Goal: Communication & Community: Participate in discussion

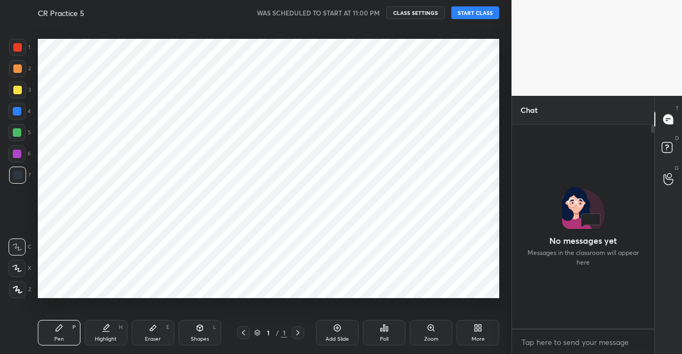
scroll to position [227, 139]
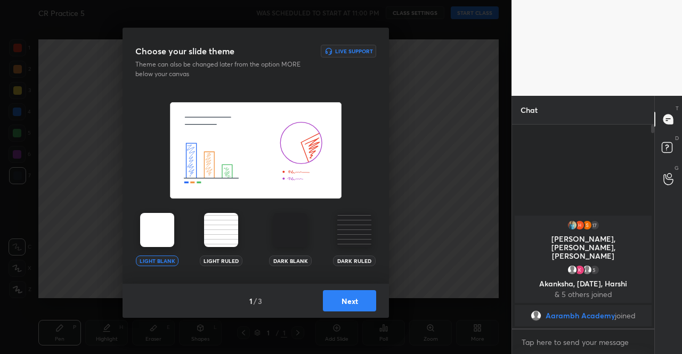
click at [176, 225] on div "Light Blank" at bounding box center [157, 239] width 43 height 53
click at [351, 303] on button "Next" at bounding box center [349, 300] width 53 height 21
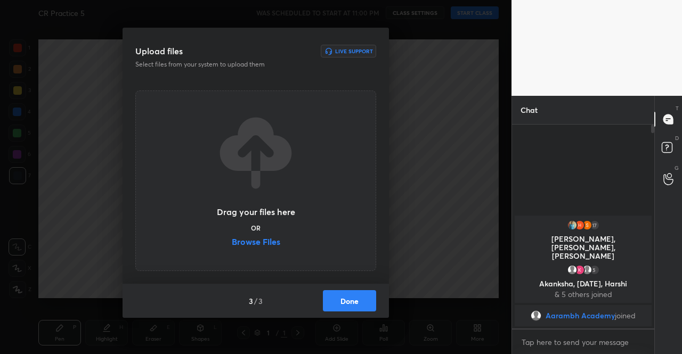
click at [363, 302] on button "Done" at bounding box center [349, 300] width 53 height 21
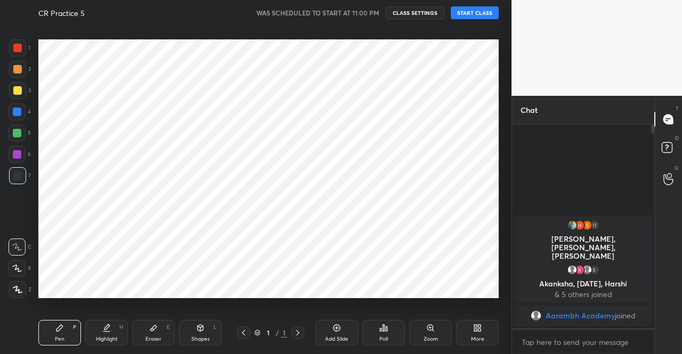
click at [490, 13] on div at bounding box center [255, 177] width 511 height 354
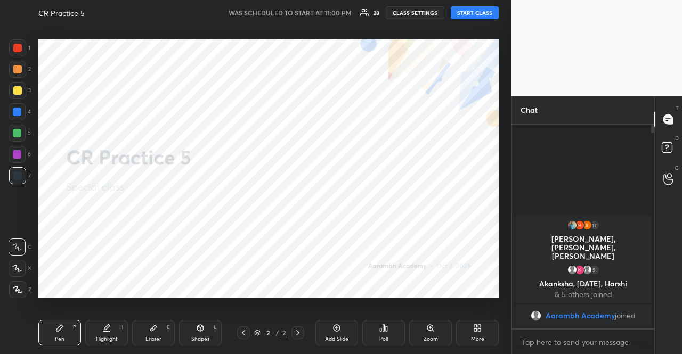
click at [473, 13] on button "START CLASS" at bounding box center [474, 12] width 48 height 13
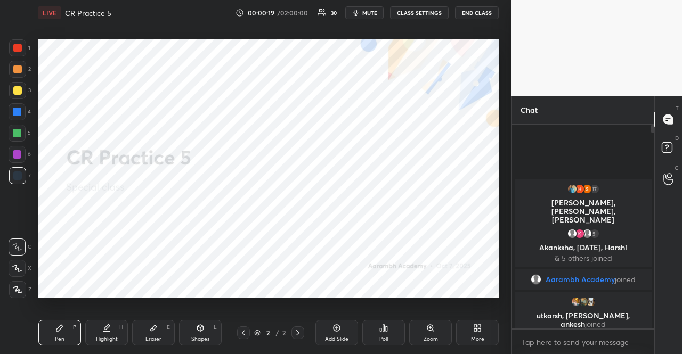
click at [428, 18] on button "CLASS SETTINGS" at bounding box center [419, 12] width 59 height 13
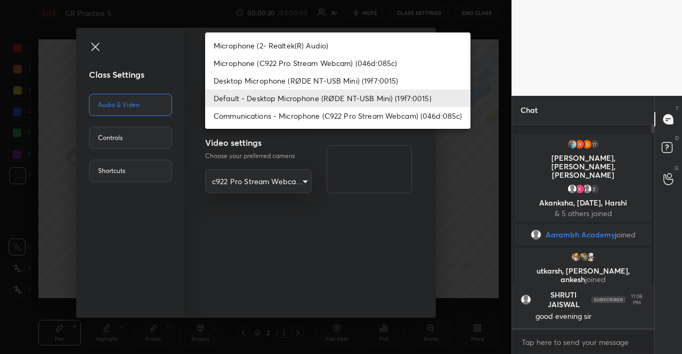
click at [262, 100] on body "1 2 3 4 5 6 7 R O A L C X Z Erase all C X Z LIVE CR Practice 5 00:00:20 / 02:00…" at bounding box center [341, 177] width 682 height 354
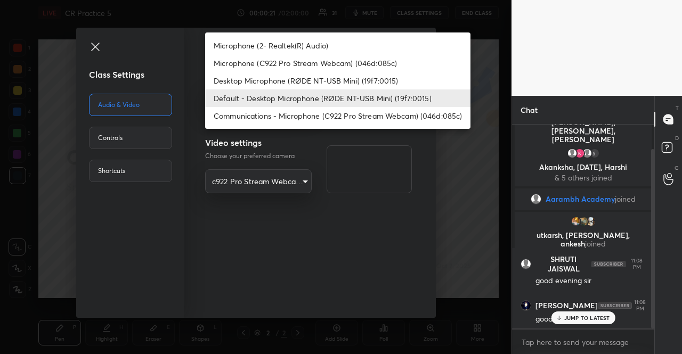
click at [279, 94] on li "Default - Desktop Microphone (RØDE NT-USB Mini) (19f7:0015)" at bounding box center [337, 98] width 265 height 18
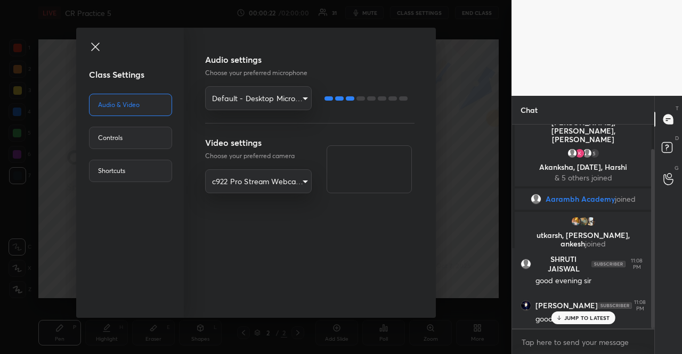
click at [98, 45] on icon at bounding box center [95, 46] width 13 height 13
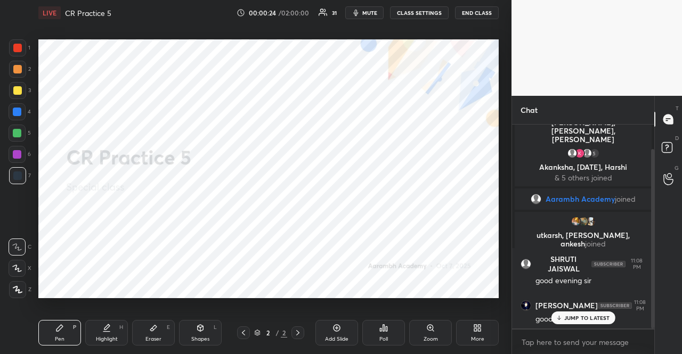
type textarea "x"
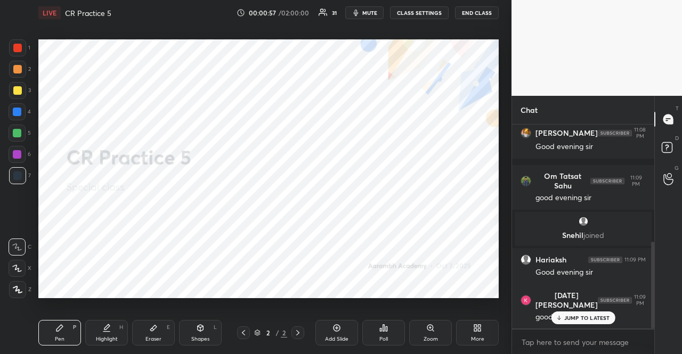
scroll to position [275, 0]
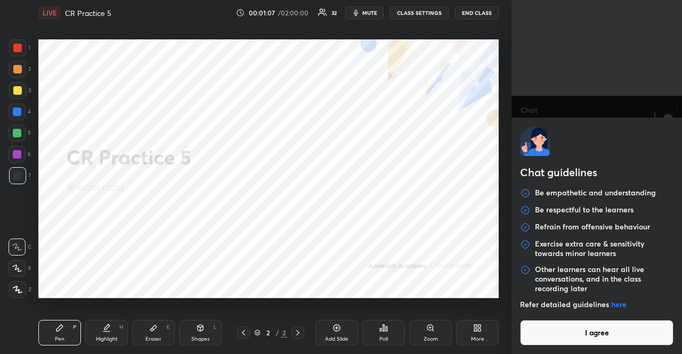
click at [542, 339] on body "1 2 3 4 5 6 7 R O A L C X Z Erase all C X Z LIVE CR Practice 5 00:01:07 / 02:00…" at bounding box center [341, 177] width 682 height 354
click at [541, 334] on button "I agree" at bounding box center [596, 333] width 153 height 26
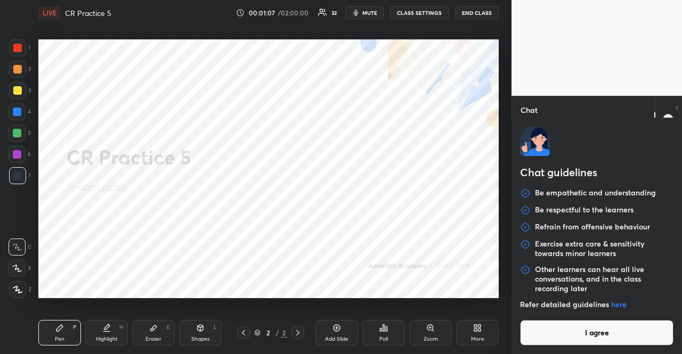
type textarea "x"
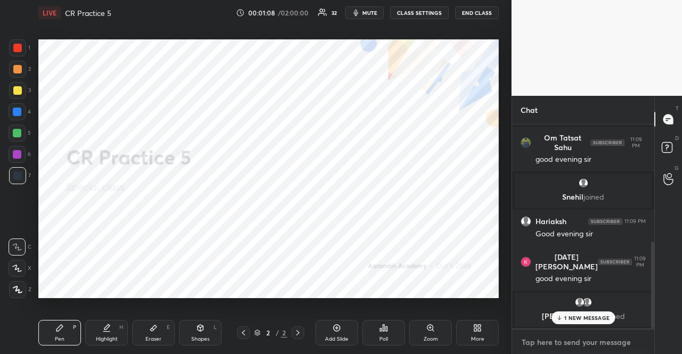
click at [541, 338] on textarea at bounding box center [582, 342] width 125 height 17
paste textarea "🔴 Everything About NMAT 2025 | NMIMS Admission, Score & Preparation Tips ❗️WATC…"
type textarea "🔴 Everything About NMAT 2025 | NMIMS Admission, Score & Preparation Tips ❗️WATC…"
type textarea "x"
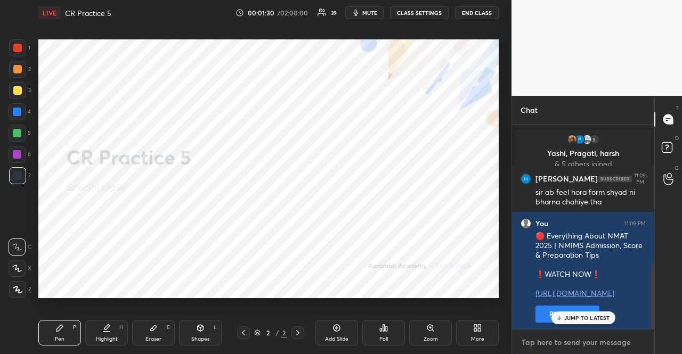
scroll to position [476, 0]
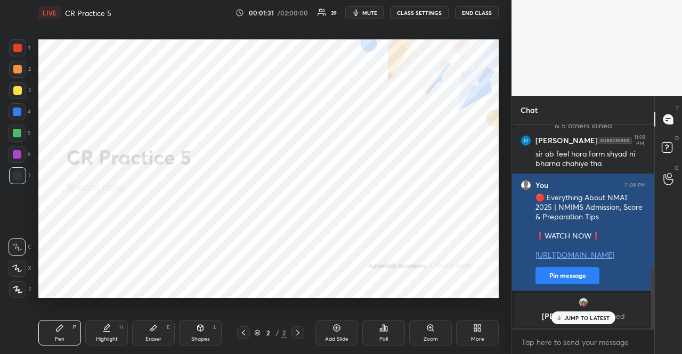
click at [552, 276] on button "Pin message" at bounding box center [567, 275] width 64 height 17
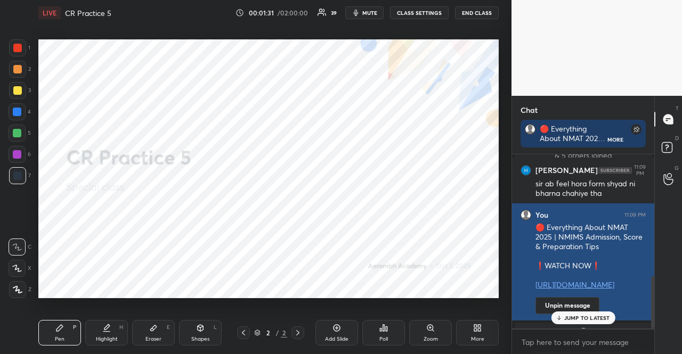
scroll to position [197, 139]
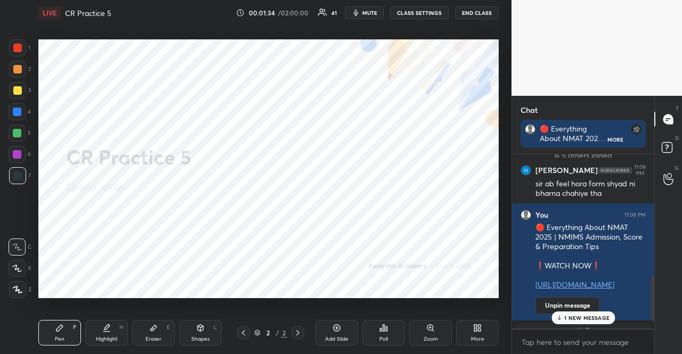
click at [11, 128] on div at bounding box center [17, 133] width 17 height 17
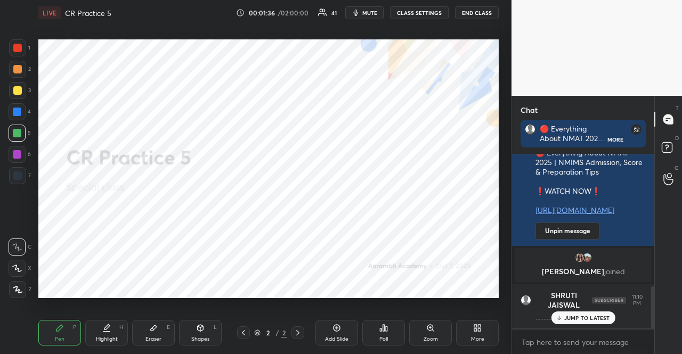
click at [18, 260] on div at bounding box center [17, 268] width 17 height 17
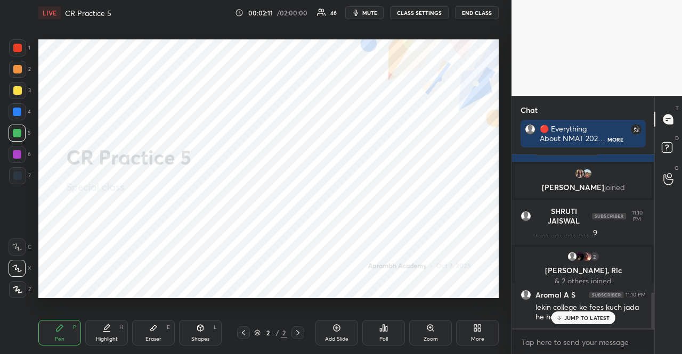
scroll to position [673, 0]
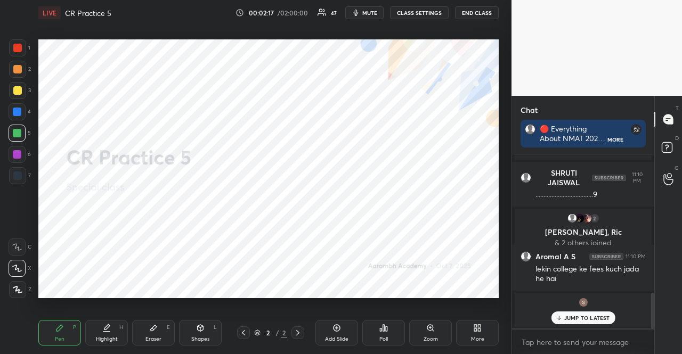
click at [588, 314] on div "JUMP TO LATEST" at bounding box center [583, 317] width 64 height 13
click at [18, 110] on div at bounding box center [17, 112] width 9 height 9
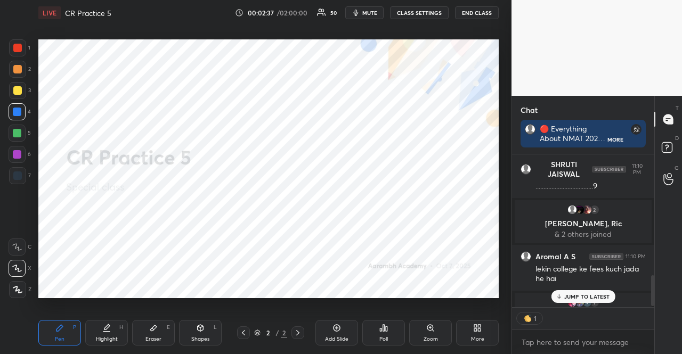
scroll to position [3, 3]
drag, startPoint x: 13, startPoint y: 135, endPoint x: 21, endPoint y: 130, distance: 9.5
click at [13, 135] on div at bounding box center [17, 133] width 9 height 9
click at [21, 130] on div at bounding box center [17, 133] width 17 height 17
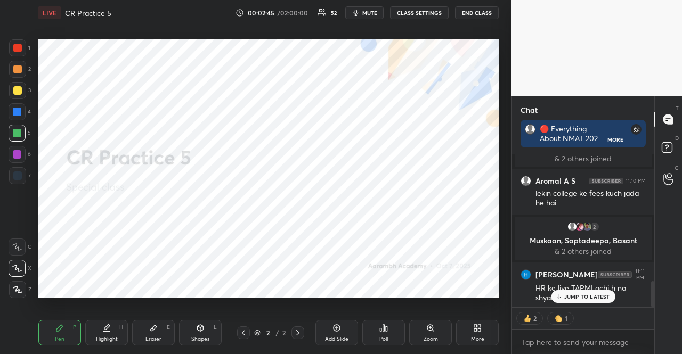
scroll to position [741, 0]
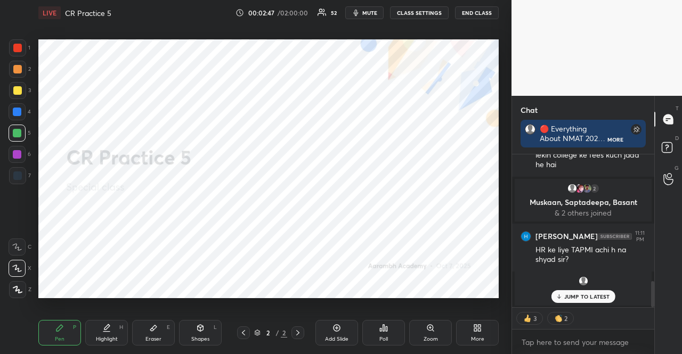
click at [20, 179] on div at bounding box center [17, 175] width 17 height 17
click at [18, 178] on div at bounding box center [17, 175] width 17 height 17
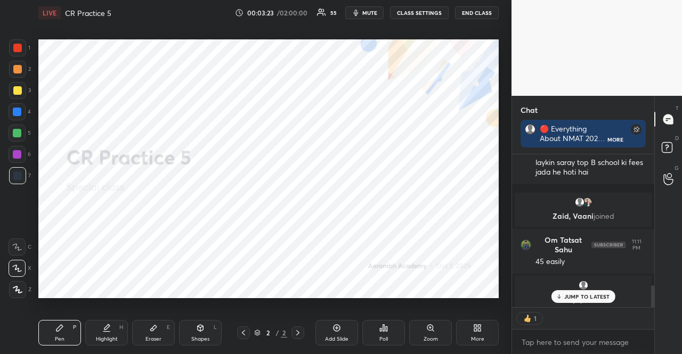
scroll to position [917, 0]
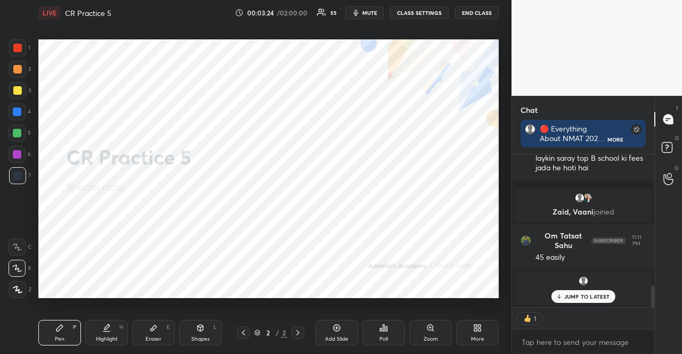
click at [587, 297] on p "JUMP TO LATEST" at bounding box center [587, 296] width 46 height 6
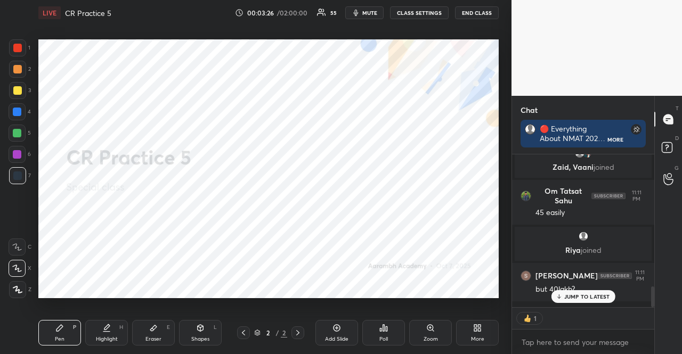
click at [475, 331] on icon at bounding box center [477, 328] width 9 height 9
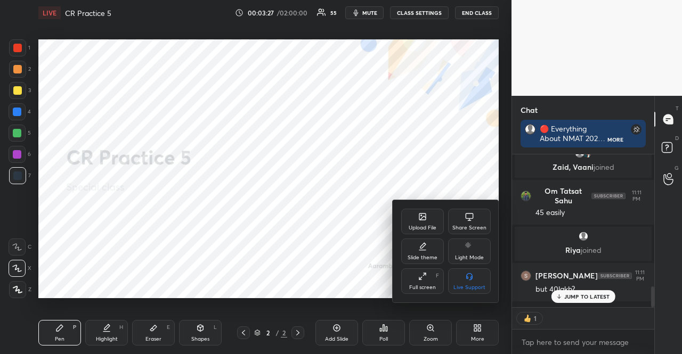
click at [423, 216] on icon at bounding box center [422, 217] width 6 height 6
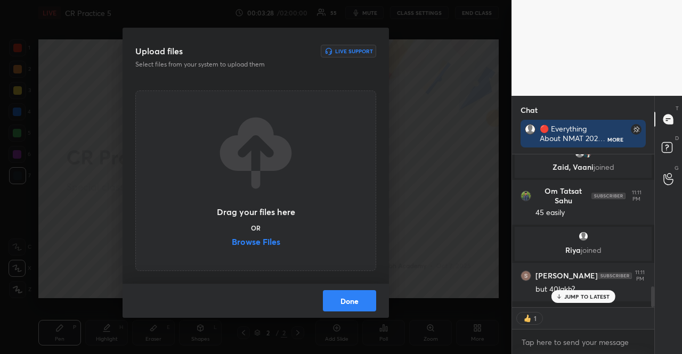
click at [277, 245] on label "Browse Files" at bounding box center [256, 242] width 48 height 11
click at [232, 245] on input "Browse Files" at bounding box center [232, 242] width 0 height 11
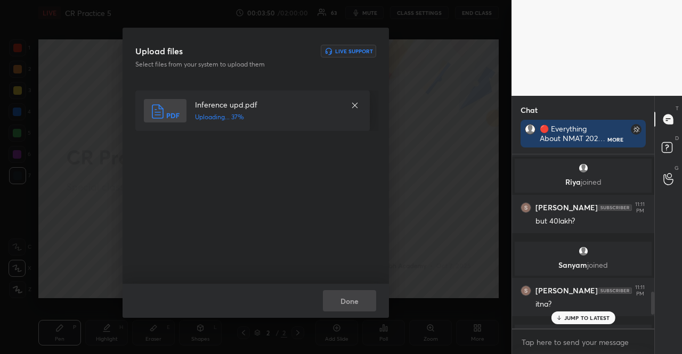
scroll to position [1136, 0]
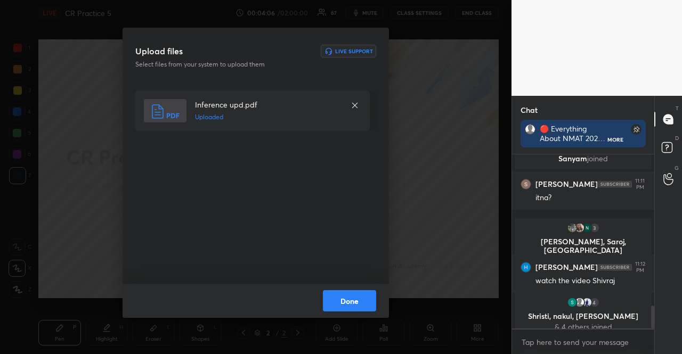
click at [365, 305] on button "Done" at bounding box center [349, 300] width 53 height 21
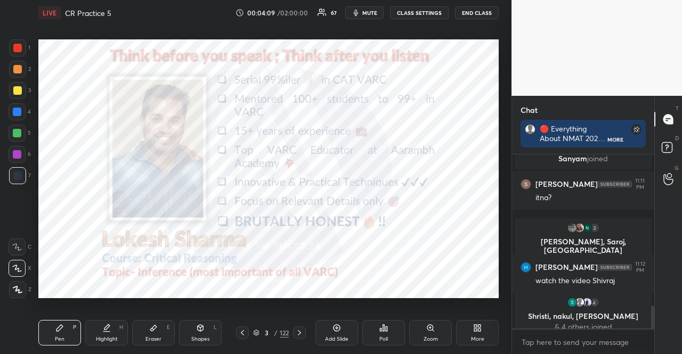
click at [10, 134] on div at bounding box center [17, 133] width 17 height 17
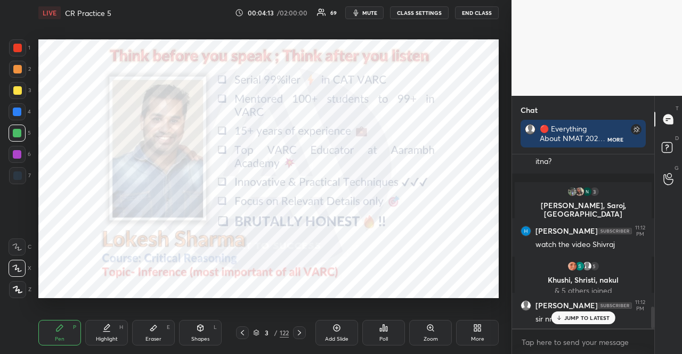
scroll to position [1211, 0]
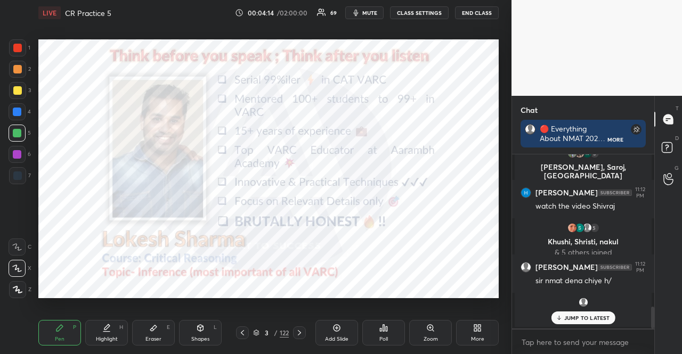
click at [590, 316] on p "JUMP TO LATEST" at bounding box center [587, 318] width 46 height 6
click at [253, 331] on icon at bounding box center [256, 333] width 6 height 6
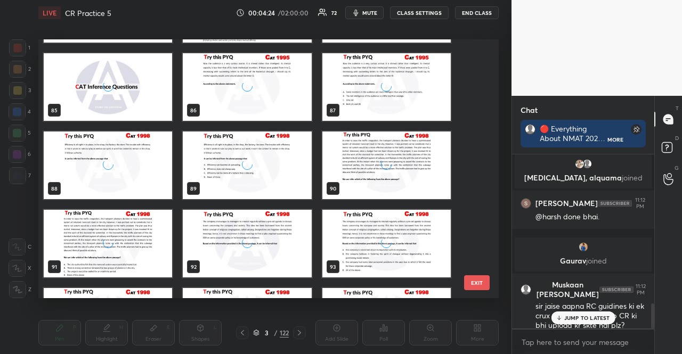
scroll to position [2396, 0]
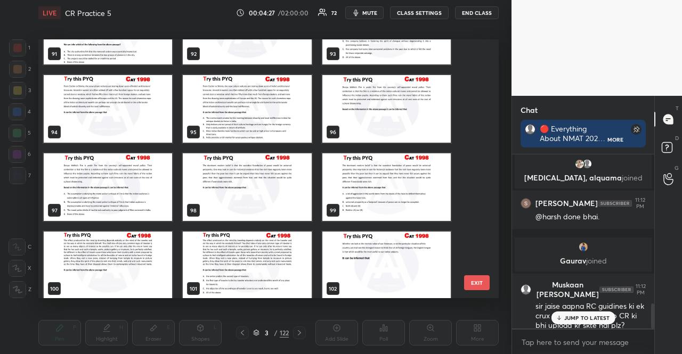
click at [592, 322] on div "JUMP TO LATEST" at bounding box center [583, 317] width 64 height 13
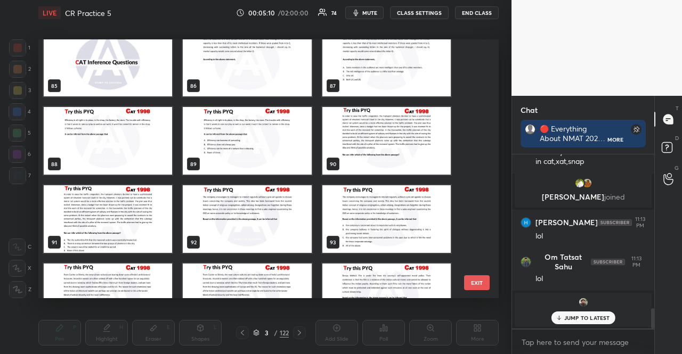
scroll to position [2183, 0]
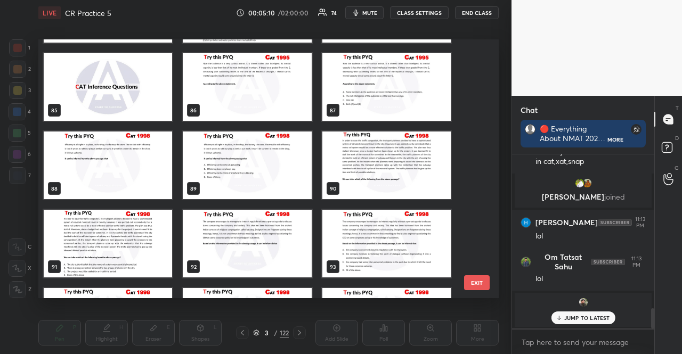
click at [252, 149] on img "grid" at bounding box center [247, 166] width 128 height 68
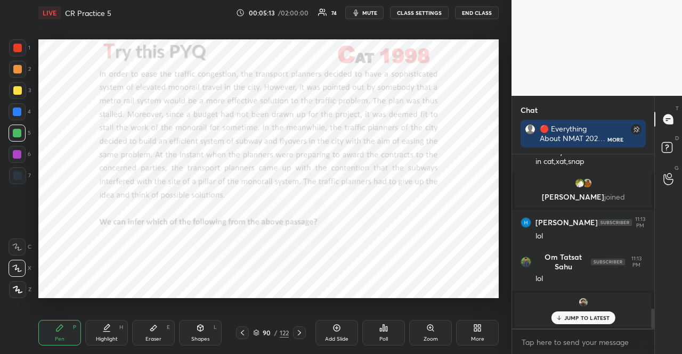
scroll to position [1374, 0]
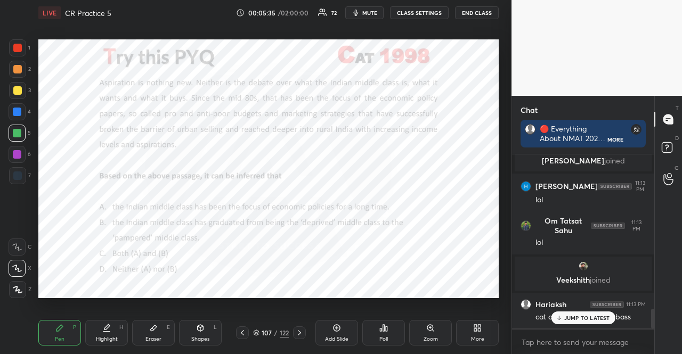
click at [18, 108] on div at bounding box center [17, 112] width 9 height 9
click at [201, 323] on div "Shapes L" at bounding box center [200, 333] width 43 height 26
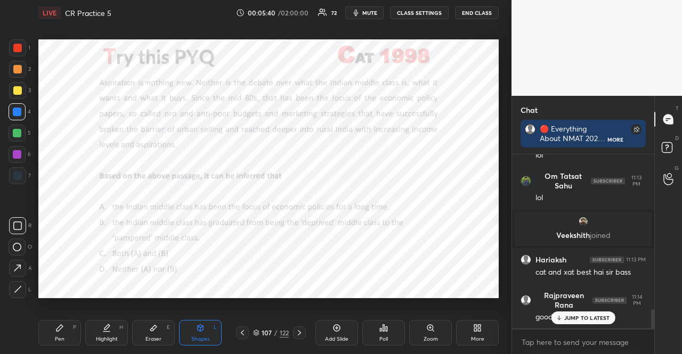
drag, startPoint x: 582, startPoint y: 316, endPoint x: 555, endPoint y: 312, distance: 27.4
click at [582, 316] on p "JUMP TO LATEST" at bounding box center [587, 318] width 46 height 6
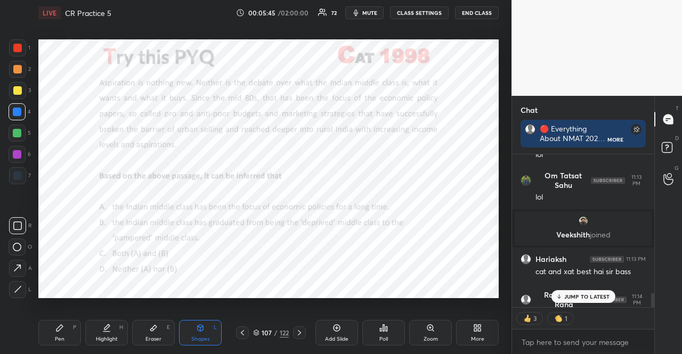
scroll to position [1478, 0]
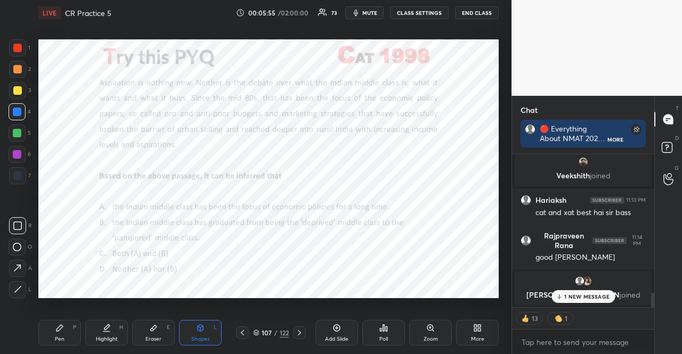
click at [602, 292] on div "1 NEW MESSAGE" at bounding box center [582, 296] width 63 height 13
type textarea "x"
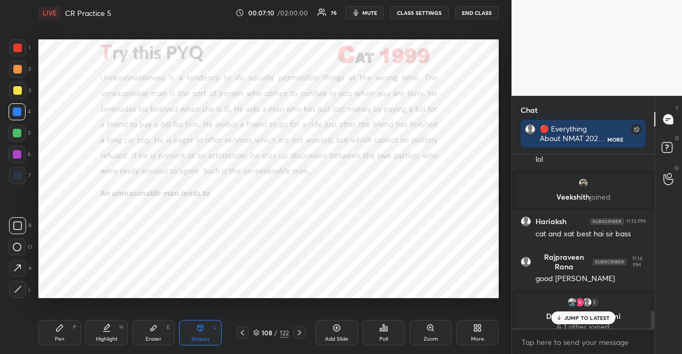
scroll to position [1540, 0]
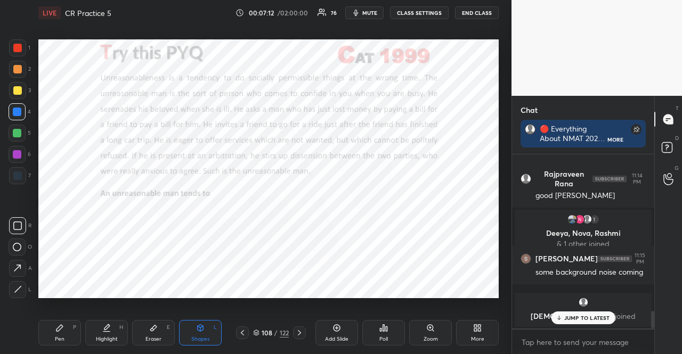
click at [584, 321] on p "JUMP TO LATEST" at bounding box center [587, 318] width 46 height 6
click at [373, 20] on div "LIVE CR Practice 5 00:07:13 / 02:00:00 76 mute CLASS SETTINGS END CLASS" at bounding box center [268, 13] width 460 height 26
click at [373, 11] on span "mute" at bounding box center [369, 12] width 15 height 7
click at [407, 7] on button "CLASS SETTINGS" at bounding box center [419, 12] width 59 height 13
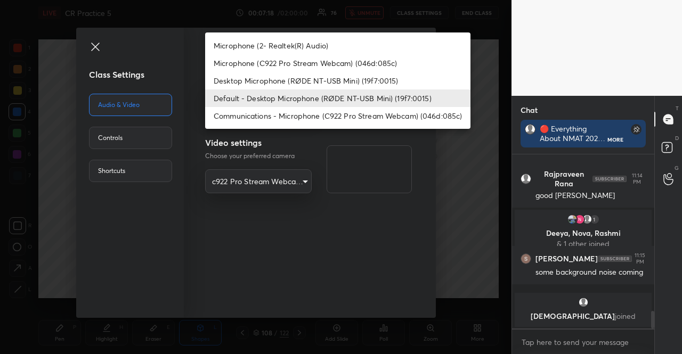
click at [274, 98] on body "1 2 3 4 5 6 7 R O A L C X Z Erase all C X Z LIVE CR Practice 5 00:07:18 / 02:00…" at bounding box center [341, 177] width 682 height 354
click at [283, 101] on li "Default - Desktop Microphone (RØDE NT-USB Mini) (19f7:0015)" at bounding box center [337, 98] width 265 height 18
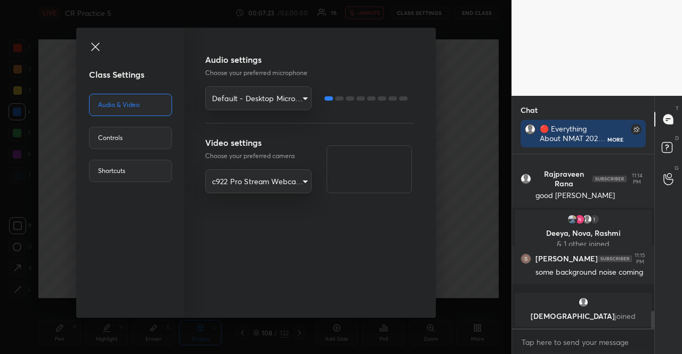
click at [98, 46] on icon at bounding box center [95, 46] width 13 height 13
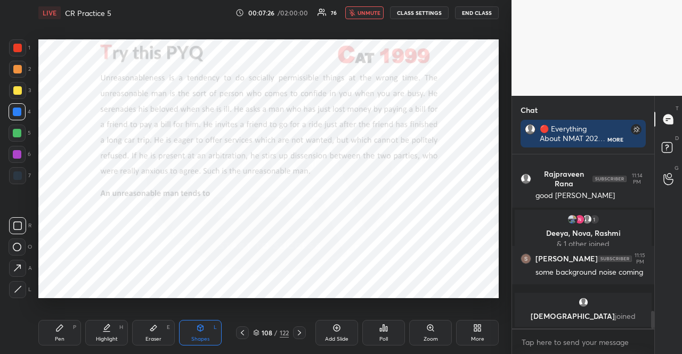
click at [299, 327] on div at bounding box center [299, 332] width 13 height 13
click at [393, 326] on div "Poll" at bounding box center [383, 333] width 43 height 26
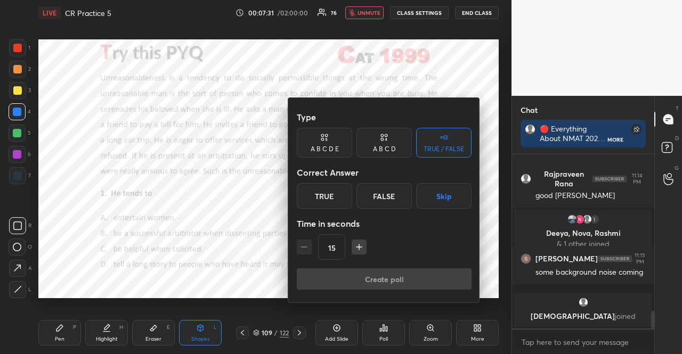
click at [384, 146] on div "A B C D" at bounding box center [384, 149] width 23 height 6
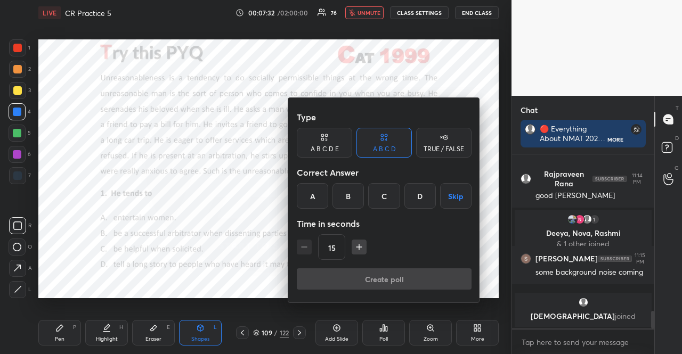
click at [421, 196] on div "D" at bounding box center [419, 196] width 31 height 26
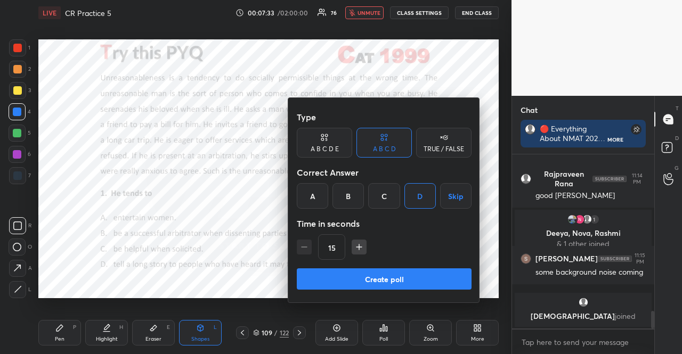
click at [363, 240] on button "button" at bounding box center [358, 247] width 15 height 15
click at [363, 241] on button "button" at bounding box center [358, 247] width 15 height 15
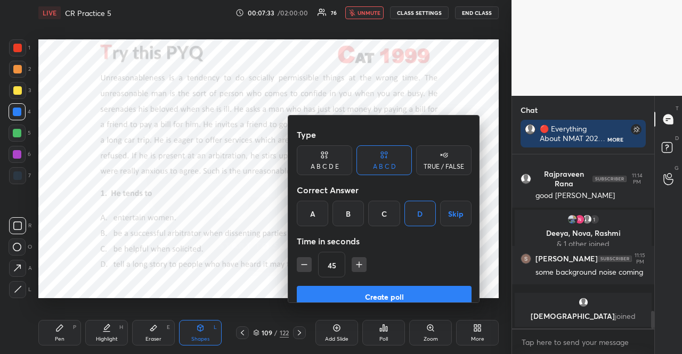
click at [363, 257] on button "button" at bounding box center [358, 264] width 15 height 15
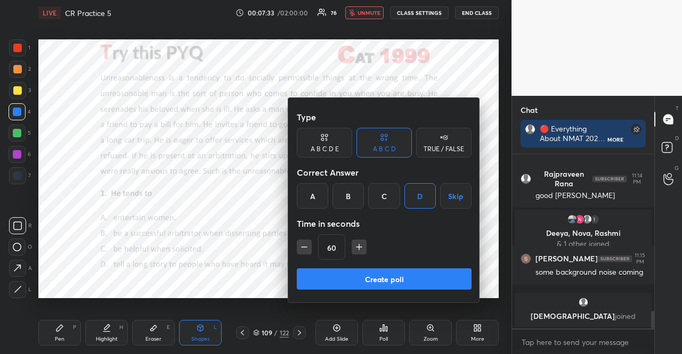
click at [363, 241] on button "button" at bounding box center [358, 247] width 15 height 15
type input "75"
click at [389, 284] on button "Create poll" at bounding box center [384, 278] width 175 height 21
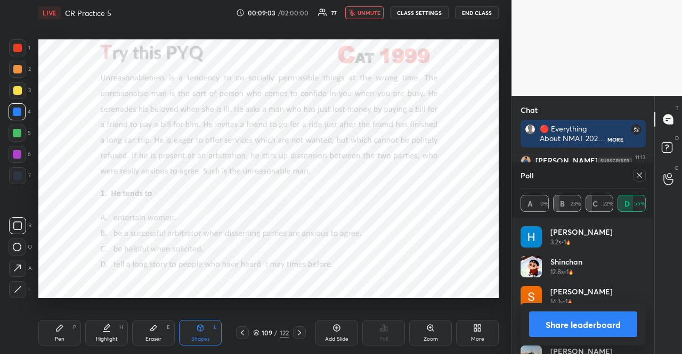
scroll to position [4, 3]
click at [300, 330] on icon at bounding box center [299, 333] width 9 height 9
click at [362, 10] on span "unmute" at bounding box center [368, 12] width 23 height 7
click at [641, 175] on icon at bounding box center [639, 175] width 9 height 9
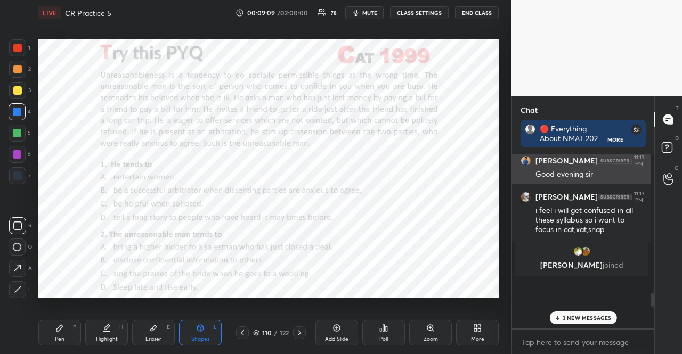
scroll to position [154, 136]
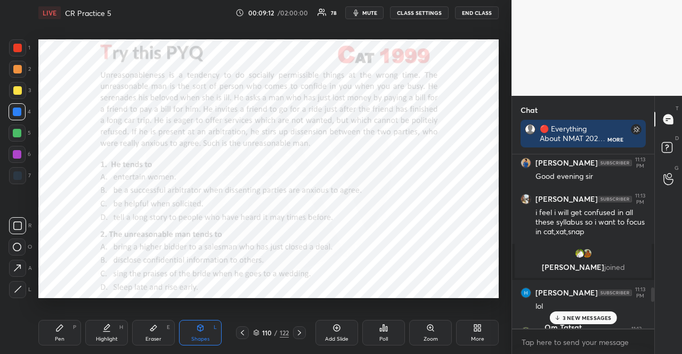
click at [395, 324] on div "Poll" at bounding box center [383, 333] width 43 height 26
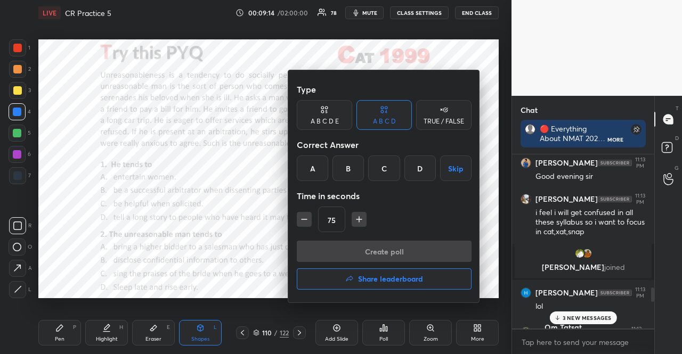
click at [306, 162] on div "A" at bounding box center [312, 168] width 31 height 26
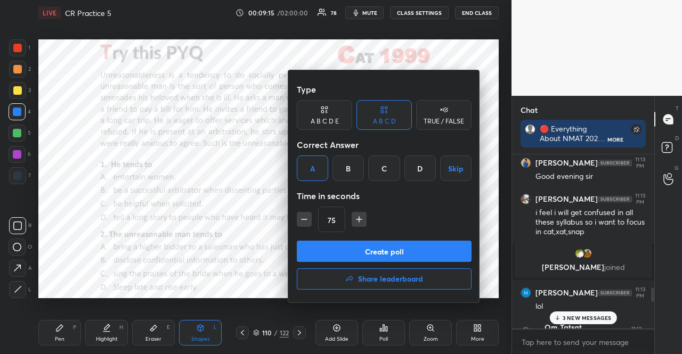
click at [344, 254] on button "Create poll" at bounding box center [384, 251] width 175 height 21
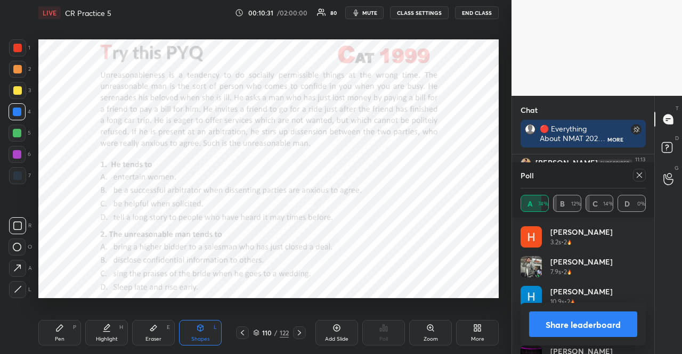
click at [641, 175] on icon at bounding box center [639, 175] width 9 height 9
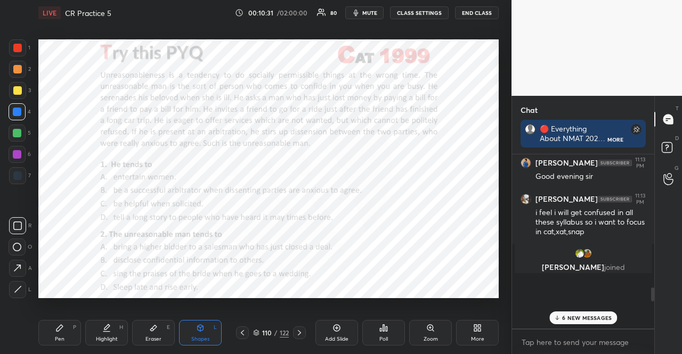
scroll to position [1, 3]
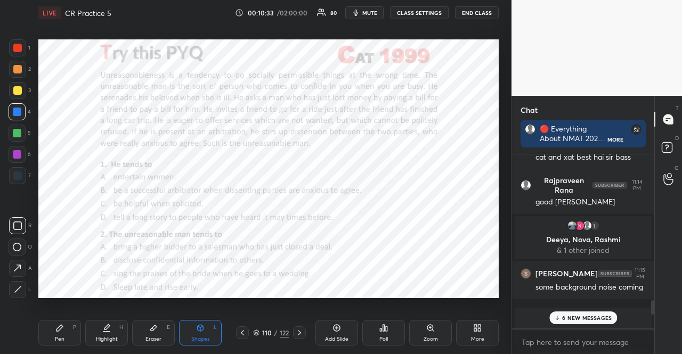
click at [589, 316] on p "6 NEW MESSAGES" at bounding box center [587, 318] width 50 height 6
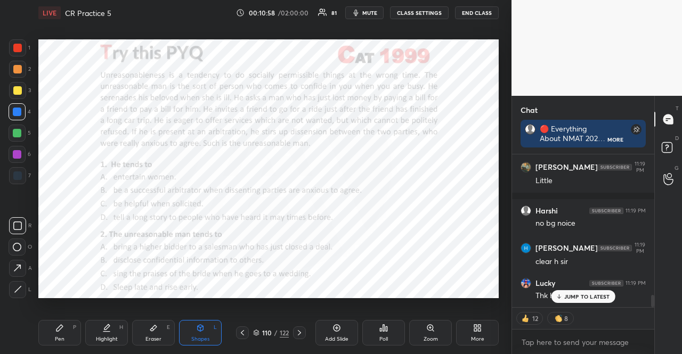
scroll to position [1812, 0]
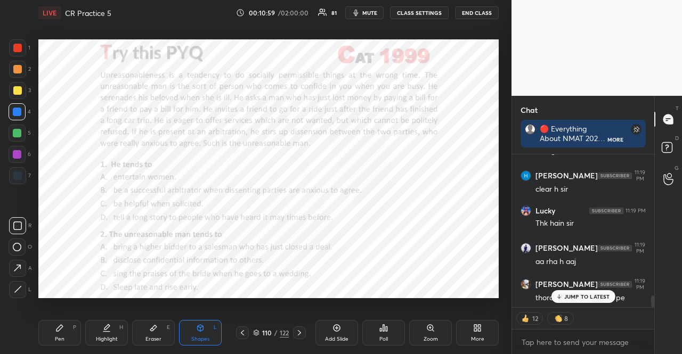
click at [591, 296] on p "JUMP TO LATEST" at bounding box center [587, 296] width 46 height 6
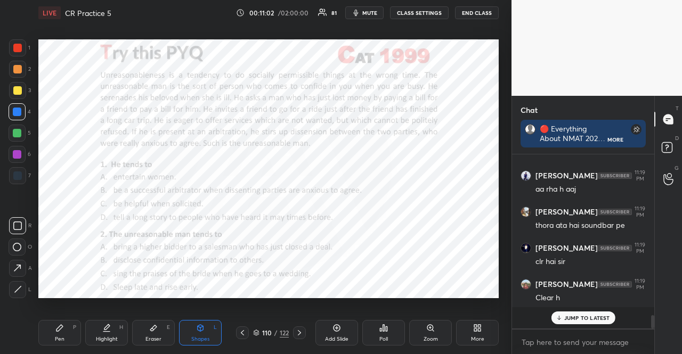
scroll to position [171, 139]
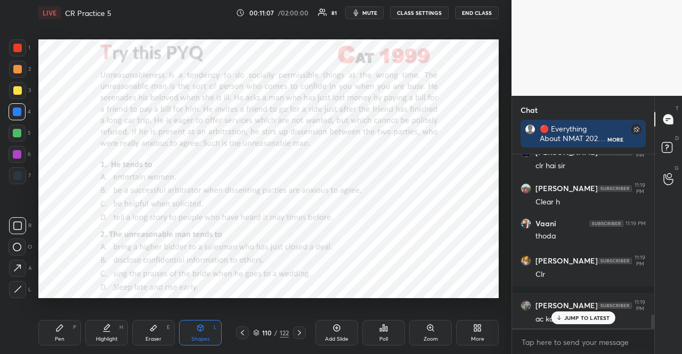
click at [592, 315] on p "JUMP TO LATEST" at bounding box center [587, 318] width 46 height 6
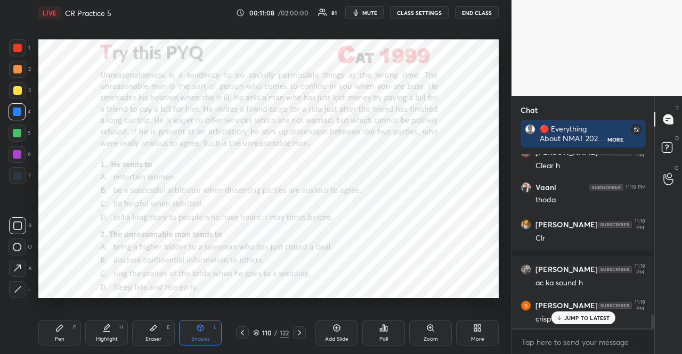
click at [563, 317] on div "JUMP TO LATEST" at bounding box center [583, 317] width 64 height 13
click at [569, 334] on textarea at bounding box center [582, 342] width 125 height 17
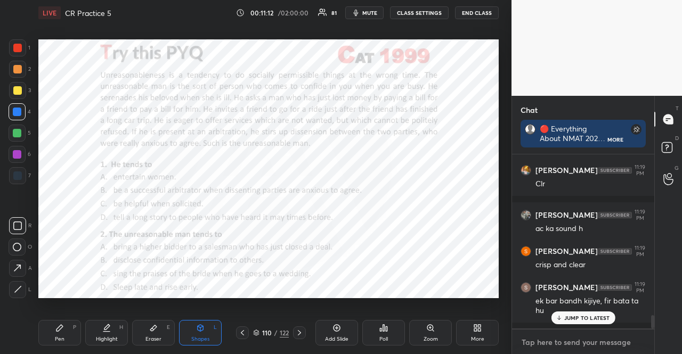
drag, startPoint x: 565, startPoint y: 334, endPoint x: 563, endPoint y: 319, distance: 15.1
click at [563, 319] on div "2 [PERSON_NAME], [PERSON_NAME], [PERSON_NAME] & 2 others joined Pragati Lawand …" at bounding box center [583, 254] width 142 height 200
click at [564, 318] on p "JUMP TO LATEST" at bounding box center [587, 318] width 46 height 6
click at [561, 333] on div "x" at bounding box center [583, 342] width 142 height 25
type textarea "x"
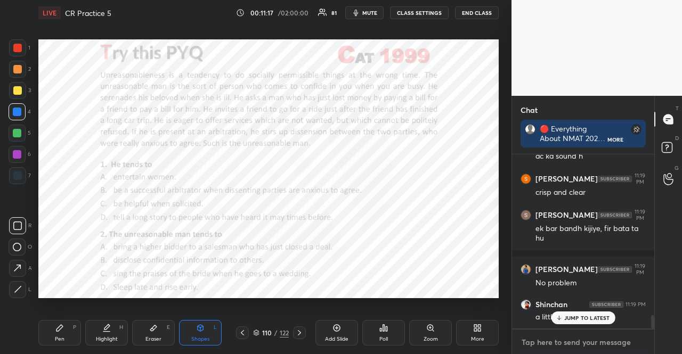
paste textarea "My Magic Mantra that changed my life [URL][DOMAIN_NAME]"
type textarea "My Magic Mantra that changed my life [URL][DOMAIN_NAME]"
type textarea "x"
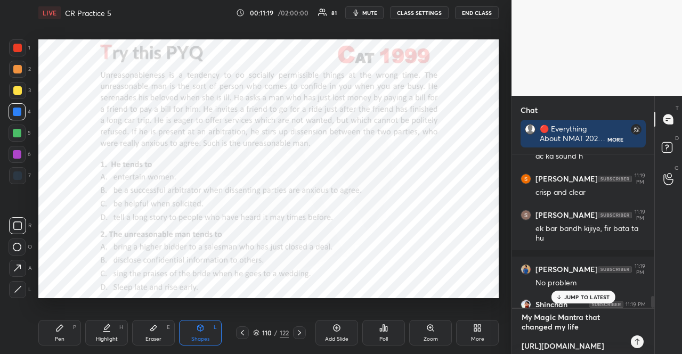
click at [576, 332] on textarea "My Magic Mantra that changed my life [URL][DOMAIN_NAME]" at bounding box center [572, 332] width 104 height 46
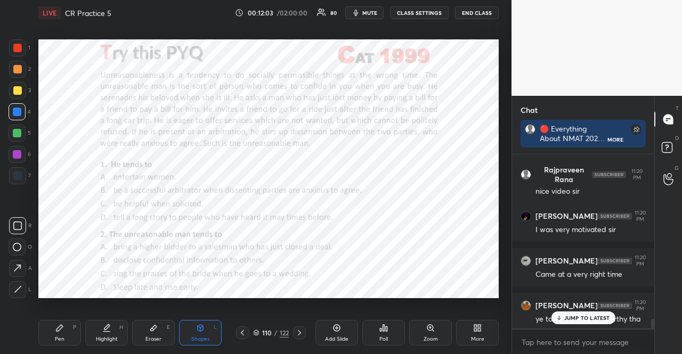
click at [589, 317] on p "JUMP TO LATEST" at bounding box center [587, 318] width 46 height 6
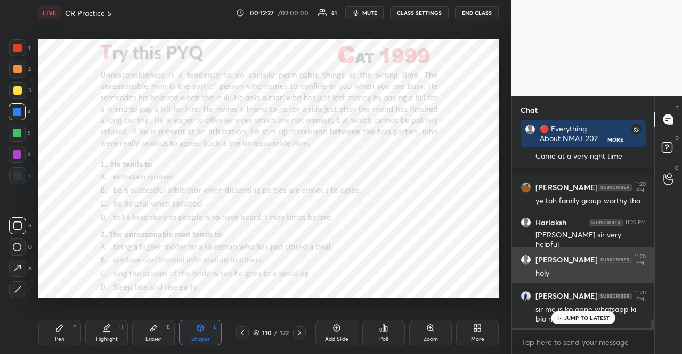
scroll to position [3137, 0]
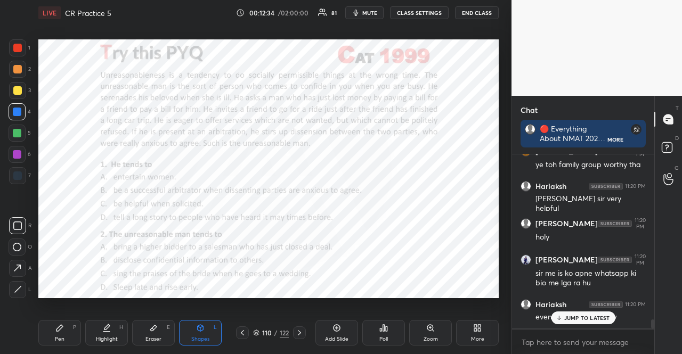
click at [588, 315] on p "JUMP TO LATEST" at bounding box center [587, 318] width 46 height 6
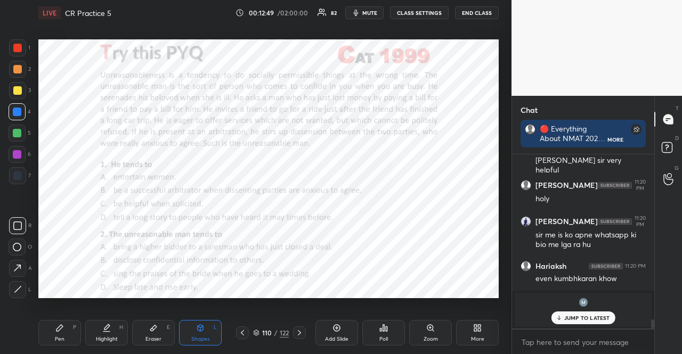
click at [67, 327] on div "Pen P" at bounding box center [59, 333] width 43 height 26
drag, startPoint x: 21, startPoint y: 263, endPoint x: 24, endPoint y: 220, distance: 43.2
click at [21, 263] on div at bounding box center [17, 268] width 17 height 17
drag, startPoint x: 21, startPoint y: 153, endPoint x: 21, endPoint y: 158, distance: 5.4
click at [20, 153] on div at bounding box center [17, 154] width 9 height 9
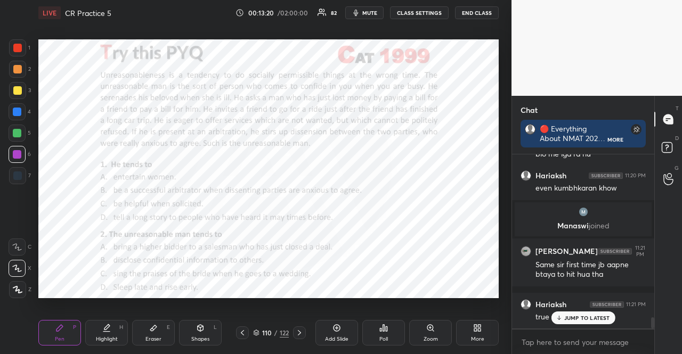
scroll to position [2556, 0]
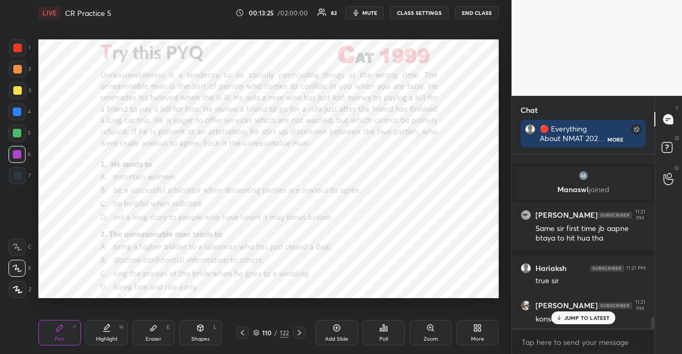
click at [14, 135] on div at bounding box center [17, 133] width 9 height 9
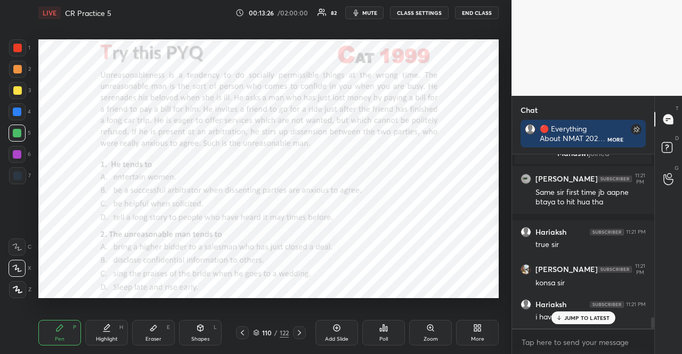
click at [17, 290] on icon at bounding box center [17, 289] width 9 height 6
click at [195, 331] on div "Shapes L" at bounding box center [200, 333] width 43 height 26
drag, startPoint x: 578, startPoint y: 314, endPoint x: 502, endPoint y: 275, distance: 85.5
click at [577, 314] on div "JUMP TO LATEST" at bounding box center [583, 317] width 64 height 13
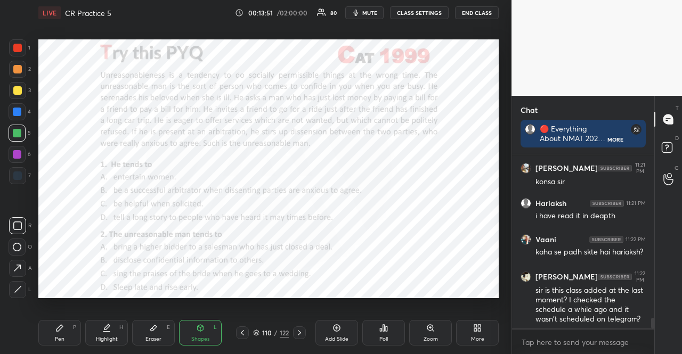
scroll to position [2731, 0]
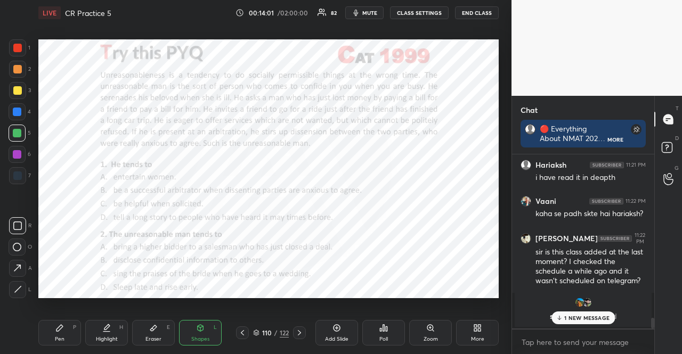
click at [15, 70] on div at bounding box center [17, 69] width 9 height 9
click at [20, 65] on div at bounding box center [17, 69] width 9 height 9
click at [17, 127] on div at bounding box center [17, 133] width 17 height 17
click at [14, 72] on div at bounding box center [17, 69] width 9 height 9
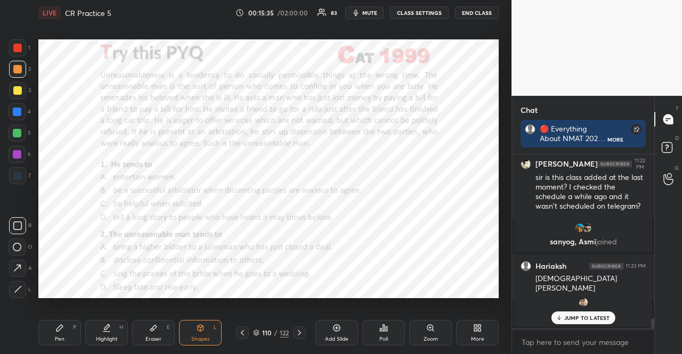
scroll to position [2842, 0]
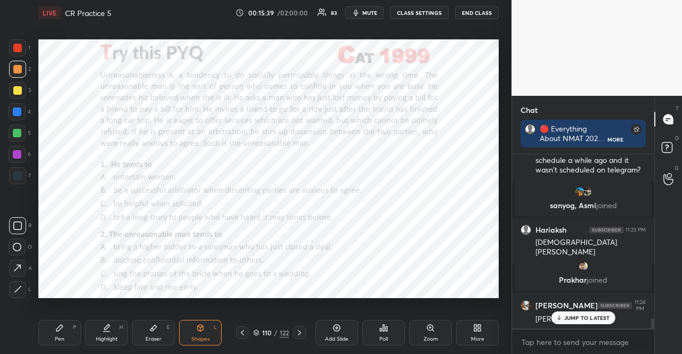
click at [373, 10] on span "mute" at bounding box center [369, 12] width 15 height 7
click at [358, 12] on button "unmute" at bounding box center [364, 12] width 38 height 13
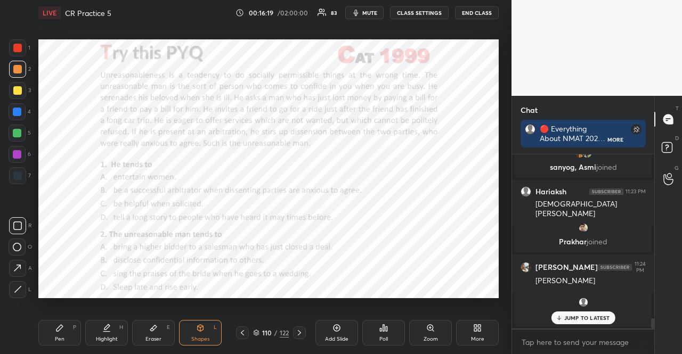
click at [9, 108] on div at bounding box center [17, 111] width 17 height 17
click at [15, 69] on div at bounding box center [17, 69] width 9 height 9
click at [12, 129] on div at bounding box center [17, 133] width 17 height 17
click at [7, 154] on div "1 2 3 4 5 6 7 R O A L C X Z Erase all C X Z" at bounding box center [17, 168] width 34 height 259
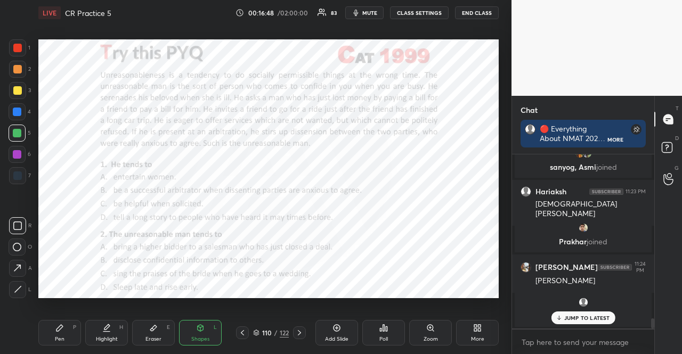
click at [9, 154] on div at bounding box center [17, 154] width 17 height 17
click at [13, 154] on div at bounding box center [17, 154] width 9 height 9
drag, startPoint x: 61, startPoint y: 328, endPoint x: 53, endPoint y: 306, distance: 23.1
click at [57, 329] on icon at bounding box center [59, 328] width 6 height 6
click at [19, 270] on icon at bounding box center [17, 268] width 10 height 7
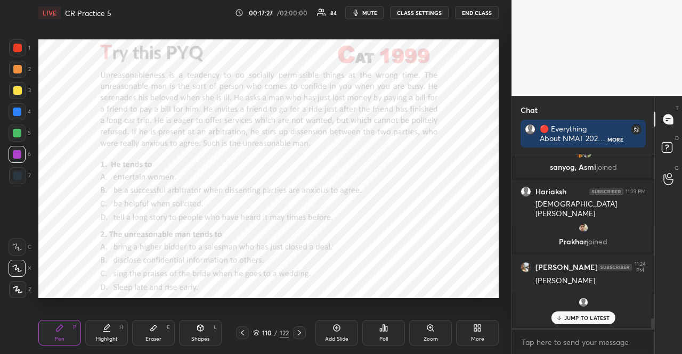
click at [18, 107] on div at bounding box center [17, 111] width 17 height 17
drag, startPoint x: 197, startPoint y: 321, endPoint x: 187, endPoint y: 309, distance: 15.6
click at [197, 322] on div "Shapes L" at bounding box center [200, 333] width 43 height 26
click at [60, 323] on div "Pen P" at bounding box center [59, 333] width 43 height 26
click at [60, 329] on icon at bounding box center [59, 328] width 6 height 6
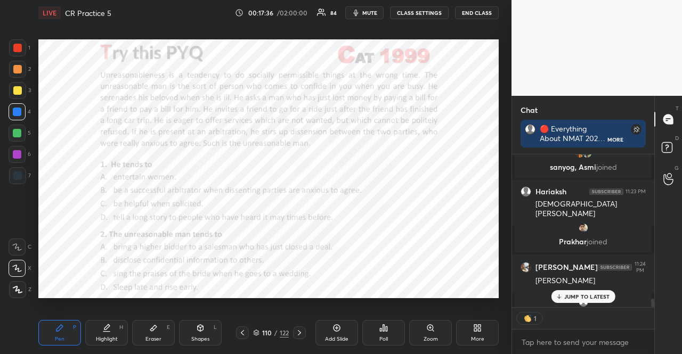
scroll to position [3, 3]
click at [204, 335] on div "Shapes L" at bounding box center [200, 333] width 43 height 26
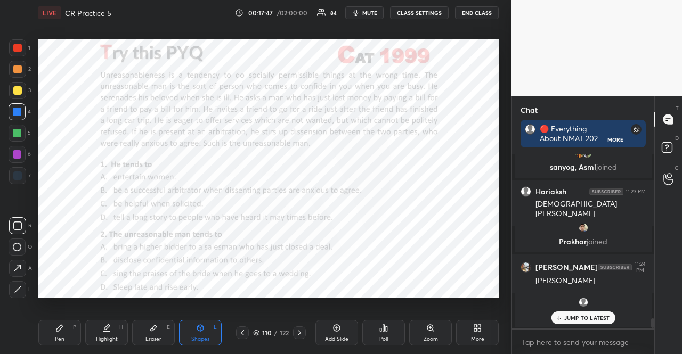
click at [18, 135] on div at bounding box center [17, 133] width 9 height 9
drag, startPoint x: 75, startPoint y: 333, endPoint x: 88, endPoint y: 321, distance: 17.7
click at [73, 333] on div "Pen P" at bounding box center [59, 333] width 43 height 26
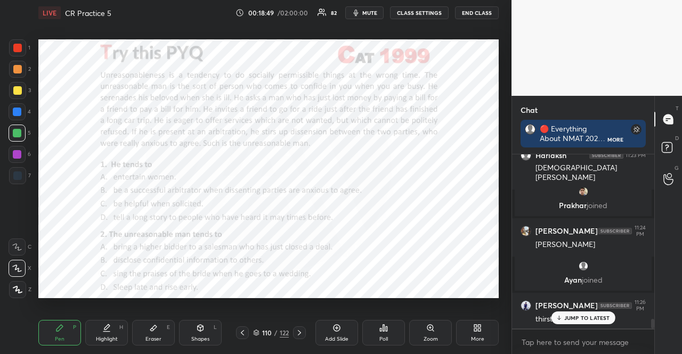
click at [21, 47] on div at bounding box center [17, 47] width 17 height 17
click at [18, 47] on div at bounding box center [17, 48] width 9 height 9
click at [62, 348] on div "Pen P Highlight H Eraser E Shapes L 110 / 122 Add Slide Poll Zoom More" at bounding box center [268, 332] width 460 height 43
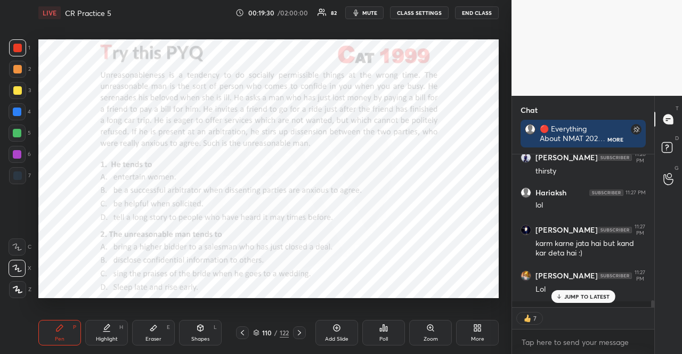
scroll to position [3109, 0]
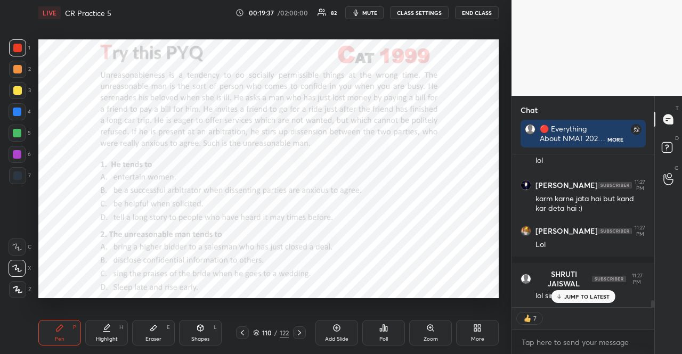
click at [15, 135] on div at bounding box center [17, 133] width 9 height 9
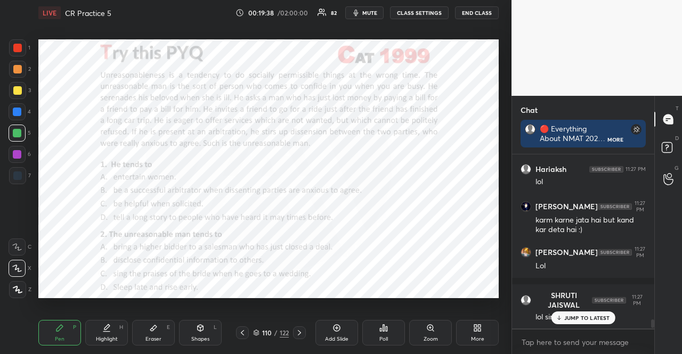
click at [187, 332] on div "Shapes L" at bounding box center [200, 333] width 43 height 26
click at [20, 151] on div at bounding box center [17, 154] width 9 height 9
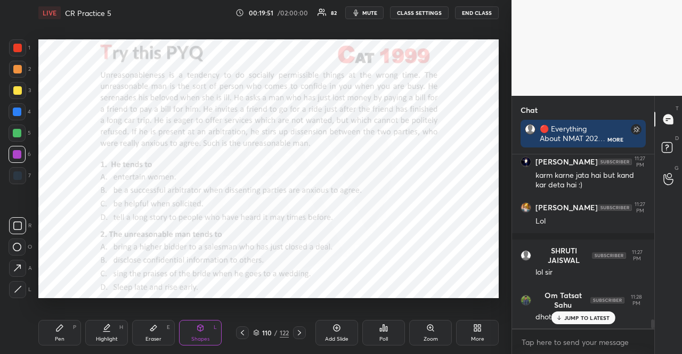
click at [19, 177] on div at bounding box center [17, 175] width 9 height 9
click at [70, 326] on div "Pen P" at bounding box center [59, 333] width 43 height 26
click at [18, 153] on div at bounding box center [17, 154] width 9 height 9
click at [24, 175] on div "7" at bounding box center [20, 175] width 22 height 17
click at [21, 176] on div at bounding box center [17, 175] width 9 height 9
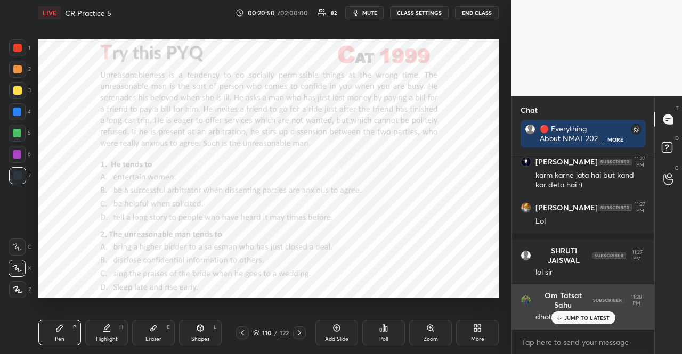
drag, startPoint x: 562, startPoint y: 312, endPoint x: 531, endPoint y: 288, distance: 39.1
click at [562, 311] on div "JUMP TO LATEST" at bounding box center [583, 317] width 64 height 13
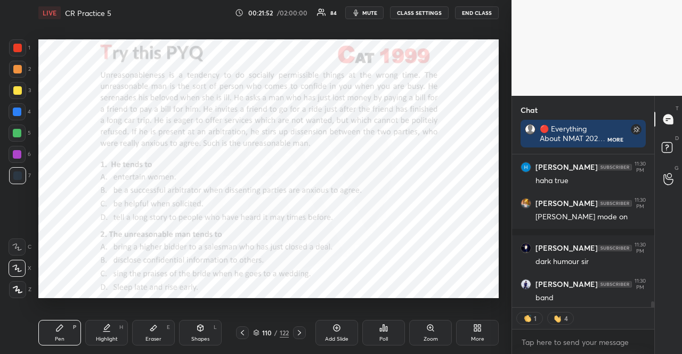
scroll to position [4015, 0]
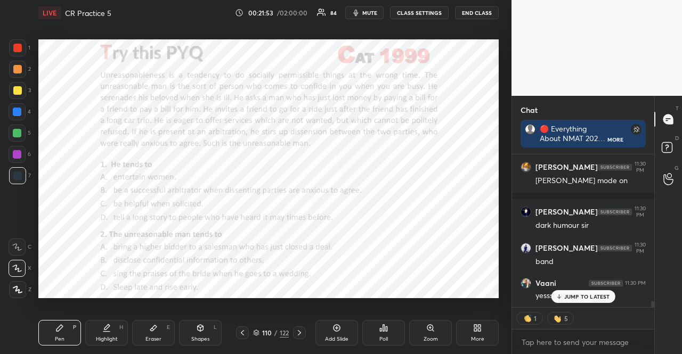
click at [576, 294] on p "JUMP TO LATEST" at bounding box center [587, 296] width 46 height 6
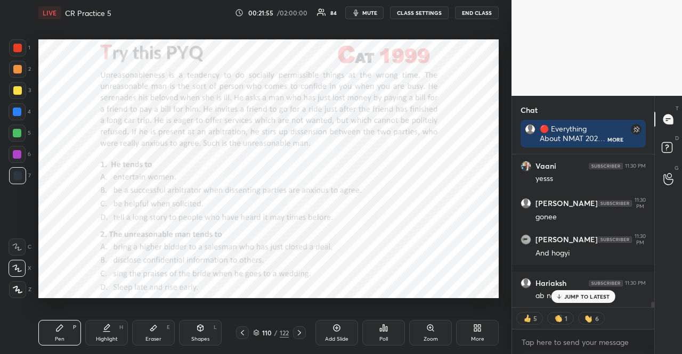
click at [560, 303] on div "JUMP TO LATEST" at bounding box center [583, 296] width 64 height 13
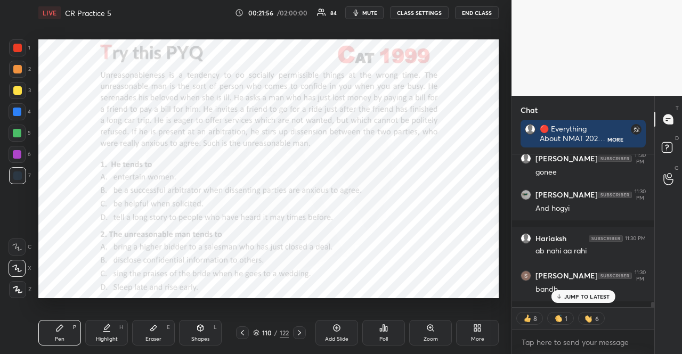
scroll to position [4257, 0]
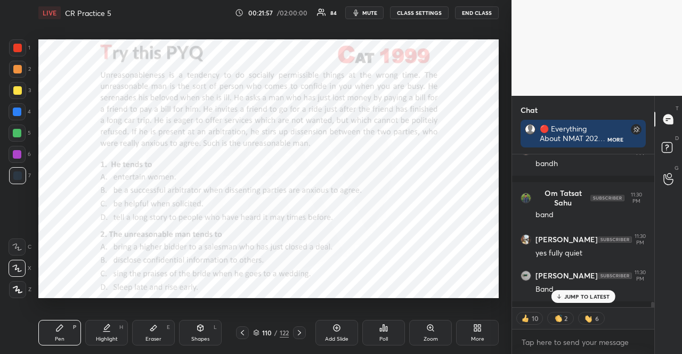
drag, startPoint x: 17, startPoint y: 134, endPoint x: 34, endPoint y: 151, distance: 24.1
click at [16, 134] on div at bounding box center [17, 133] width 9 height 9
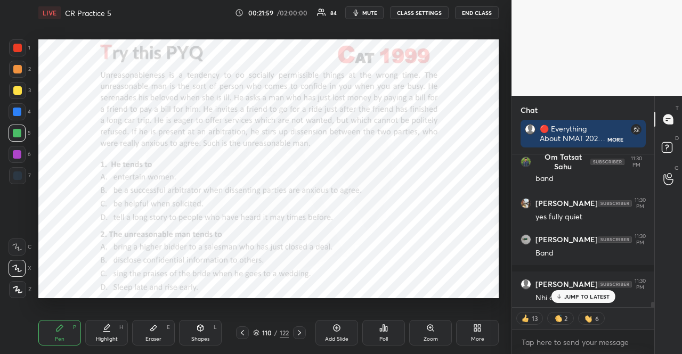
click at [592, 293] on p "JUMP TO LATEST" at bounding box center [587, 296] width 46 height 6
click at [299, 332] on icon at bounding box center [299, 332] width 3 height 5
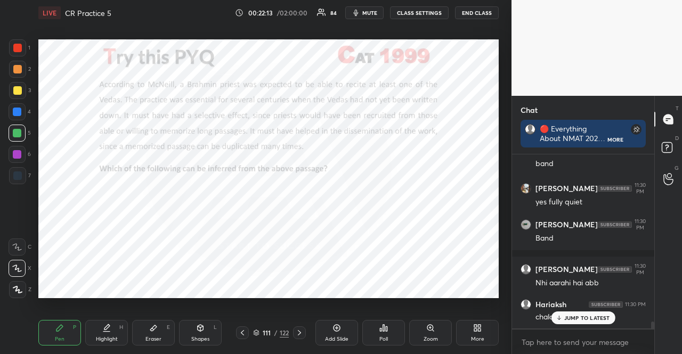
scroll to position [171, 139]
click at [574, 323] on div "JUMP TO LATEST" at bounding box center [583, 317] width 64 height 13
type textarea "x"
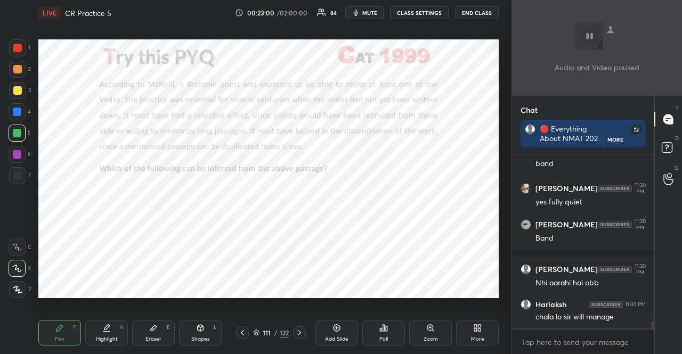
scroll to position [4661, 0]
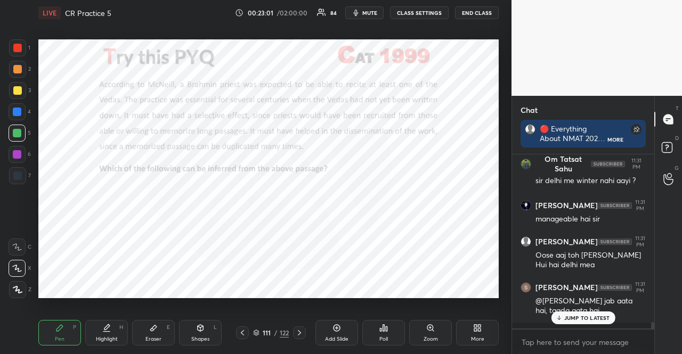
click at [586, 319] on p "JUMP TO LATEST" at bounding box center [587, 318] width 46 height 6
click at [374, 8] on button "mute" at bounding box center [364, 12] width 38 height 13
click at [300, 327] on div at bounding box center [299, 332] width 13 height 13
click at [391, 332] on div "Poll" at bounding box center [383, 333] width 43 height 26
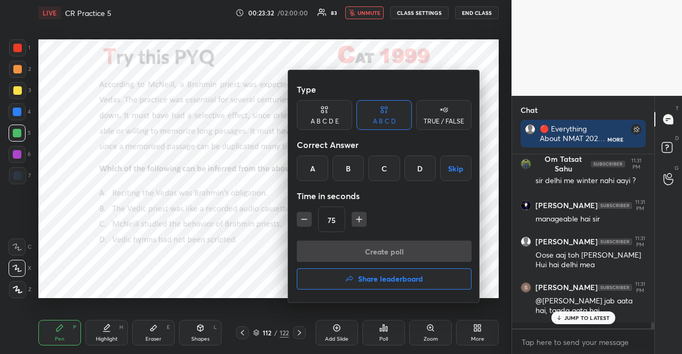
click at [350, 161] on div "B" at bounding box center [347, 168] width 31 height 26
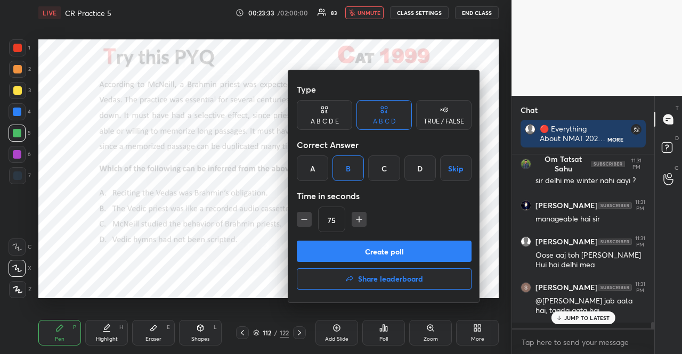
click at [307, 222] on icon "button" at bounding box center [304, 219] width 11 height 11
type input "60"
click at [318, 245] on button "Create poll" at bounding box center [384, 251] width 175 height 21
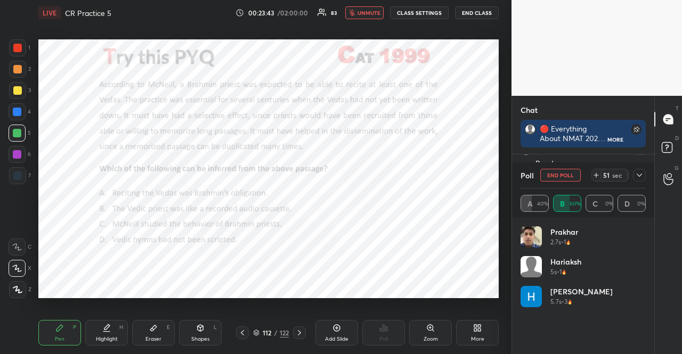
scroll to position [4, 3]
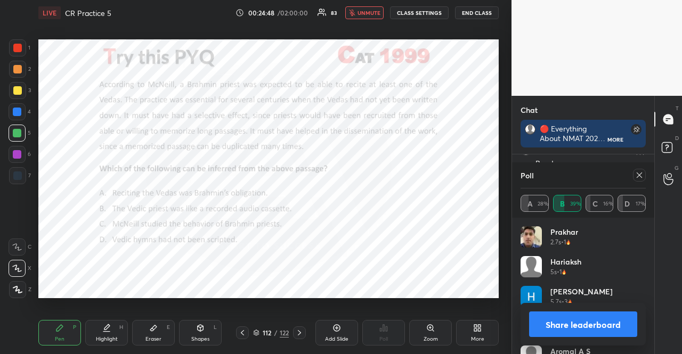
click at [364, 5] on div "LIVE CR Practice 5 00:24:48 / 02:00:00 83 unmute CLASS SETTINGS END CLASS" at bounding box center [268, 13] width 460 height 26
click at [365, 9] on span "unmute" at bounding box center [368, 12] width 23 height 7
drag, startPoint x: 638, startPoint y: 166, endPoint x: 639, endPoint y: 171, distance: 5.4
click at [638, 166] on div "Poll" at bounding box center [582, 175] width 125 height 26
click at [639, 171] on icon at bounding box center [639, 175] width 9 height 9
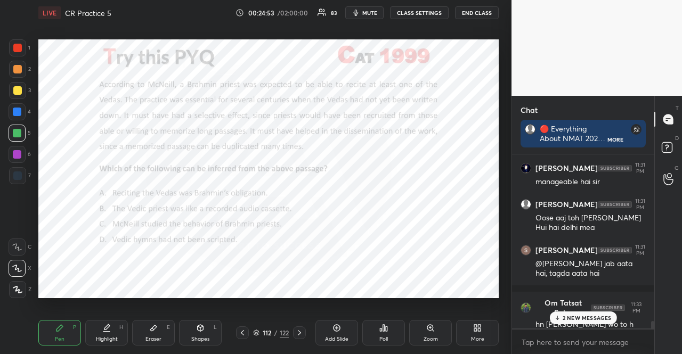
scroll to position [4038, 0]
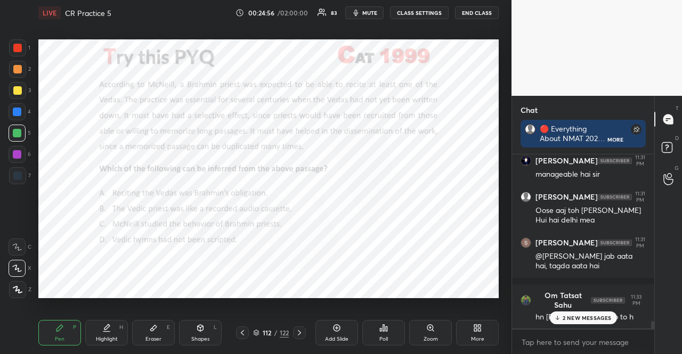
click at [589, 314] on div "2 NEW MESSAGES" at bounding box center [582, 317] width 67 height 13
click at [27, 105] on div "4" at bounding box center [20, 111] width 22 height 17
click at [24, 111] on div at bounding box center [17, 111] width 17 height 17
click at [12, 265] on div at bounding box center [17, 268] width 17 height 17
click at [18, 150] on div at bounding box center [17, 154] width 17 height 17
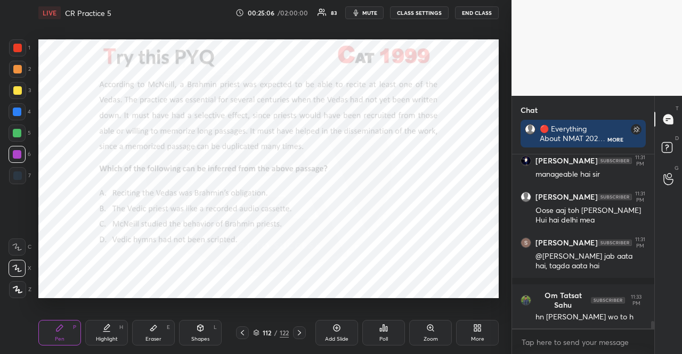
click at [21, 286] on icon at bounding box center [18, 289] width 10 height 7
click at [188, 319] on div "Pen P Highlight H Eraser E Shapes L 112 / 122 Add Slide Poll Zoom More" at bounding box center [268, 332] width 460 height 43
click at [197, 317] on div "Pen P Highlight H Eraser E Shapes L 112 / 122 Add Slide Poll Zoom More" at bounding box center [268, 332] width 460 height 43
click at [209, 329] on div "Shapes L" at bounding box center [200, 333] width 43 height 26
click at [19, 111] on div at bounding box center [17, 112] width 9 height 9
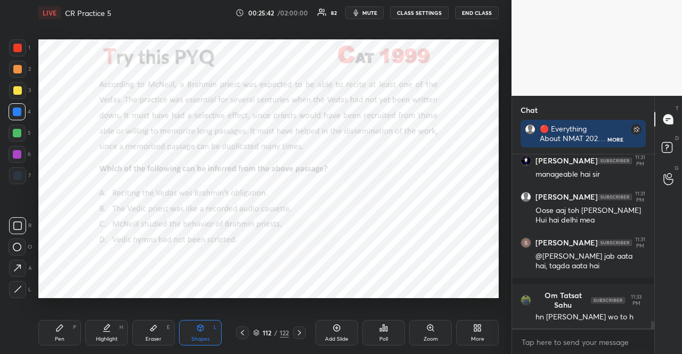
click at [20, 117] on div at bounding box center [17, 111] width 17 height 17
click at [10, 129] on div at bounding box center [17, 133] width 17 height 17
drag, startPoint x: 11, startPoint y: 159, endPoint x: 20, endPoint y: 157, distance: 9.8
click at [12, 159] on div at bounding box center [17, 154] width 17 height 17
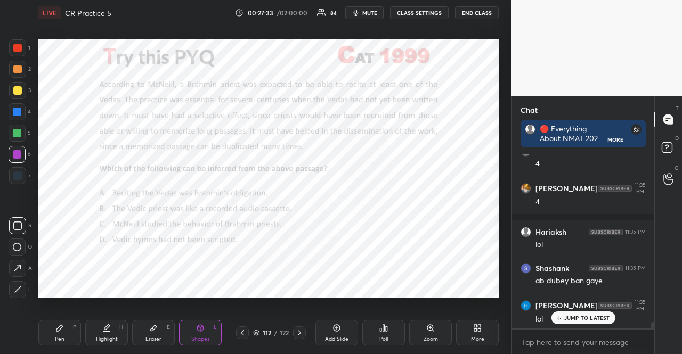
scroll to position [4616, 0]
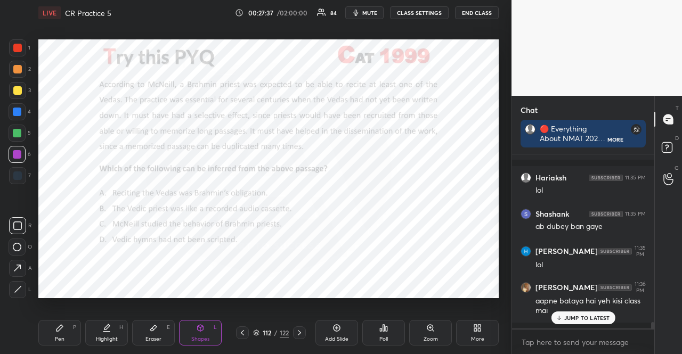
click at [578, 319] on p "JUMP TO LATEST" at bounding box center [587, 318] width 46 height 6
click at [17, 135] on div at bounding box center [17, 133] width 9 height 9
click at [15, 69] on div at bounding box center [17, 69] width 9 height 9
click at [201, 334] on div "Shapes L" at bounding box center [200, 333] width 43 height 26
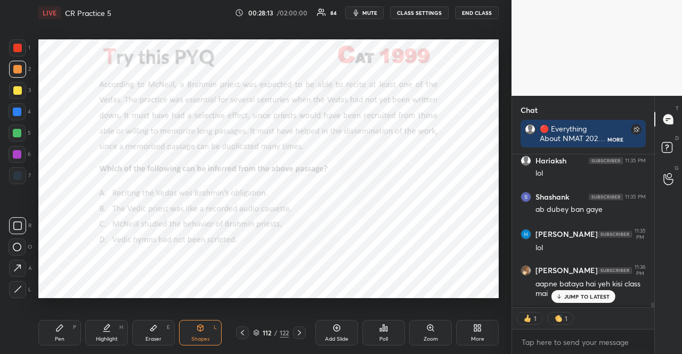
scroll to position [4637, 0]
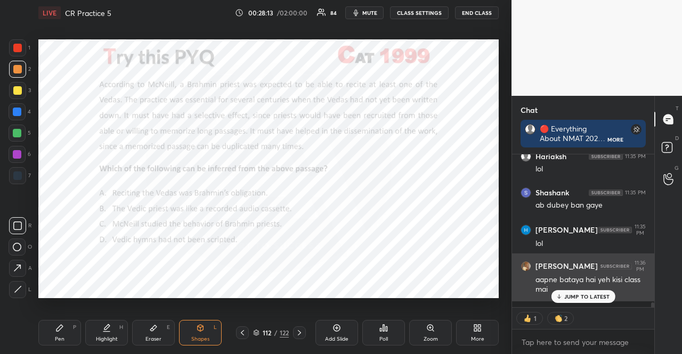
click at [583, 292] on div "JUMP TO LATEST" at bounding box center [583, 296] width 64 height 13
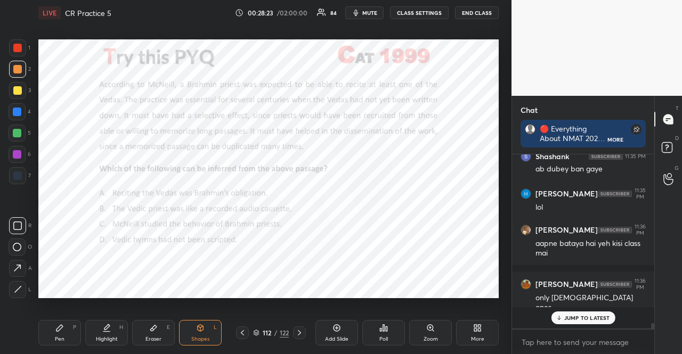
scroll to position [4652, 0]
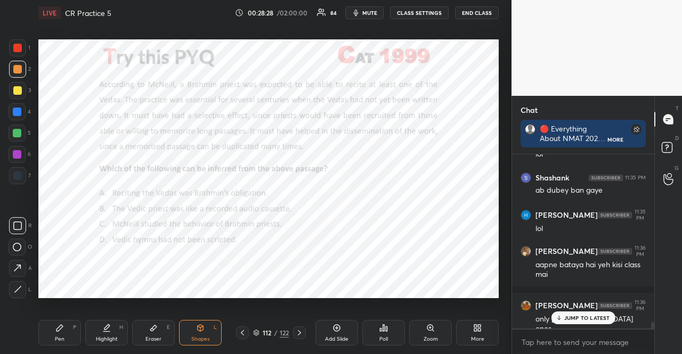
click at [19, 128] on div at bounding box center [17, 133] width 17 height 17
click at [21, 105] on div at bounding box center [17, 111] width 17 height 17
click at [204, 329] on div "Shapes L" at bounding box center [200, 333] width 43 height 26
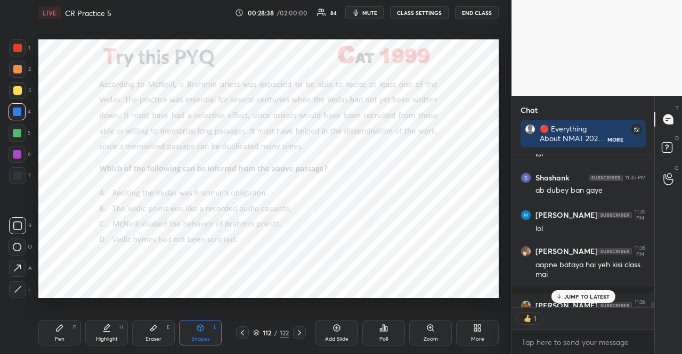
scroll to position [3, 3]
click at [70, 335] on div "Pen P" at bounding box center [59, 333] width 43 height 26
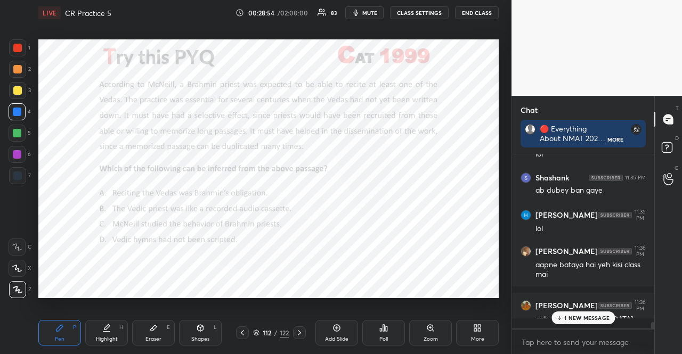
scroll to position [4652, 0]
click at [211, 332] on div "Shapes L" at bounding box center [200, 333] width 43 height 26
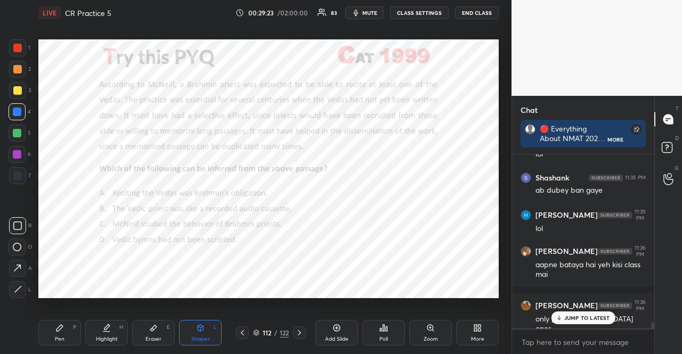
click at [13, 158] on div at bounding box center [17, 154] width 9 height 9
click at [57, 336] on div "Pen" at bounding box center [60, 338] width 10 height 5
click at [17, 172] on div at bounding box center [17, 175] width 9 height 9
click at [20, 245] on icon at bounding box center [17, 246] width 10 height 7
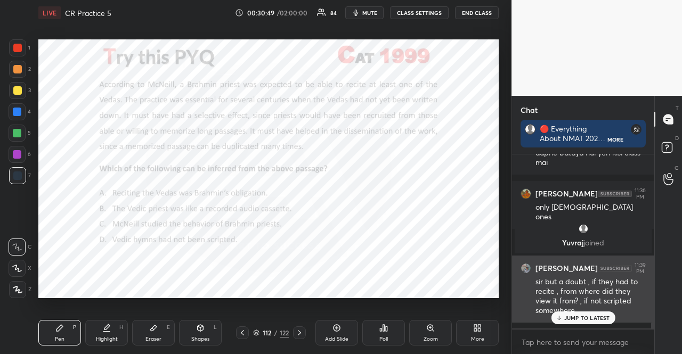
scroll to position [3, 3]
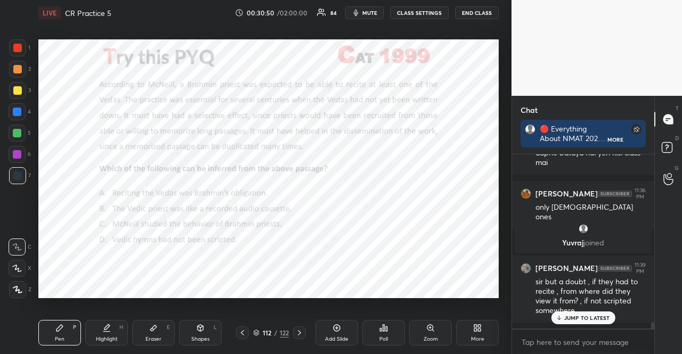
click at [600, 319] on p "JUMP TO LATEST" at bounding box center [587, 318] width 46 height 6
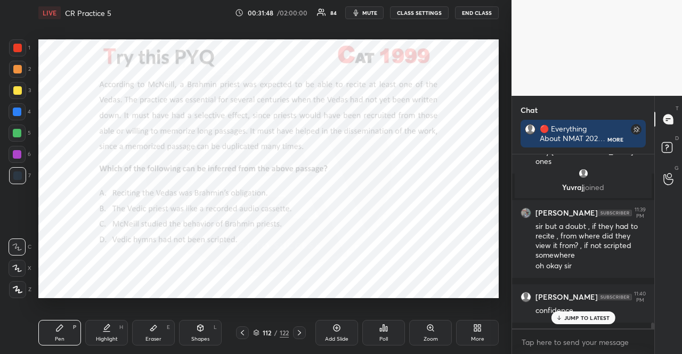
scroll to position [4864, 0]
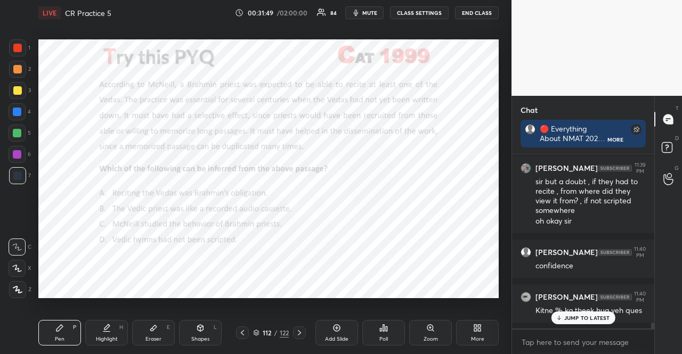
click at [597, 322] on div "JUMP TO LATEST" at bounding box center [583, 317] width 64 height 13
click at [14, 119] on div at bounding box center [17, 111] width 17 height 17
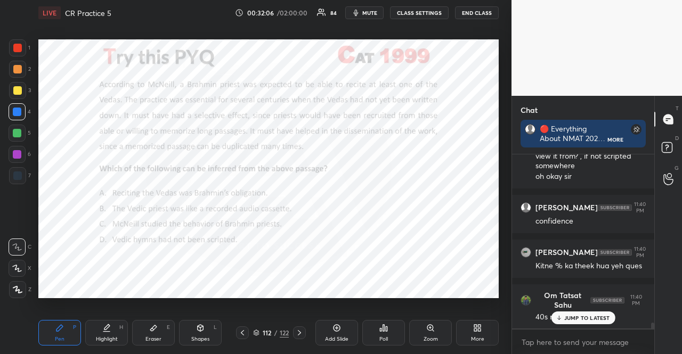
click at [560, 319] on icon at bounding box center [558, 319] width 3 height 2
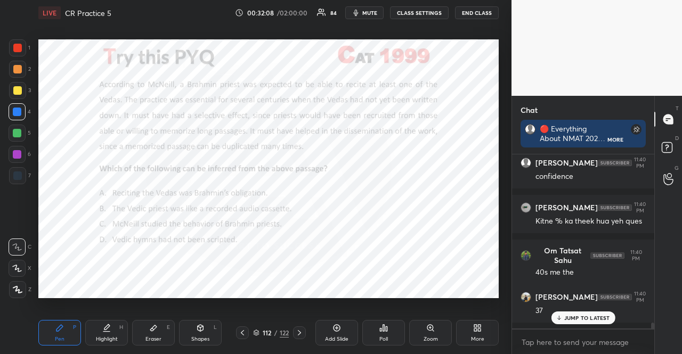
click at [300, 330] on icon at bounding box center [299, 333] width 9 height 9
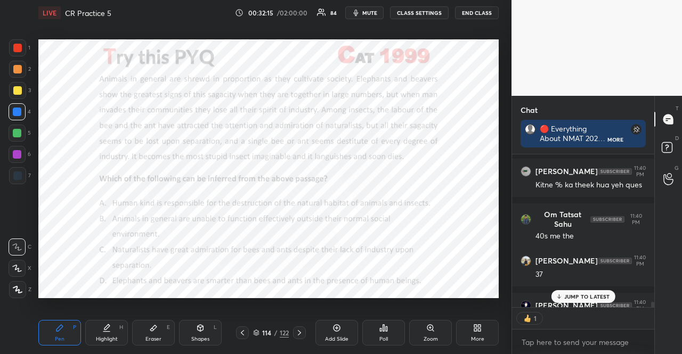
scroll to position [150, 139]
type textarea "x"
click at [388, 324] on div "Poll" at bounding box center [383, 333] width 43 height 26
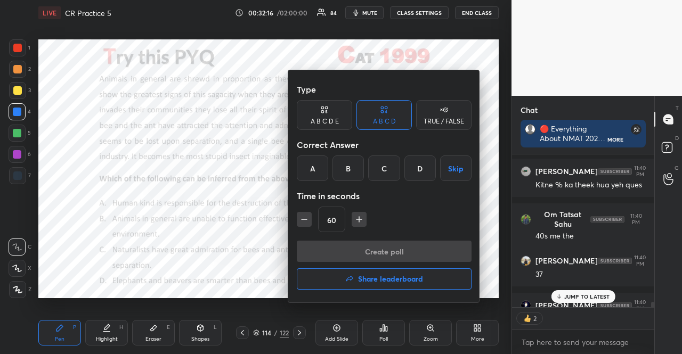
click at [362, 219] on icon "button" at bounding box center [359, 219] width 11 height 11
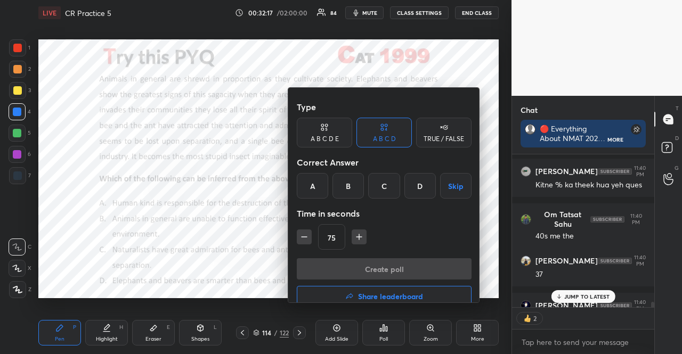
click at [362, 232] on icon "button" at bounding box center [359, 237] width 11 height 11
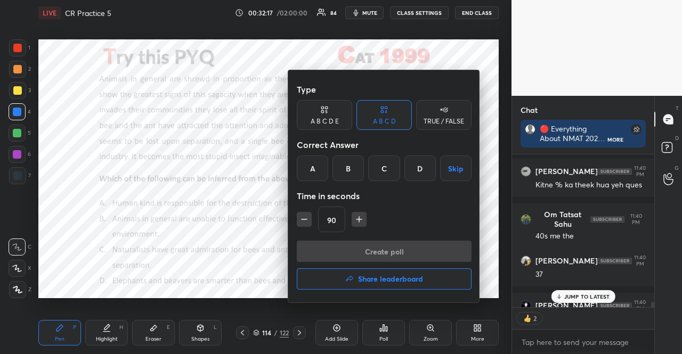
click at [362, 219] on icon "button" at bounding box center [359, 219] width 11 height 11
click at [362, 219] on icon "button" at bounding box center [363, 219] width 5 height 0
type input "150"
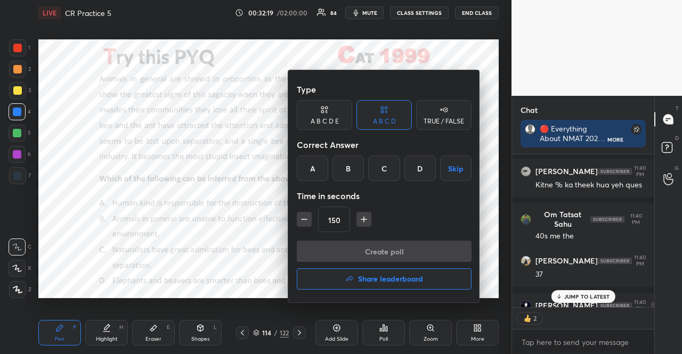
click at [358, 167] on div "B" at bounding box center [347, 168] width 31 height 26
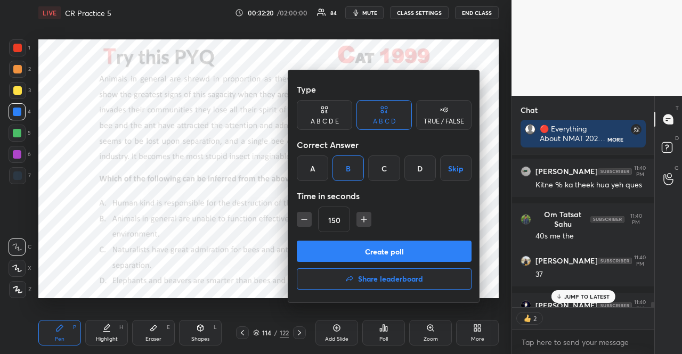
click at [447, 166] on button "Skip" at bounding box center [455, 168] width 31 height 26
click at [358, 174] on div "B" at bounding box center [347, 168] width 31 height 26
click at [400, 249] on button "Create poll" at bounding box center [384, 251] width 175 height 21
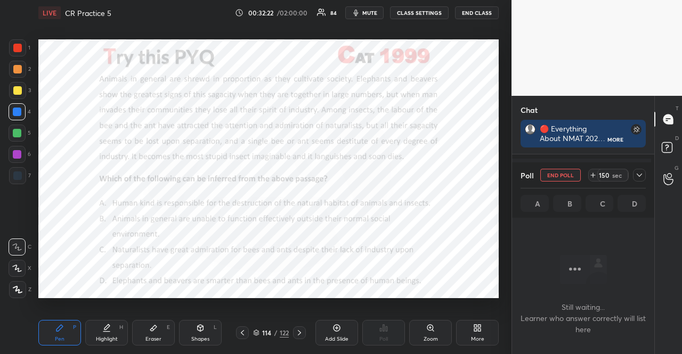
scroll to position [3, 3]
click at [358, 12] on icon "button" at bounding box center [356, 13] width 5 height 6
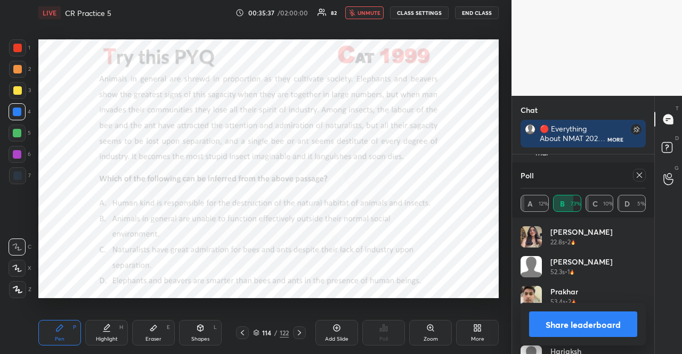
scroll to position [116, 139]
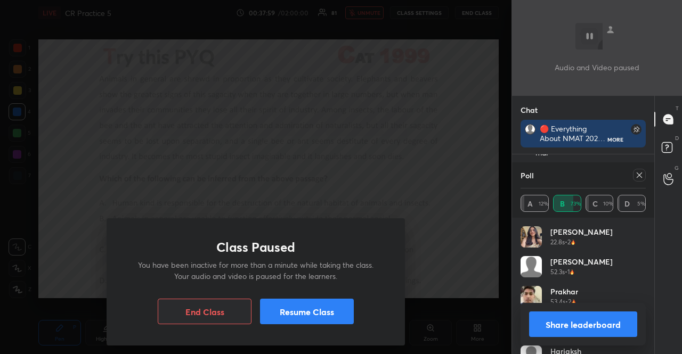
drag, startPoint x: 334, startPoint y: 310, endPoint x: 378, endPoint y: 80, distance: 234.7
click at [335, 310] on button "Resume Class" at bounding box center [307, 312] width 94 height 26
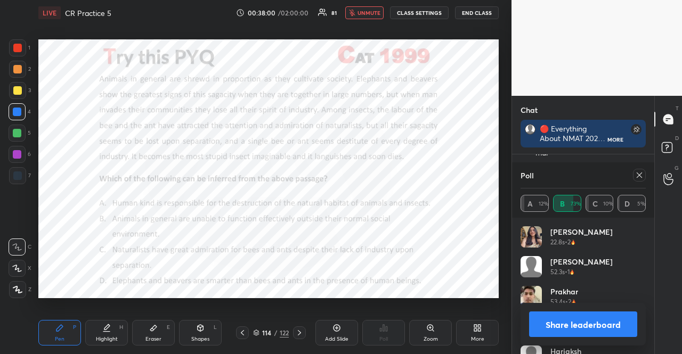
click at [369, 12] on div at bounding box center [255, 177] width 511 height 354
click at [377, 14] on span "unmute" at bounding box center [368, 12] width 23 height 7
click at [636, 176] on icon at bounding box center [639, 175] width 9 height 9
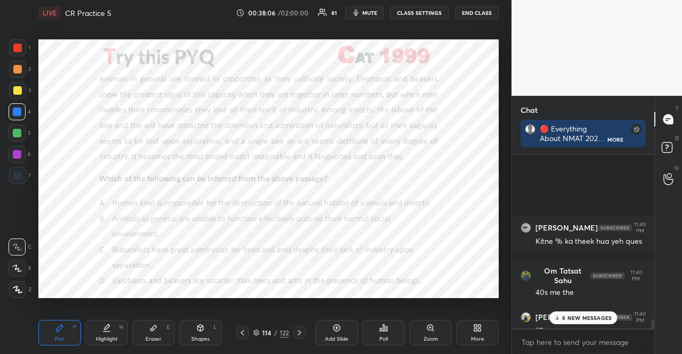
scroll to position [4854, 0]
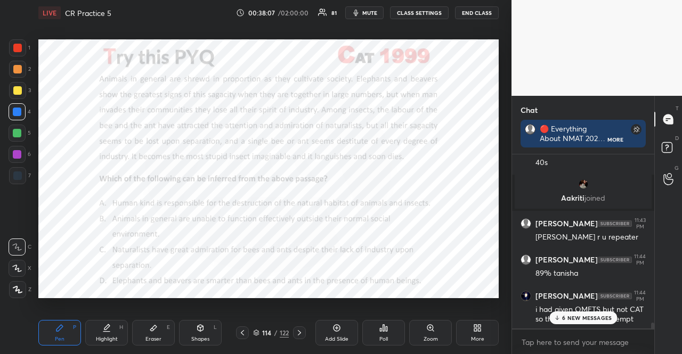
click at [576, 313] on div "6 NEW MESSAGES" at bounding box center [583, 317] width 68 height 13
click at [15, 133] on div at bounding box center [17, 133] width 9 height 9
click at [202, 334] on div "Shapes L" at bounding box center [200, 333] width 43 height 26
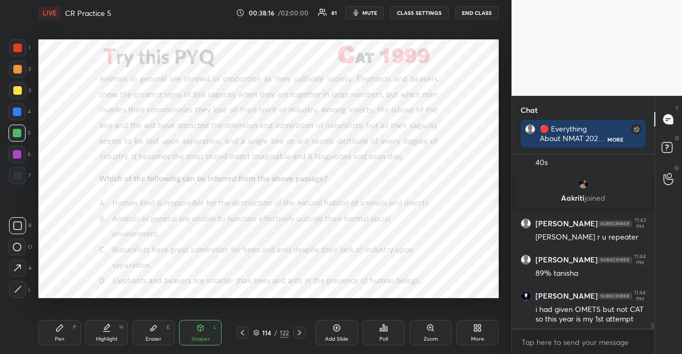
click at [22, 149] on div at bounding box center [17, 154] width 17 height 17
click at [20, 153] on div at bounding box center [17, 154] width 9 height 9
click at [23, 291] on div at bounding box center [17, 289] width 17 height 17
drag, startPoint x: 64, startPoint y: 326, endPoint x: 43, endPoint y: 301, distance: 32.9
click at [63, 326] on div "Pen P" at bounding box center [59, 333] width 43 height 26
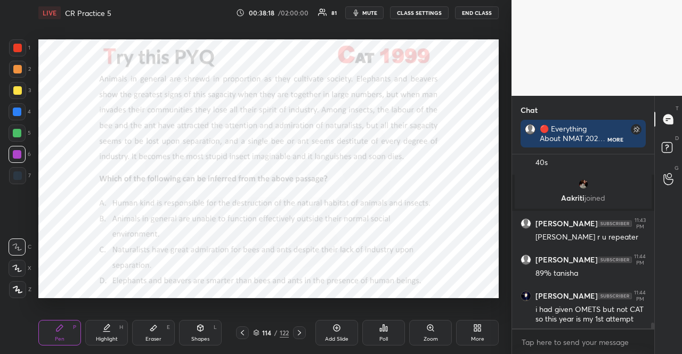
click at [25, 291] on div "Z" at bounding box center [20, 289] width 22 height 17
click at [200, 337] on div "Shapes" at bounding box center [200, 338] width 18 height 5
click at [23, 112] on div at bounding box center [17, 111] width 17 height 17
click at [17, 172] on div at bounding box center [17, 175] width 9 height 9
drag, startPoint x: 22, startPoint y: 268, endPoint x: 18, endPoint y: 265, distance: 5.5
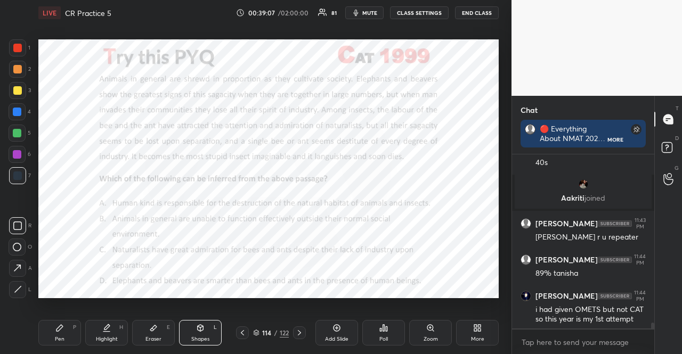
click at [22, 268] on icon at bounding box center [17, 267] width 11 height 11
click at [17, 46] on div at bounding box center [17, 48] width 9 height 9
click at [19, 134] on div at bounding box center [17, 133] width 9 height 9
click at [18, 149] on div at bounding box center [17, 154] width 17 height 17
click at [65, 331] on div "Pen P" at bounding box center [59, 333] width 43 height 26
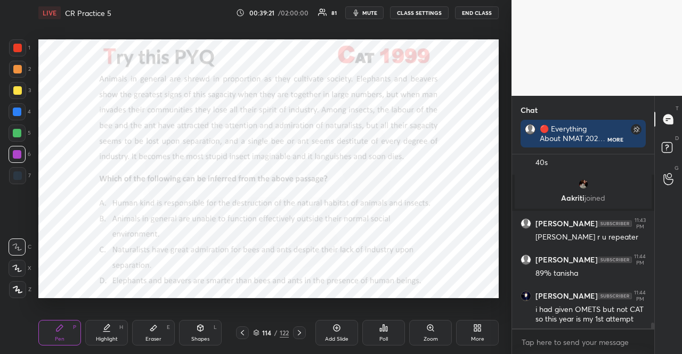
click at [23, 290] on div at bounding box center [17, 289] width 17 height 17
click at [188, 330] on div "Shapes L" at bounding box center [200, 333] width 43 height 26
click at [22, 46] on div at bounding box center [17, 47] width 17 height 17
click at [10, 170] on div at bounding box center [17, 175] width 17 height 17
click at [28, 106] on div "4" at bounding box center [20, 111] width 22 height 17
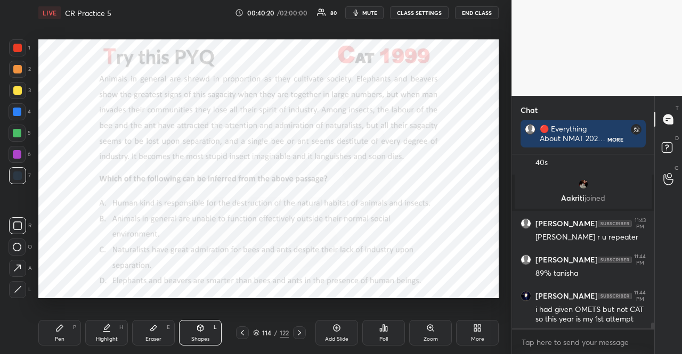
click at [25, 107] on div at bounding box center [17, 111] width 17 height 17
drag, startPoint x: 207, startPoint y: 340, endPoint x: 199, endPoint y: 304, distance: 36.4
click at [206, 340] on div "Shapes" at bounding box center [200, 338] width 18 height 5
click at [67, 326] on div "Pen P" at bounding box center [59, 333] width 43 height 26
click at [24, 265] on div at bounding box center [17, 268] width 17 height 17
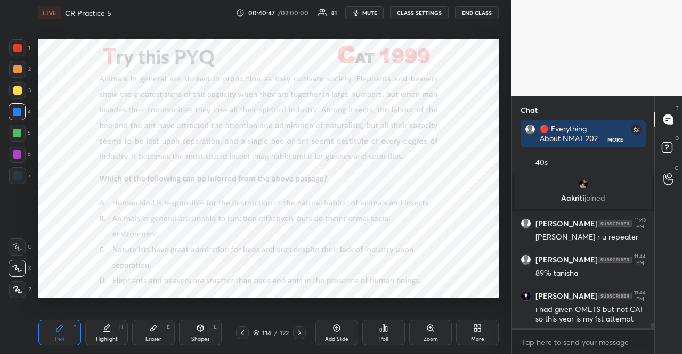
click at [27, 130] on div "5" at bounding box center [20, 133] width 22 height 17
click at [22, 130] on div at bounding box center [17, 133] width 17 height 17
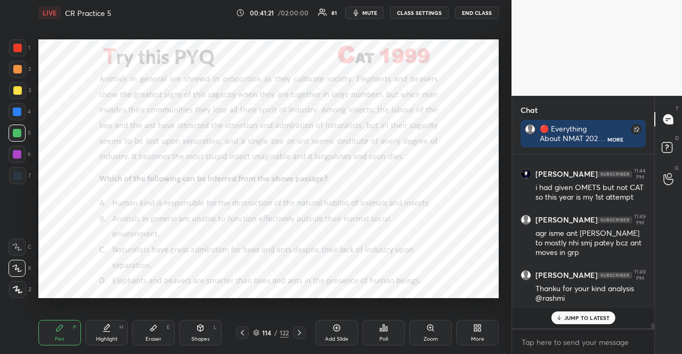
scroll to position [4955, 0]
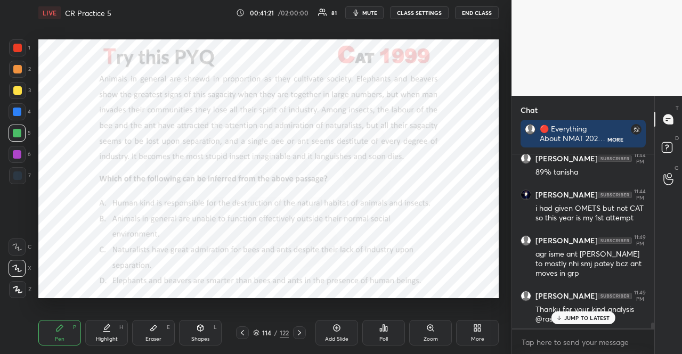
click at [16, 112] on div at bounding box center [17, 112] width 9 height 9
click at [14, 115] on div at bounding box center [17, 112] width 9 height 9
click at [16, 156] on div at bounding box center [17, 154] width 17 height 17
click at [18, 122] on div "1 2 3 4 5 6 7" at bounding box center [20, 113] width 22 height 149
click at [17, 121] on div "1 2 3 4 5 6 7" at bounding box center [20, 113] width 22 height 149
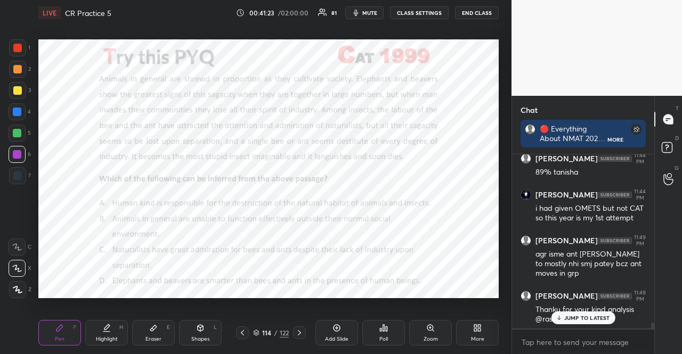
click at [12, 117] on div at bounding box center [17, 111] width 17 height 17
click at [10, 114] on div at bounding box center [17, 111] width 17 height 17
click at [15, 110] on div at bounding box center [17, 111] width 17 height 17
click at [500, 255] on div "Setting up your live class Poll for secs No correct answer Start poll" at bounding box center [268, 169] width 469 height 286
click at [20, 157] on div at bounding box center [17, 154] width 9 height 9
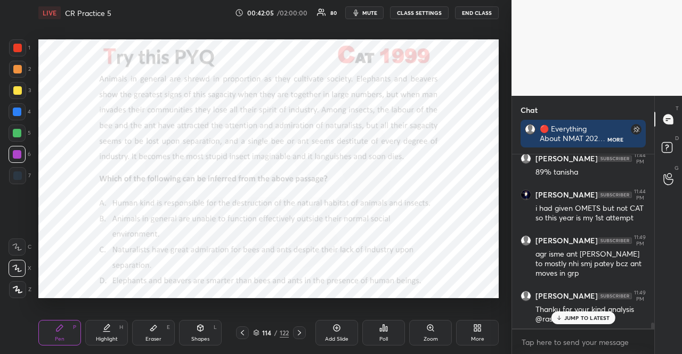
drag, startPoint x: 19, startPoint y: 158, endPoint x: 37, endPoint y: 199, distance: 44.8
click at [19, 158] on div at bounding box center [17, 154] width 9 height 9
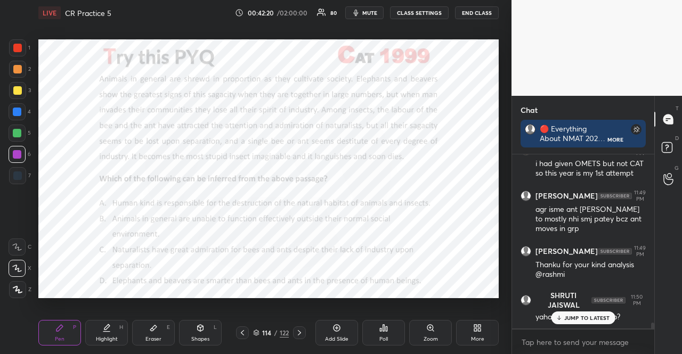
click at [586, 315] on p "JUMP TO LATEST" at bounding box center [587, 318] width 46 height 6
type textarea "x"
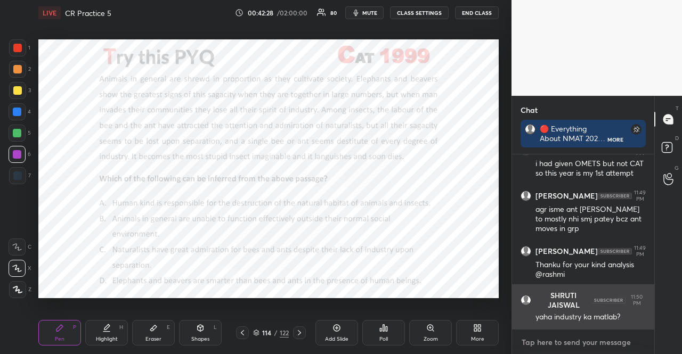
drag, startPoint x: 544, startPoint y: 343, endPoint x: 546, endPoint y: 304, distance: 38.9
click at [545, 343] on textarea at bounding box center [582, 342] width 125 height 17
type textarea "i"
type textarea "x"
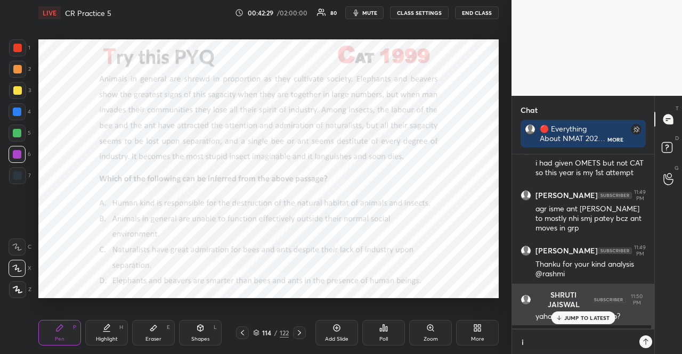
type textarea "in"
type textarea "x"
type textarea "int"
type textarea "x"
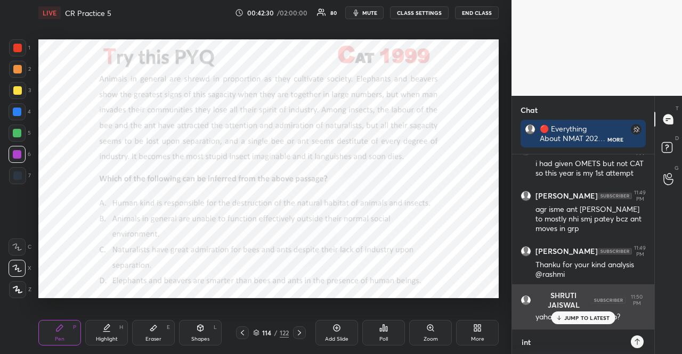
type textarea "intr"
type textarea "x"
type textarea "int"
type textarea "x"
type textarea "in"
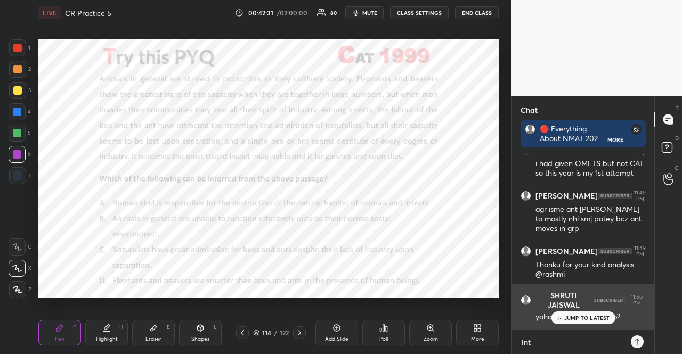
type textarea "x"
type textarea "ind"
type textarea "x"
type textarea "indu"
type textarea "x"
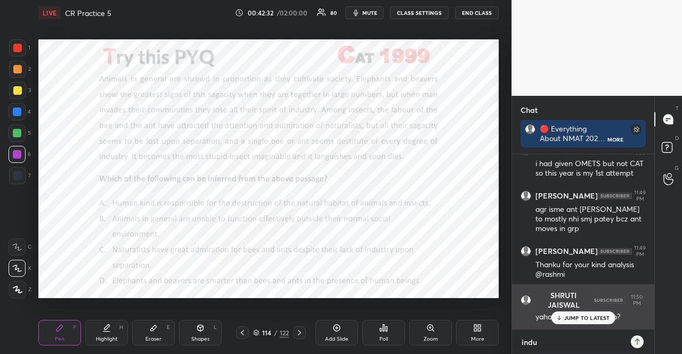
type textarea "indus"
type textarea "x"
type textarea "indust"
type textarea "x"
type textarea "industr"
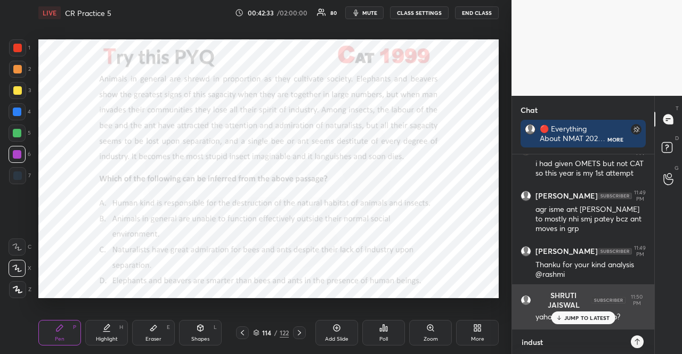
type textarea "x"
type textarea "industri"
type textarea "x"
type textarea "industrio"
type textarea "x"
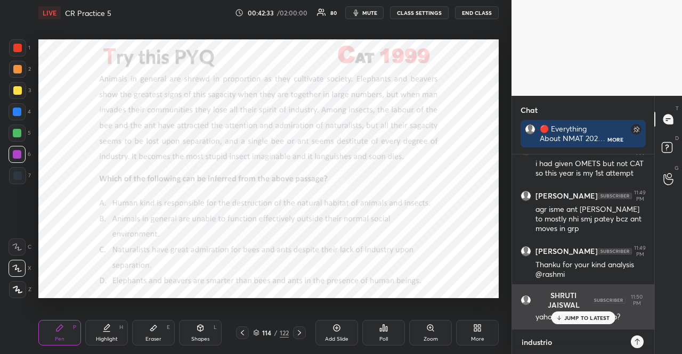
type textarea "industriou"
type textarea "x"
type textarea "industrious"
type textarea "x"
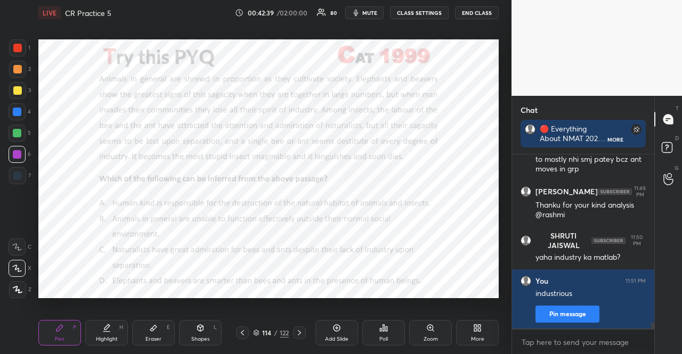
click at [301, 331] on icon at bounding box center [299, 333] width 9 height 9
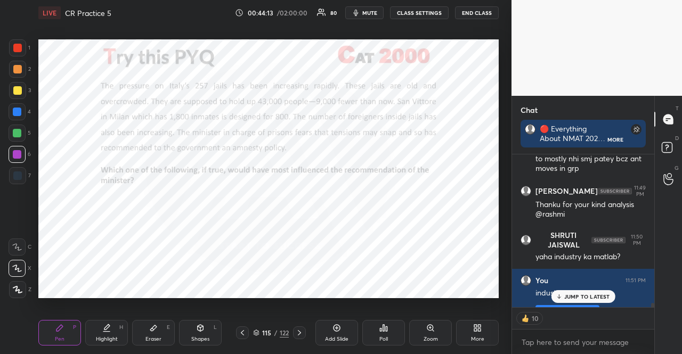
scroll to position [3, 3]
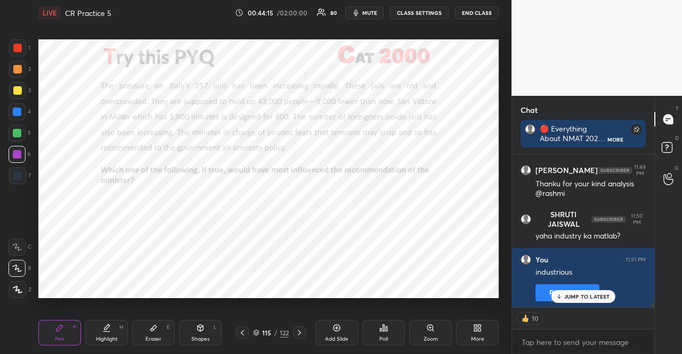
click at [580, 299] on p "JUMP TO LATEST" at bounding box center [587, 296] width 46 height 6
type textarea "x"
click at [298, 329] on icon at bounding box center [299, 333] width 9 height 9
click at [386, 335] on div "Poll" at bounding box center [383, 333] width 43 height 26
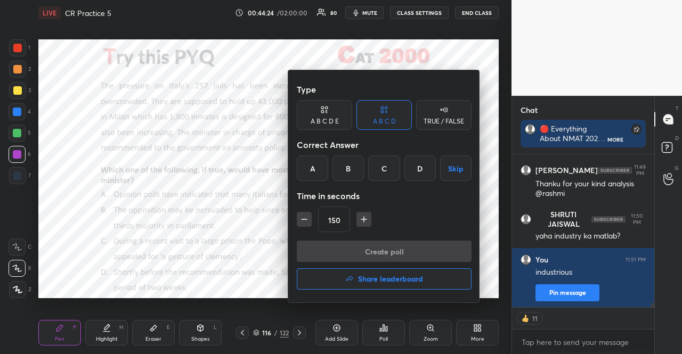
click at [421, 164] on div "D" at bounding box center [419, 168] width 31 height 26
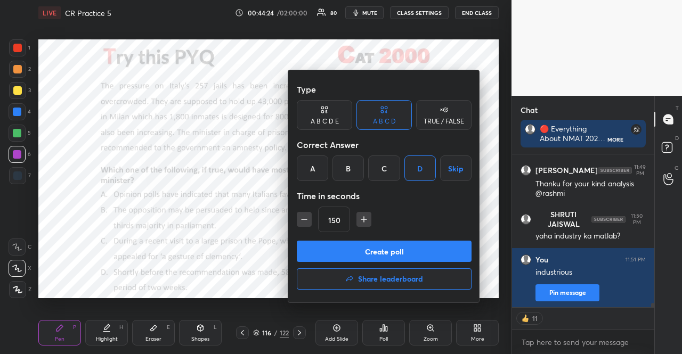
click at [307, 218] on icon "button" at bounding box center [304, 219] width 11 height 11
type input "90"
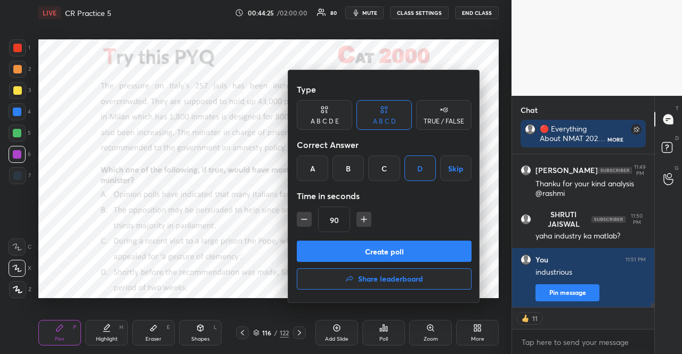
type textarea "x"
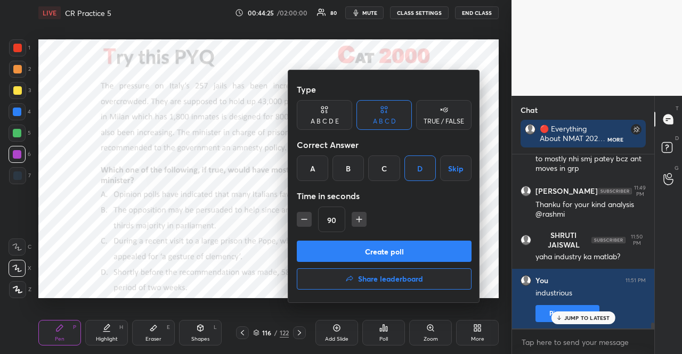
scroll to position [5059, 0]
click at [307, 218] on icon "button" at bounding box center [304, 219] width 11 height 11
type input "75"
click at [370, 249] on button "Create poll" at bounding box center [384, 251] width 175 height 21
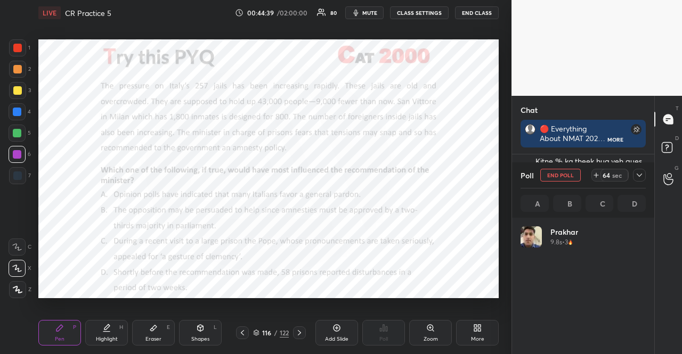
scroll to position [4, 3]
click at [375, 18] on button "mute" at bounding box center [364, 12] width 38 height 13
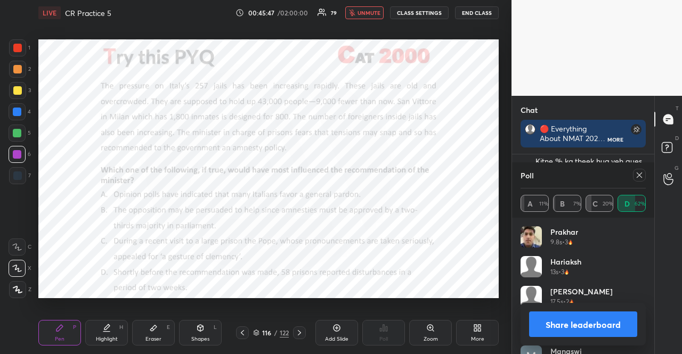
click at [355, 13] on icon "button" at bounding box center [352, 13] width 6 height 6
drag, startPoint x: 15, startPoint y: 128, endPoint x: 19, endPoint y: 138, distance: 11.0
click at [14, 129] on div at bounding box center [17, 133] width 17 height 17
click at [203, 324] on icon at bounding box center [200, 328] width 9 height 9
click at [637, 183] on div "Poll" at bounding box center [582, 175] width 125 height 26
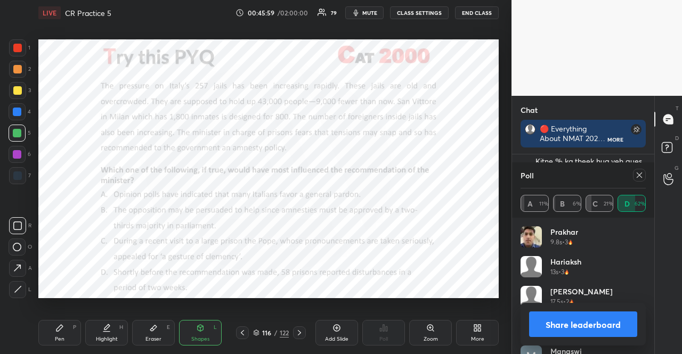
click at [637, 183] on div "Poll" at bounding box center [582, 175] width 125 height 26
click at [637, 182] on div at bounding box center [639, 175] width 13 height 13
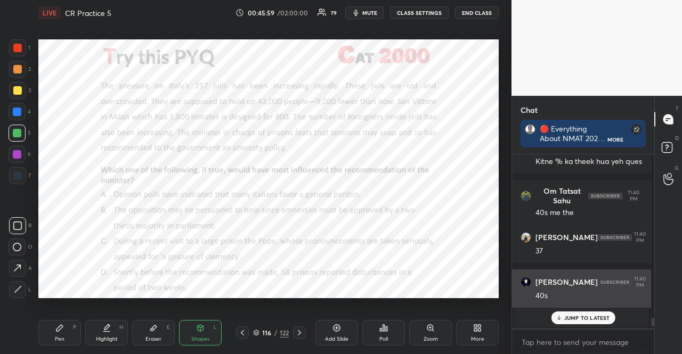
scroll to position [197, 139]
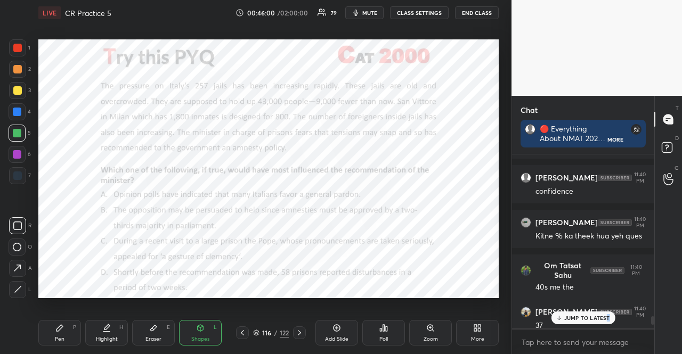
click at [607, 316] on p "JUMP TO LATEST" at bounding box center [587, 318] width 46 height 6
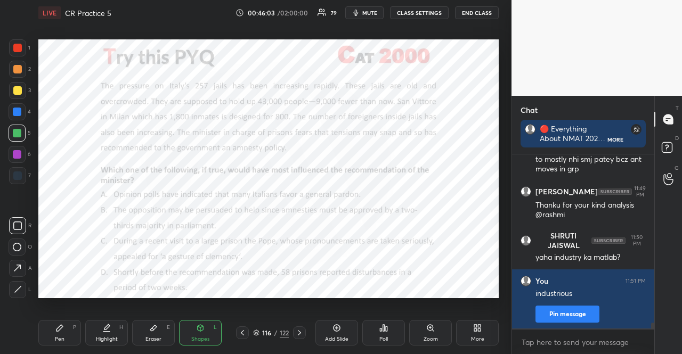
click at [12, 119] on div at bounding box center [17, 111] width 17 height 17
click at [11, 114] on div at bounding box center [17, 111] width 17 height 17
click at [188, 326] on div "Shapes L" at bounding box center [200, 333] width 43 height 26
click at [11, 48] on div at bounding box center [17, 47] width 17 height 17
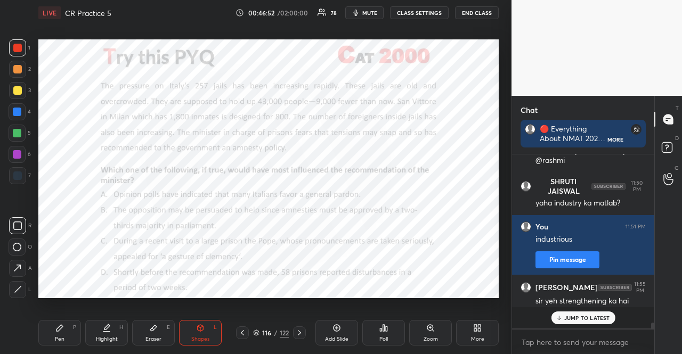
scroll to position [5085, 0]
click at [17, 113] on div at bounding box center [17, 112] width 9 height 9
click at [187, 325] on div "Shapes L" at bounding box center [200, 333] width 43 height 26
drag, startPoint x: 19, startPoint y: 174, endPoint x: 28, endPoint y: 176, distance: 8.8
click at [18, 175] on div at bounding box center [17, 175] width 9 height 9
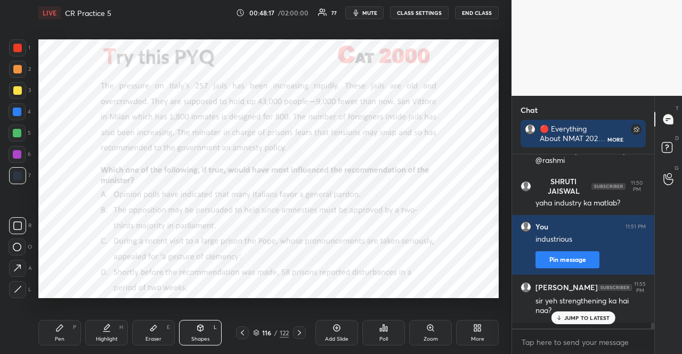
click at [15, 68] on div at bounding box center [17, 69] width 9 height 9
click at [17, 132] on div at bounding box center [17, 133] width 9 height 9
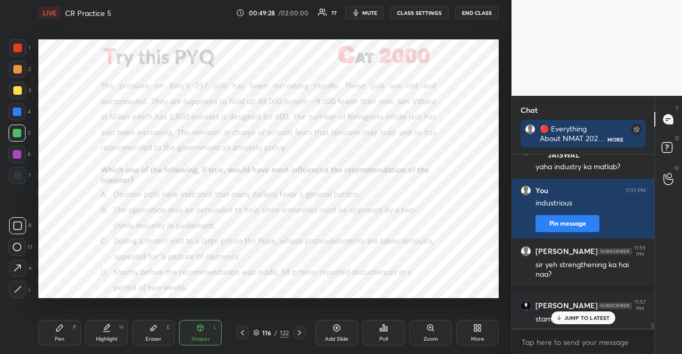
scroll to position [5166, 0]
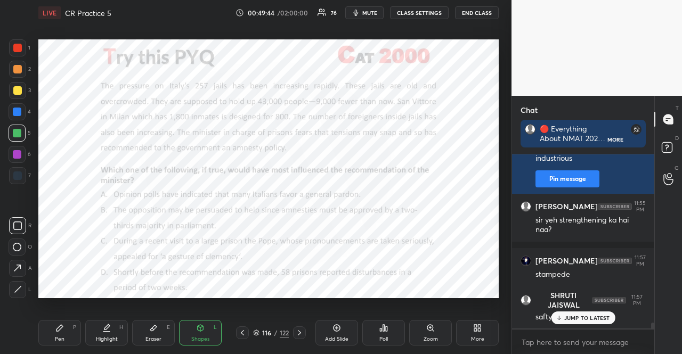
click at [15, 157] on div at bounding box center [17, 154] width 9 height 9
click at [211, 338] on div "Shapes L" at bounding box center [200, 333] width 43 height 26
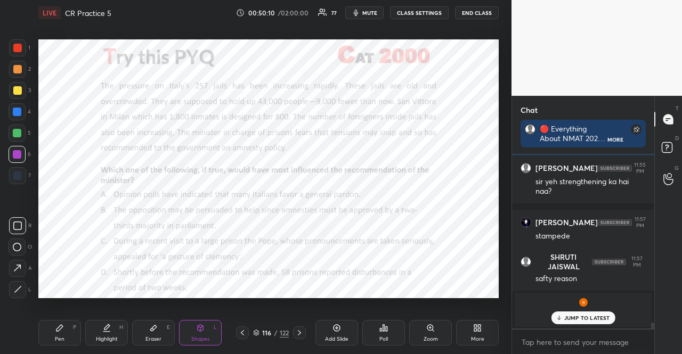
click at [17, 123] on div "1 2 3 4 5 6 7" at bounding box center [20, 113] width 22 height 149
click at [69, 333] on div "Pen P" at bounding box center [59, 333] width 43 height 26
click at [12, 110] on div at bounding box center [17, 111] width 17 height 17
click at [203, 331] on icon at bounding box center [200, 328] width 9 height 9
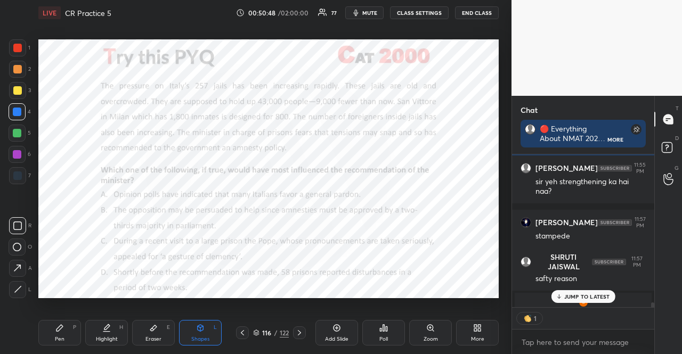
scroll to position [3, 3]
click at [572, 295] on p "JUMP TO LATEST" at bounding box center [587, 296] width 46 height 6
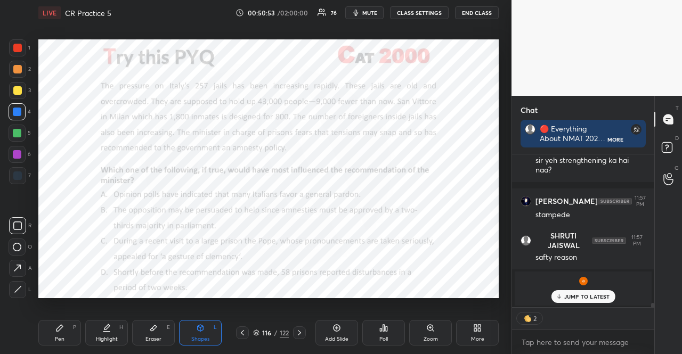
scroll to position [5281, 0]
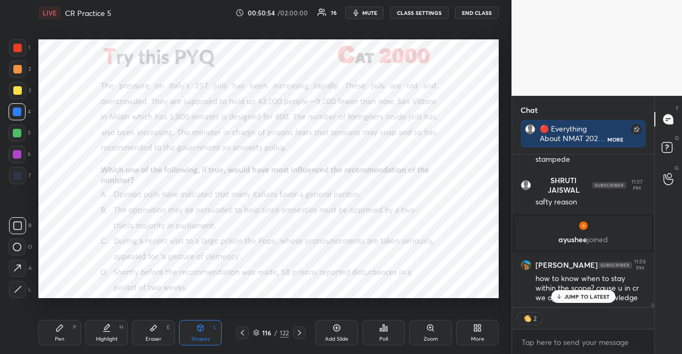
click at [577, 294] on p "JUMP TO LATEST" at bounding box center [587, 296] width 46 height 6
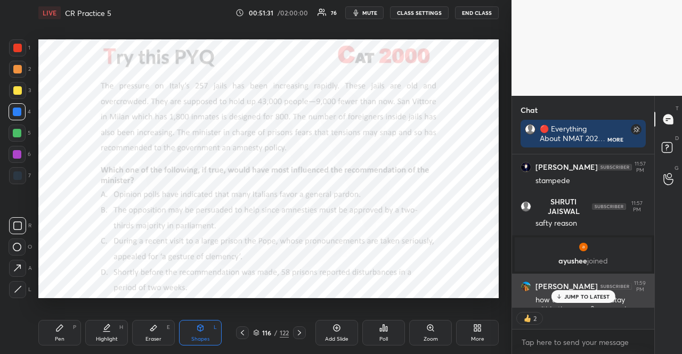
scroll to position [5259, 0]
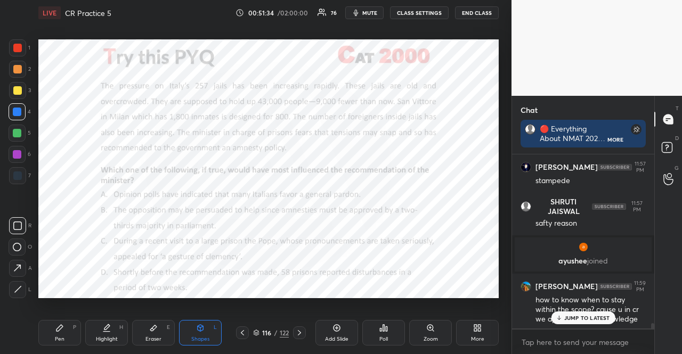
click at [584, 320] on p "JUMP TO LATEST" at bounding box center [587, 318] width 46 height 6
click at [298, 332] on icon at bounding box center [299, 333] width 9 height 9
click at [367, 16] on span "mute" at bounding box center [369, 12] width 15 height 7
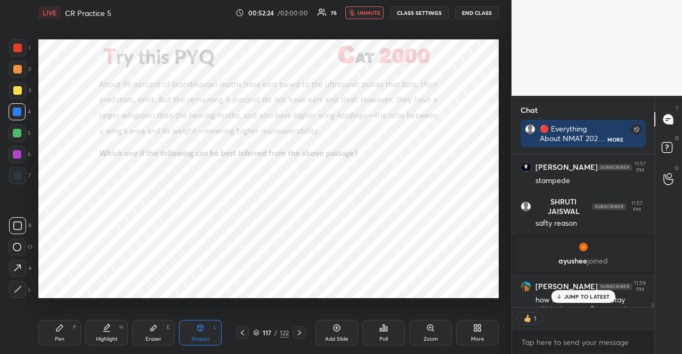
scroll to position [5260, 0]
click at [575, 292] on div "JUMP TO LATEST" at bounding box center [583, 296] width 64 height 13
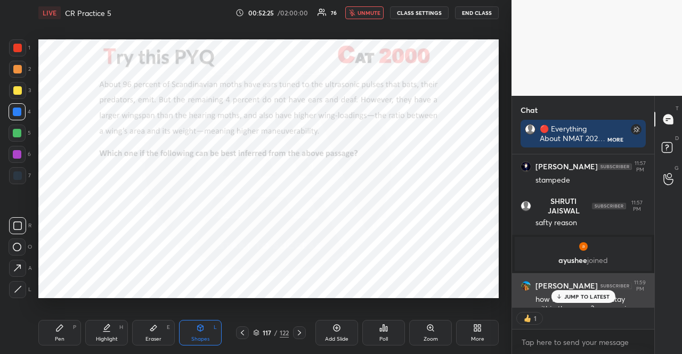
scroll to position [5281, 0]
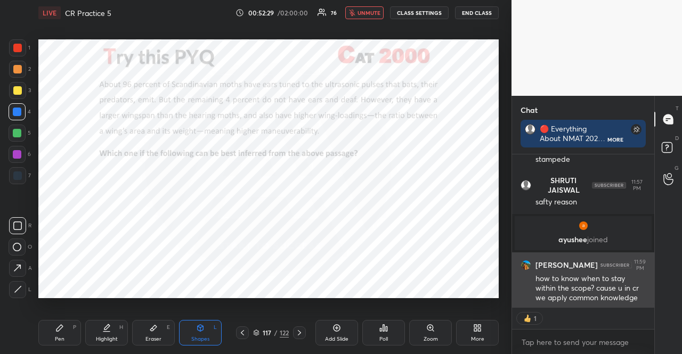
type textarea "x"
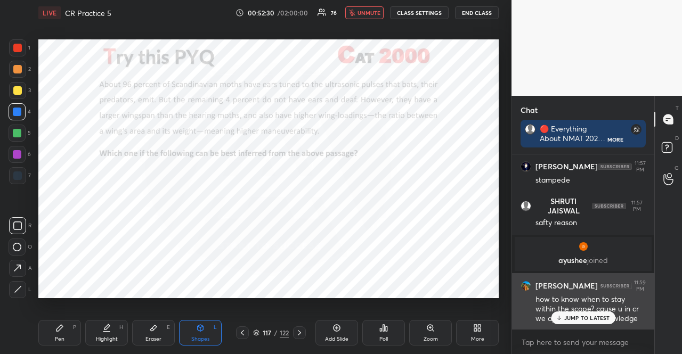
scroll to position [5259, 0]
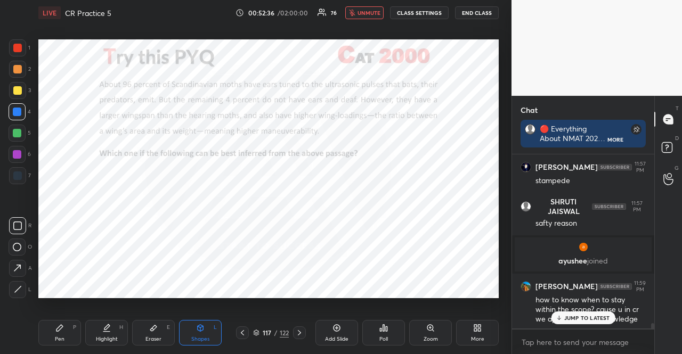
click at [301, 329] on icon at bounding box center [299, 333] width 9 height 9
click at [383, 324] on icon at bounding box center [383, 328] width 9 height 9
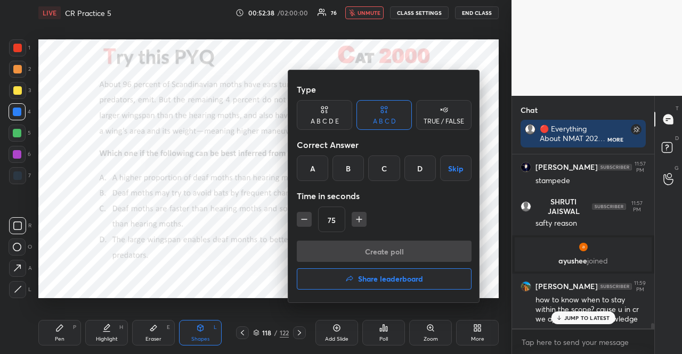
click at [381, 324] on div at bounding box center [341, 177] width 682 height 354
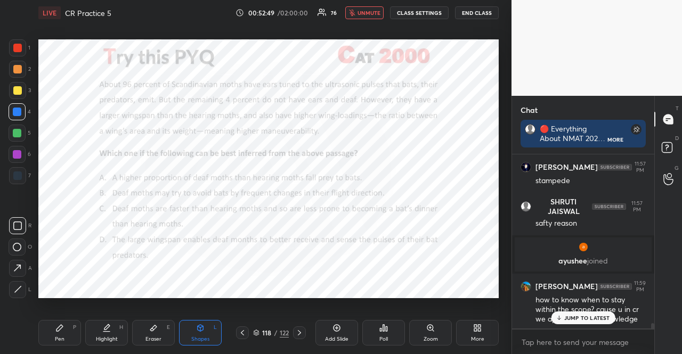
click at [386, 332] on icon at bounding box center [383, 328] width 9 height 9
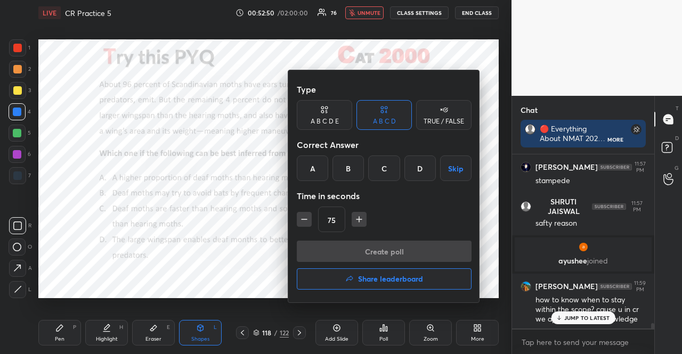
drag, startPoint x: 349, startPoint y: 170, endPoint x: 358, endPoint y: 254, distance: 84.6
click at [350, 170] on div "B" at bounding box center [347, 168] width 31 height 26
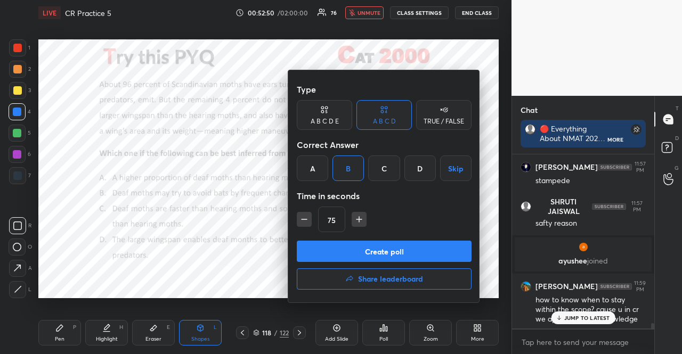
click at [355, 218] on icon "button" at bounding box center [359, 219] width 11 height 11
type input "90"
click at [369, 253] on button "Create poll" at bounding box center [384, 251] width 175 height 21
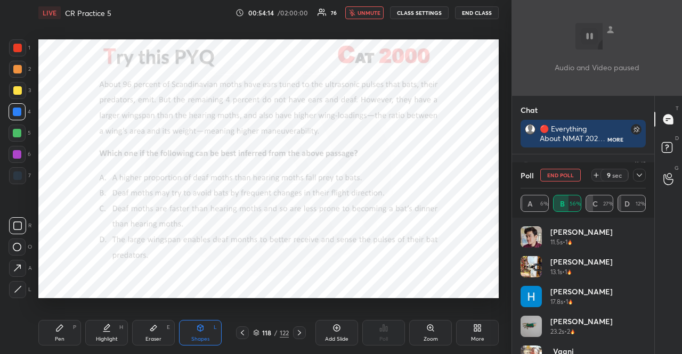
scroll to position [4, 3]
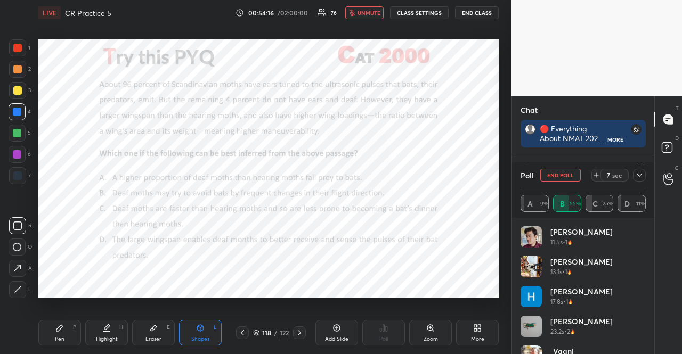
click at [371, 9] on span "unmute" at bounding box center [368, 12] width 23 height 7
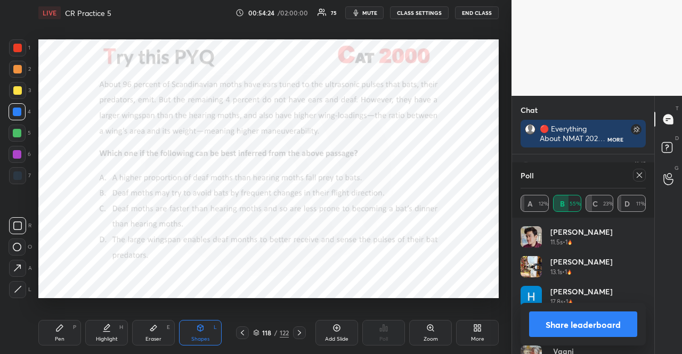
click at [18, 154] on div at bounding box center [17, 154] width 9 height 9
click at [203, 333] on div "Shapes L" at bounding box center [200, 333] width 43 height 26
click at [17, 43] on div at bounding box center [17, 47] width 17 height 17
click at [638, 176] on icon at bounding box center [639, 175] width 9 height 9
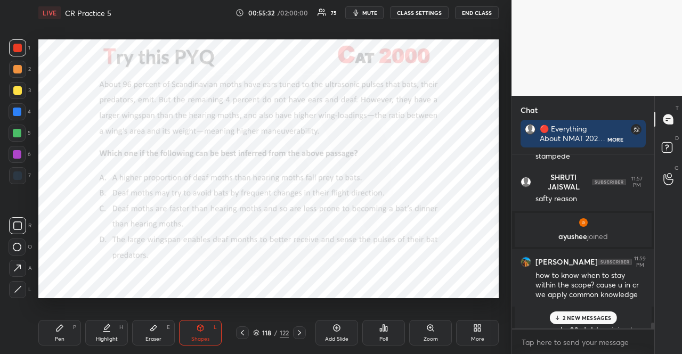
scroll to position [5232, 0]
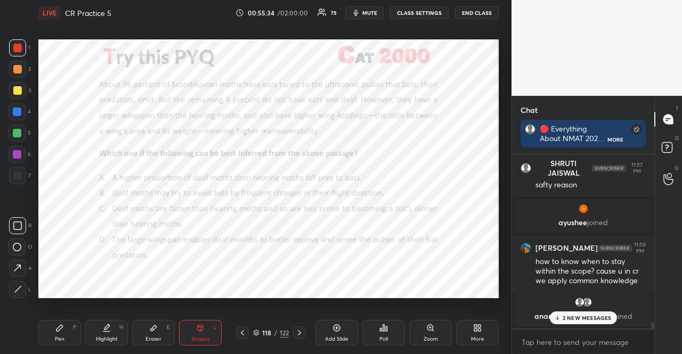
click at [592, 312] on div "2 NEW MESSAGES" at bounding box center [582, 317] width 67 height 13
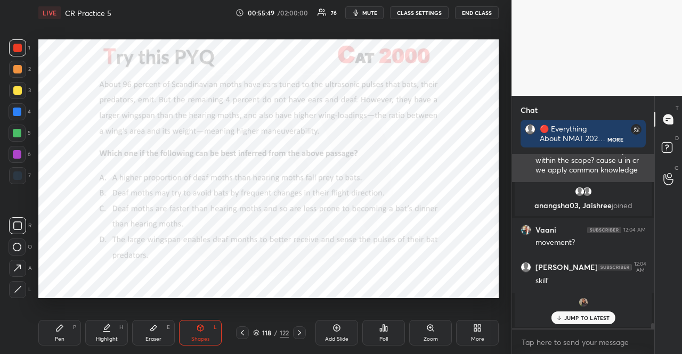
scroll to position [5379, 0]
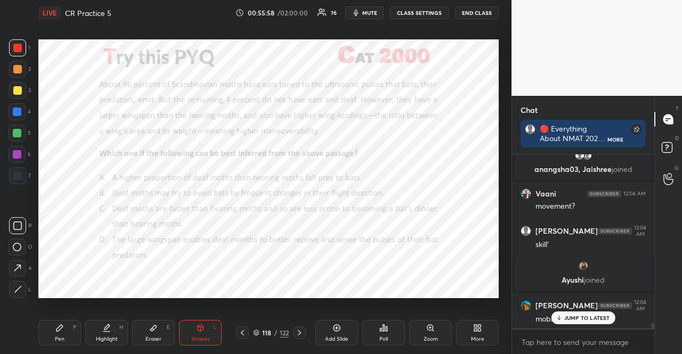
drag, startPoint x: 18, startPoint y: 112, endPoint x: 31, endPoint y: 124, distance: 18.1
click at [18, 113] on div at bounding box center [17, 112] width 9 height 9
click at [203, 331] on icon at bounding box center [200, 328] width 9 height 9
click at [71, 324] on div "Pen P" at bounding box center [59, 333] width 43 height 26
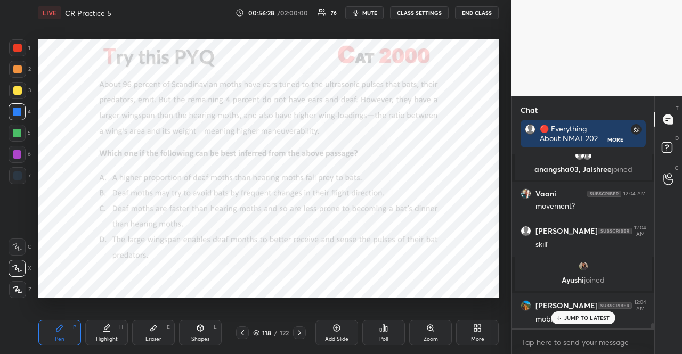
click at [70, 320] on div "Pen P" at bounding box center [59, 333] width 43 height 26
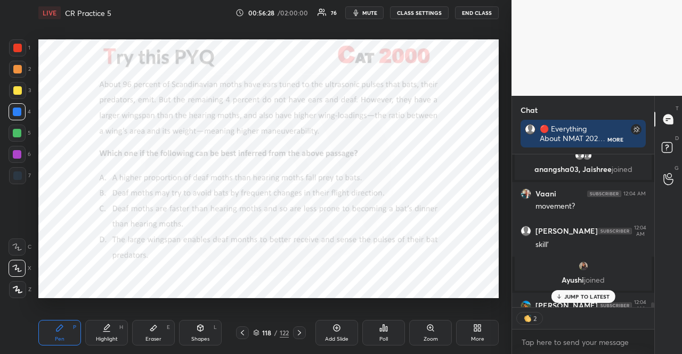
scroll to position [3, 3]
drag, startPoint x: 197, startPoint y: 323, endPoint x: 198, endPoint y: 318, distance: 5.4
click at [197, 323] on div "Shapes L" at bounding box center [200, 333] width 43 height 26
click at [18, 131] on div at bounding box center [17, 133] width 9 height 9
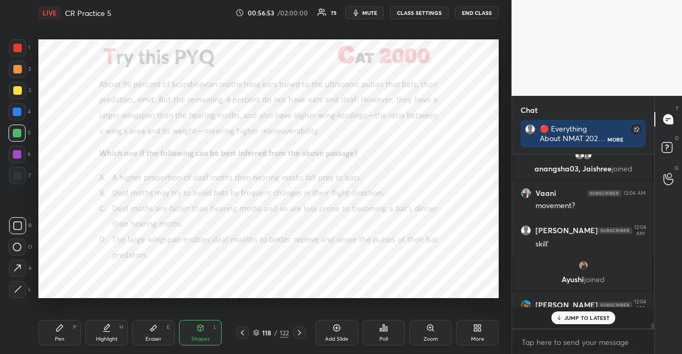
scroll to position [5379, 0]
click at [63, 322] on div "Pen P" at bounding box center [59, 333] width 43 height 26
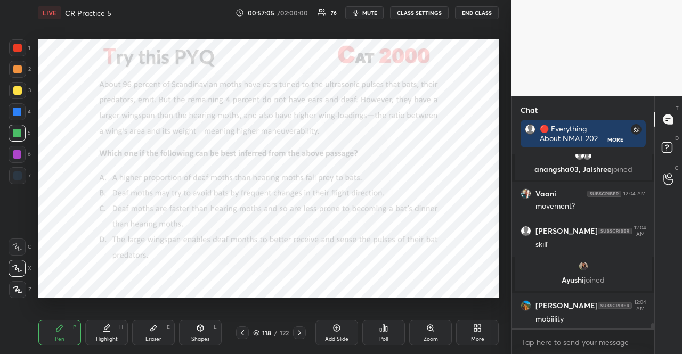
click at [204, 319] on div "Pen P Highlight H Eraser E Shapes L 118 / 122 Add Slide Poll Zoom More" at bounding box center [268, 332] width 460 height 43
click at [208, 326] on div "Shapes L" at bounding box center [200, 333] width 43 height 26
click at [56, 325] on icon at bounding box center [59, 328] width 9 height 9
click at [23, 48] on div at bounding box center [17, 47] width 17 height 17
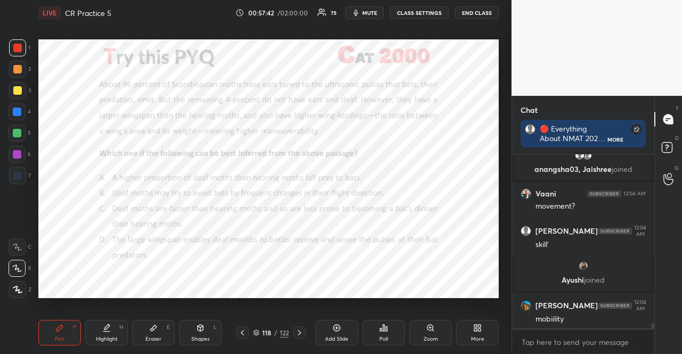
click at [22, 50] on div at bounding box center [17, 47] width 17 height 17
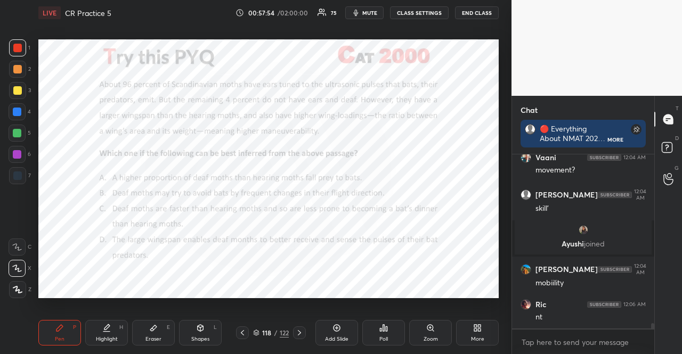
click at [21, 102] on div "1 2 3 4 5 6 7" at bounding box center [20, 113] width 22 height 149
click at [188, 332] on div "Shapes L" at bounding box center [200, 333] width 43 height 26
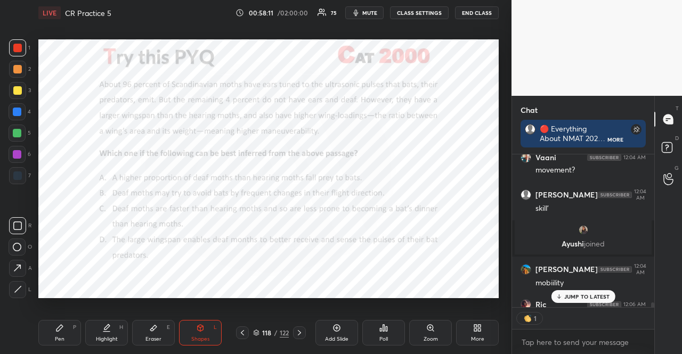
scroll to position [5415, 0]
click at [69, 322] on div "Pen P" at bounding box center [59, 333] width 43 height 26
click at [198, 320] on div "Shapes L" at bounding box center [200, 333] width 43 height 26
click at [12, 154] on div at bounding box center [17, 154] width 17 height 17
click at [200, 321] on div "Shapes L" at bounding box center [200, 333] width 43 height 26
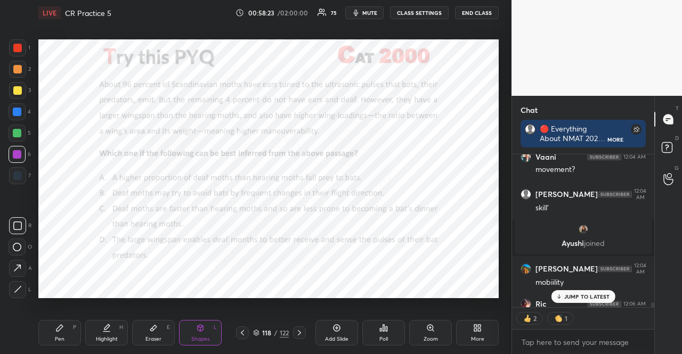
click at [69, 327] on div "Pen P" at bounding box center [59, 333] width 43 height 26
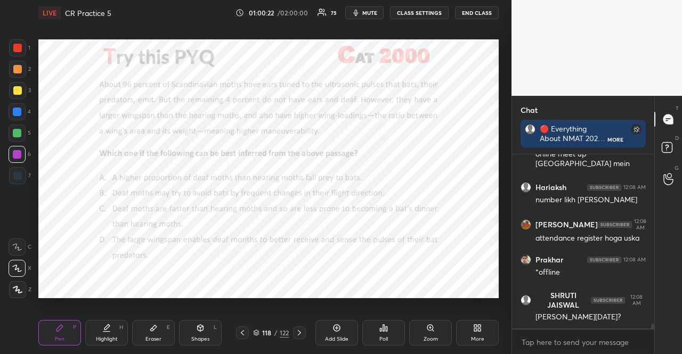
scroll to position [6552, 0]
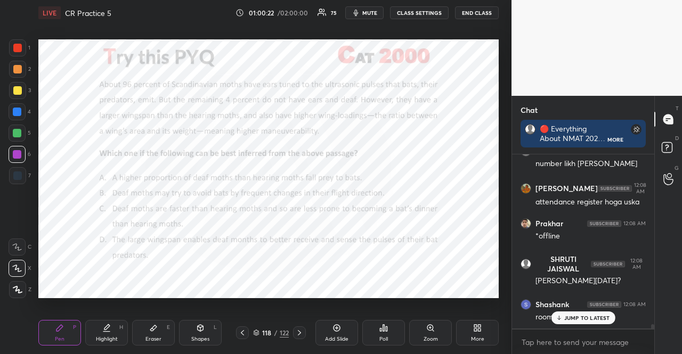
click at [559, 318] on icon at bounding box center [559, 318] width 0 height 4
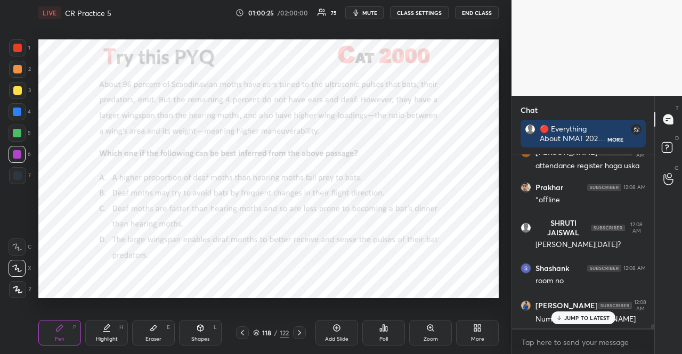
click at [9, 135] on div at bounding box center [17, 133] width 17 height 17
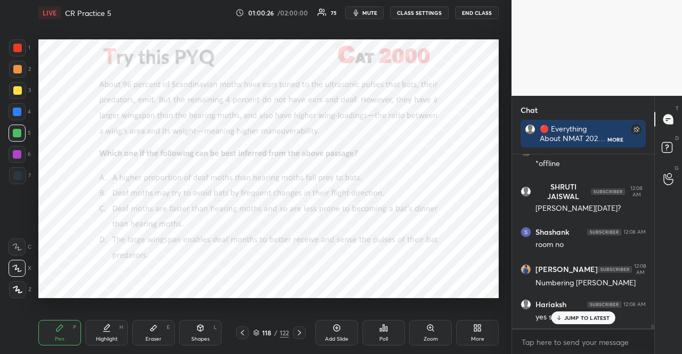
click at [13, 270] on icon at bounding box center [17, 268] width 10 height 7
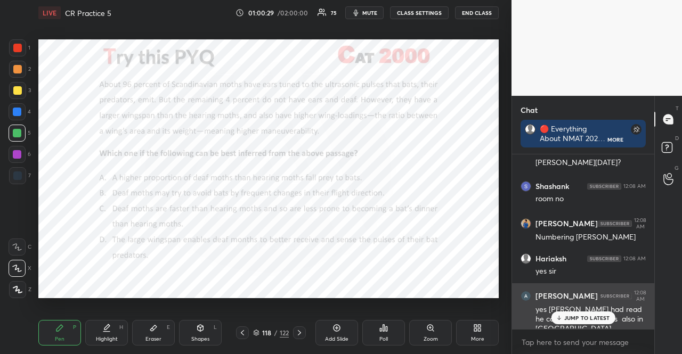
click at [609, 325] on div "[PERSON_NAME] 12:08 AM yes [PERSON_NAME] had read he came with 105 slaves also …" at bounding box center [583, 312] width 142 height 58
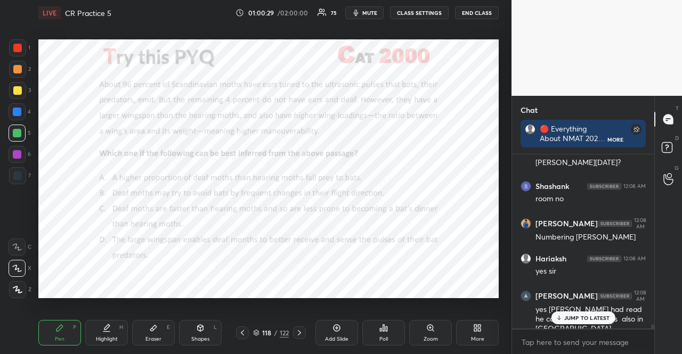
click at [588, 317] on p "JUMP TO LATEST" at bounding box center [587, 318] width 46 height 6
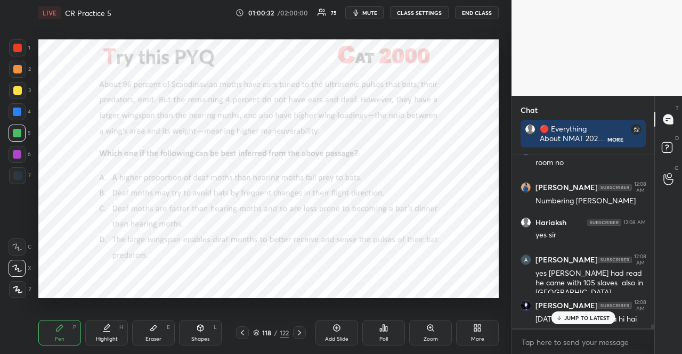
scroll to position [6751, 0]
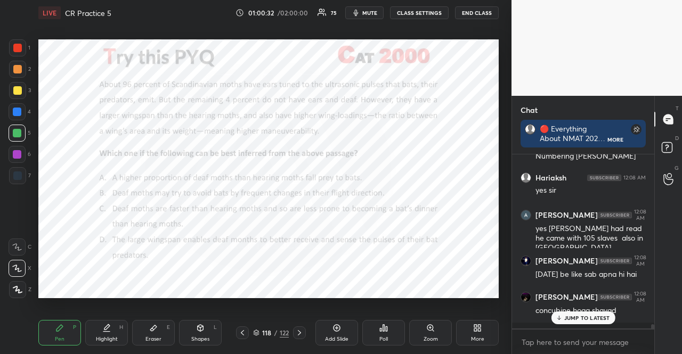
click at [18, 155] on div at bounding box center [17, 154] width 9 height 9
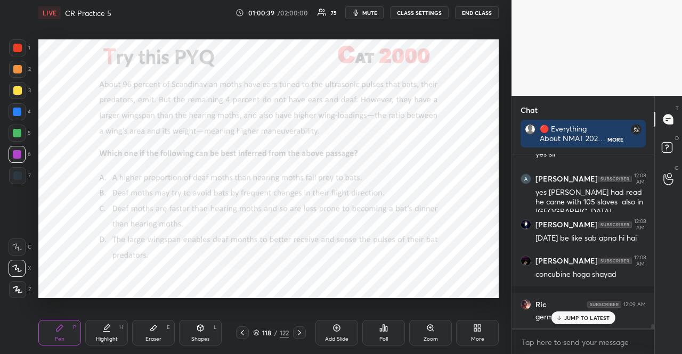
scroll to position [6832, 0]
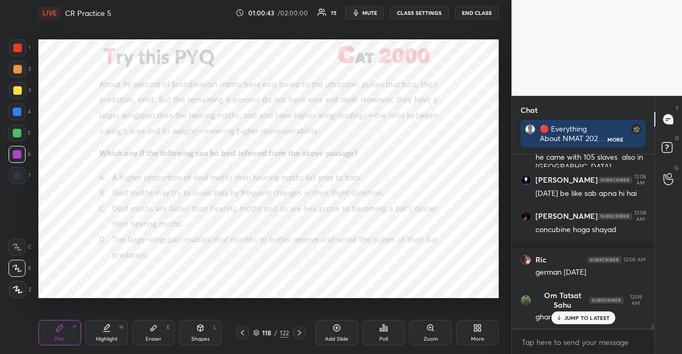
click at [569, 323] on div "JUMP TO LATEST" at bounding box center [583, 317] width 64 height 13
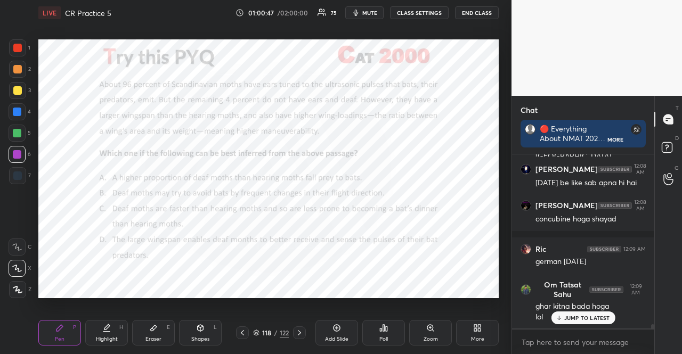
scroll to position [6879, 0]
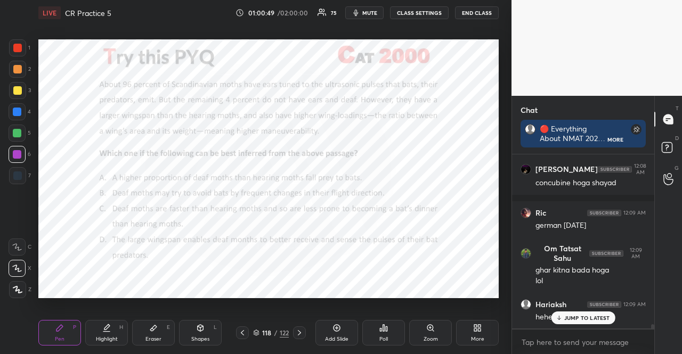
drag, startPoint x: 580, startPoint y: 319, endPoint x: 456, endPoint y: 299, distance: 125.2
click at [579, 319] on p "JUMP TO LATEST" at bounding box center [587, 318] width 46 height 6
click at [296, 332] on icon at bounding box center [299, 333] width 9 height 9
drag, startPoint x: 378, startPoint y: 13, endPoint x: 395, endPoint y: 8, distance: 17.9
click at [377, 13] on span "mute" at bounding box center [369, 12] width 15 height 7
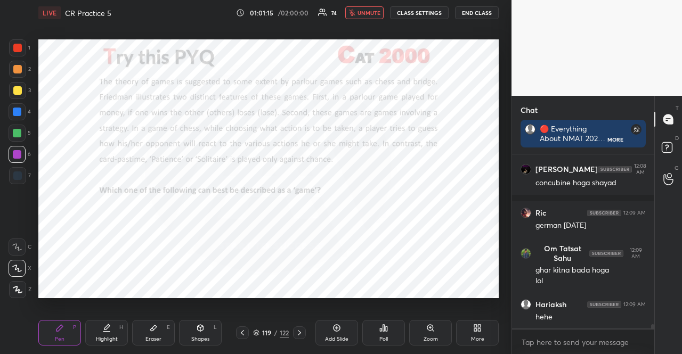
scroll to position [7097, 0]
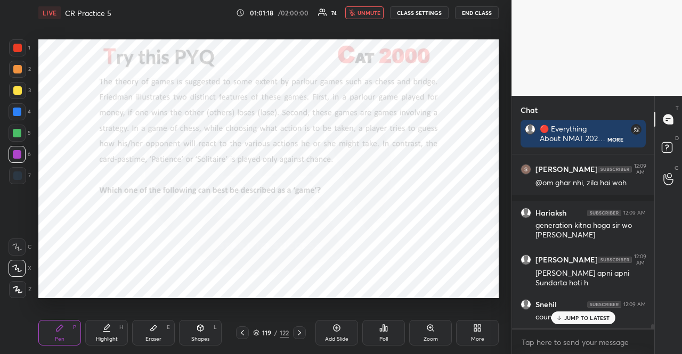
click at [573, 317] on p "JUMP TO LATEST" at bounding box center [587, 318] width 46 height 6
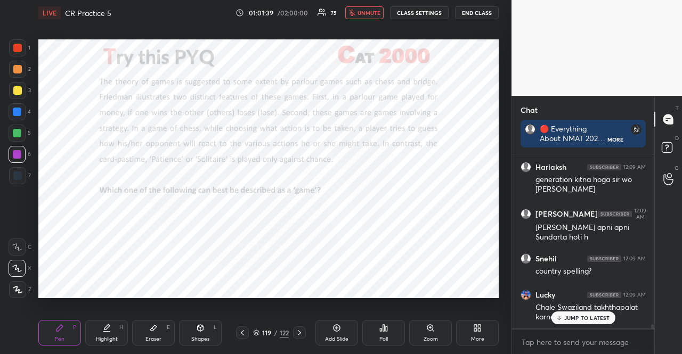
click at [575, 319] on p "JUMP TO LATEST" at bounding box center [587, 318] width 46 height 6
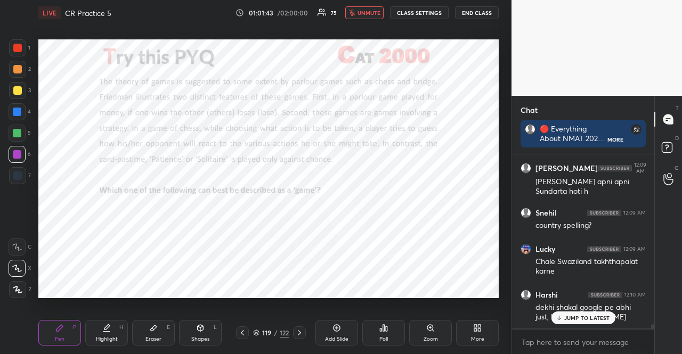
click at [567, 319] on p "JUMP TO LATEST" at bounding box center [587, 318] width 46 height 6
click at [307, 335] on div "119 / 122" at bounding box center [271, 332] width 78 height 13
click at [303, 333] on div at bounding box center [299, 332] width 13 height 13
click at [393, 326] on div "Poll" at bounding box center [383, 333] width 43 height 26
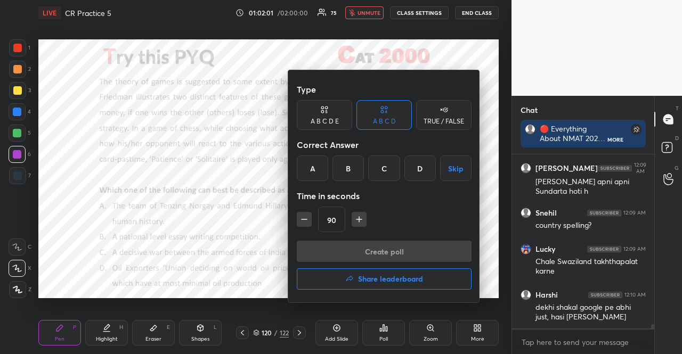
click at [388, 175] on div "C" at bounding box center [383, 168] width 31 height 26
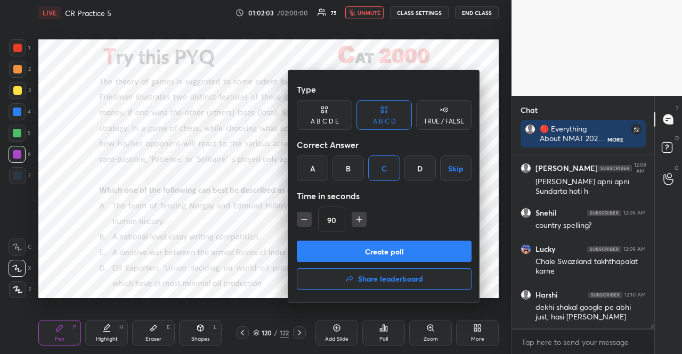
click at [361, 243] on button "Create poll" at bounding box center [384, 251] width 175 height 21
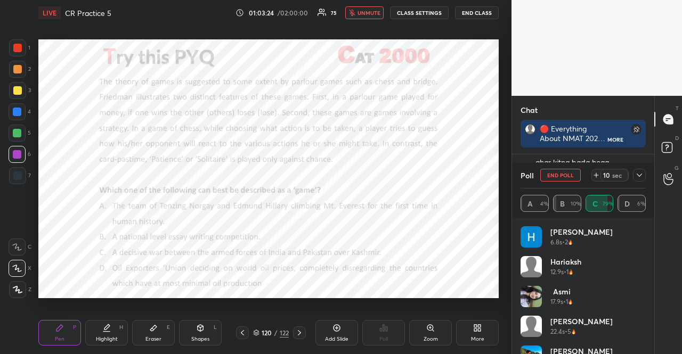
scroll to position [4, 3]
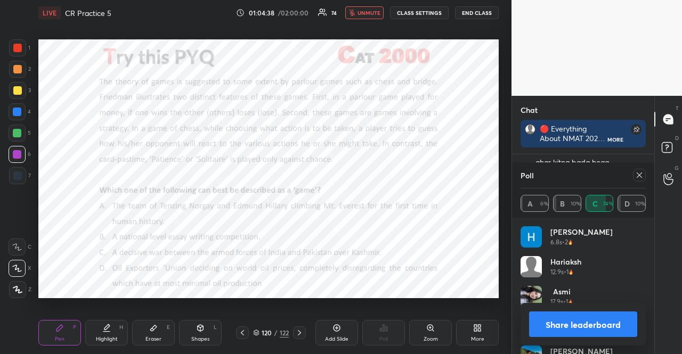
click at [371, 9] on button "unmute" at bounding box center [364, 12] width 38 height 13
click at [640, 170] on div at bounding box center [639, 175] width 13 height 13
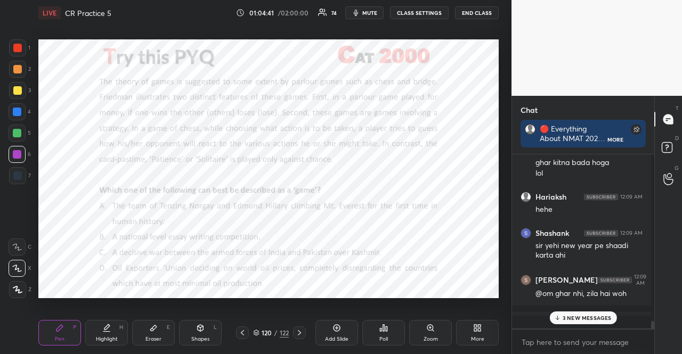
scroll to position [197, 139]
click at [578, 318] on p "3 NEW MESSAGES" at bounding box center [586, 318] width 49 height 6
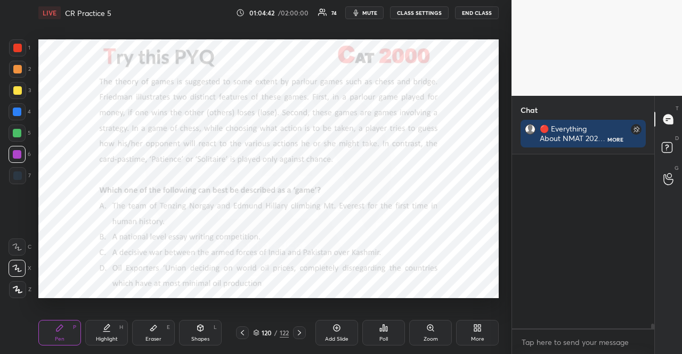
scroll to position [6494, 0]
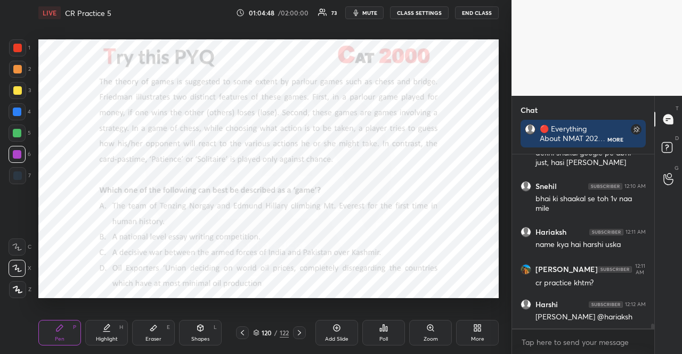
click at [196, 338] on div "Shapes" at bounding box center [200, 338] width 18 height 5
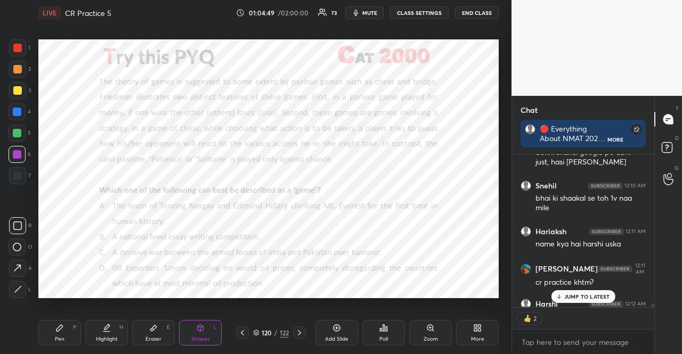
click at [22, 151] on div at bounding box center [17, 154] width 17 height 17
click at [562, 297] on icon at bounding box center [558, 296] width 7 height 6
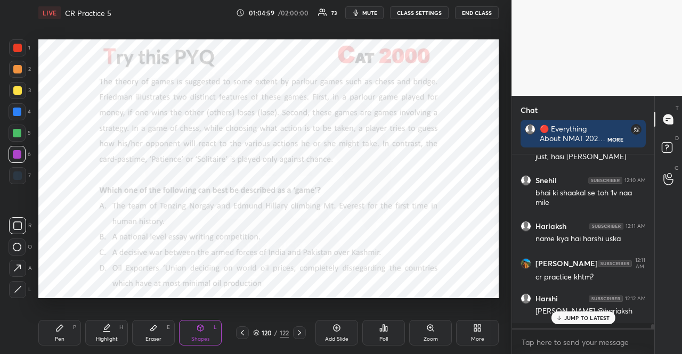
scroll to position [6494, 0]
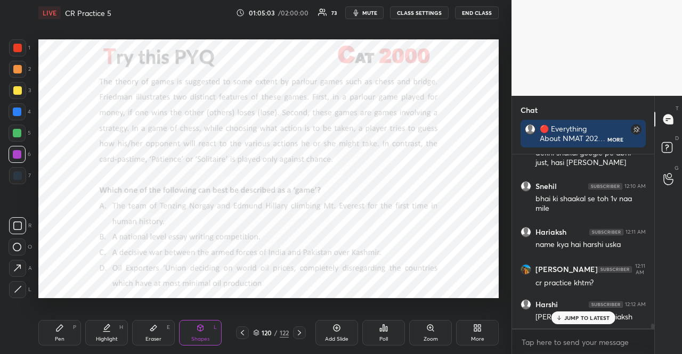
click at [19, 116] on div at bounding box center [17, 112] width 9 height 9
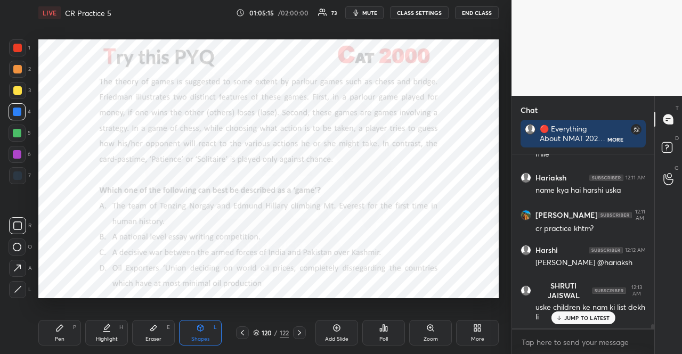
click at [12, 132] on div at bounding box center [17, 133] width 17 height 17
click at [16, 182] on div at bounding box center [17, 175] width 17 height 17
click at [22, 44] on div at bounding box center [17, 47] width 17 height 17
click at [25, 155] on div at bounding box center [17, 154] width 17 height 17
click at [193, 340] on div "Shapes" at bounding box center [200, 338] width 18 height 5
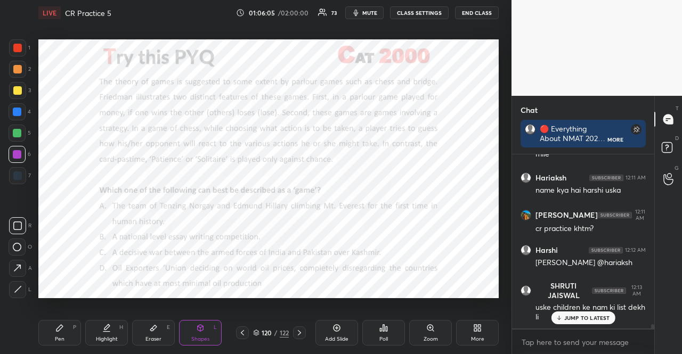
drag, startPoint x: 43, startPoint y: 325, endPoint x: 48, endPoint y: 330, distance: 6.8
click at [44, 325] on div "Pen P" at bounding box center [59, 333] width 43 height 26
drag, startPoint x: 48, startPoint y: 330, endPoint x: 76, endPoint y: 313, distance: 32.5
click at [48, 330] on div "Pen P" at bounding box center [59, 333] width 43 height 26
click at [15, 38] on div "1 2 3 4 5 6 7 R O A L C X Z Erase all C X Z LIVE CR Practice 5 01:06:08 / 02:00…" at bounding box center [251, 177] width 503 height 354
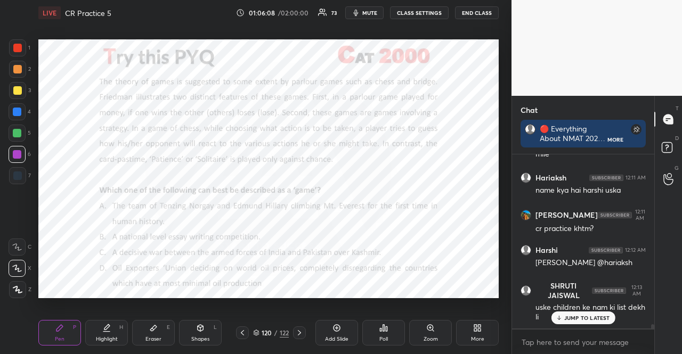
click at [17, 40] on div at bounding box center [17, 47] width 17 height 17
click at [19, 41] on div at bounding box center [17, 47] width 17 height 17
drag, startPoint x: 17, startPoint y: 129, endPoint x: 33, endPoint y: 139, distance: 18.9
click at [18, 129] on div at bounding box center [17, 133] width 9 height 9
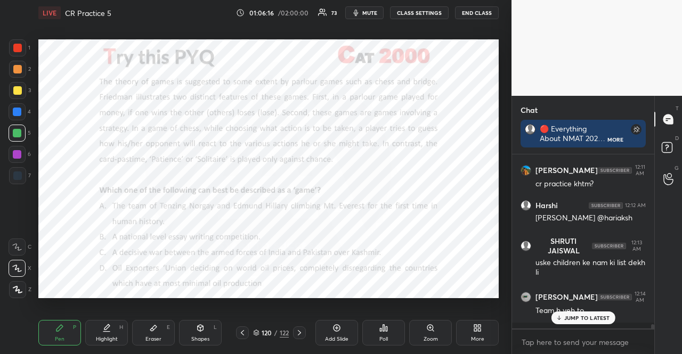
click at [19, 47] on div at bounding box center [17, 48] width 9 height 9
click at [17, 48] on div at bounding box center [17, 48] width 9 height 9
click at [26, 128] on div "5" at bounding box center [20, 133] width 22 height 17
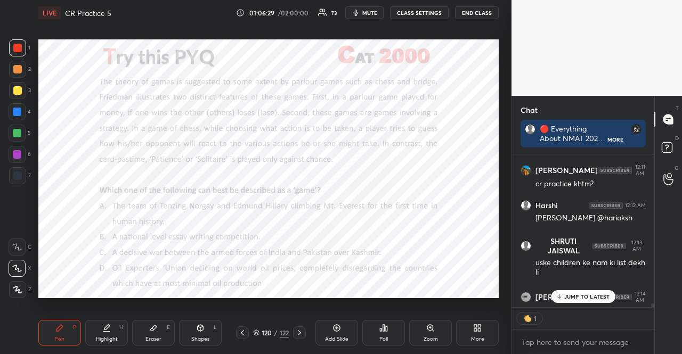
drag, startPoint x: 18, startPoint y: 129, endPoint x: 30, endPoint y: 126, distance: 12.8
click at [18, 130] on div at bounding box center [17, 133] width 9 height 9
click at [22, 47] on div at bounding box center [17, 47] width 17 height 17
click at [19, 47] on div at bounding box center [17, 48] width 9 height 9
click at [193, 331] on div "Shapes L" at bounding box center [200, 333] width 43 height 26
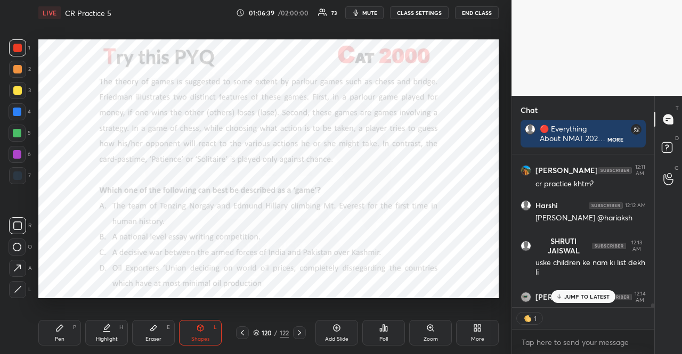
scroll to position [6593, 0]
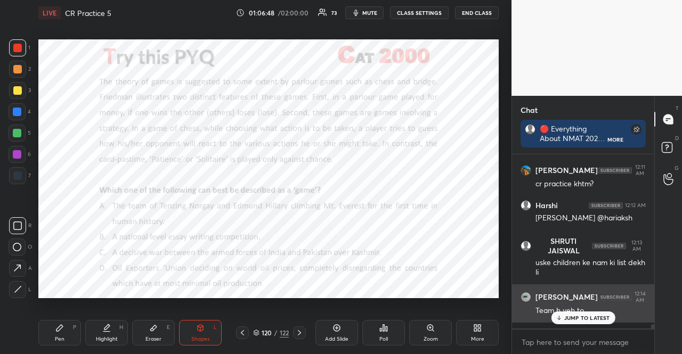
click at [576, 317] on p "JUMP TO LATEST" at bounding box center [587, 318] width 46 height 6
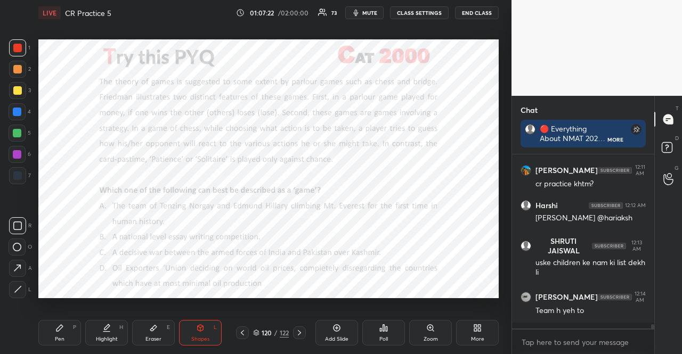
scroll to position [6593, 0]
click at [18, 109] on div at bounding box center [17, 112] width 9 height 9
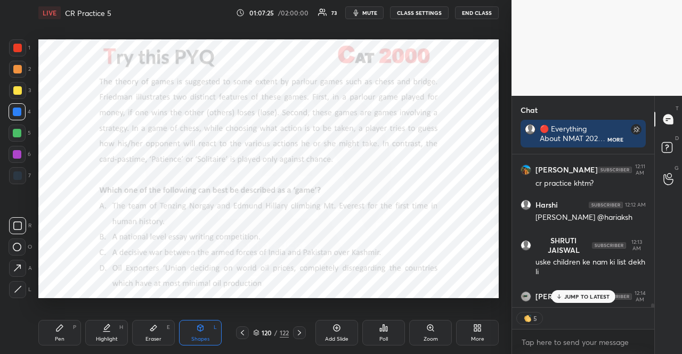
click at [14, 108] on div at bounding box center [17, 112] width 9 height 9
click at [14, 126] on div at bounding box center [17, 133] width 17 height 17
drag, startPoint x: 14, startPoint y: 127, endPoint x: 7, endPoint y: 285, distance: 158.3
click at [13, 127] on div at bounding box center [17, 133] width 17 height 17
drag, startPoint x: 47, startPoint y: 340, endPoint x: 40, endPoint y: 321, distance: 20.4
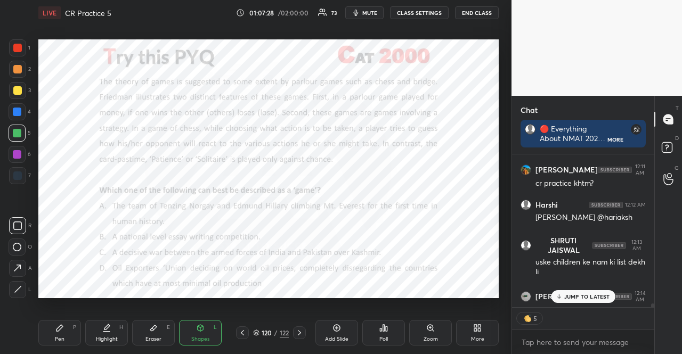
click at [47, 340] on div "Pen P" at bounding box center [59, 333] width 43 height 26
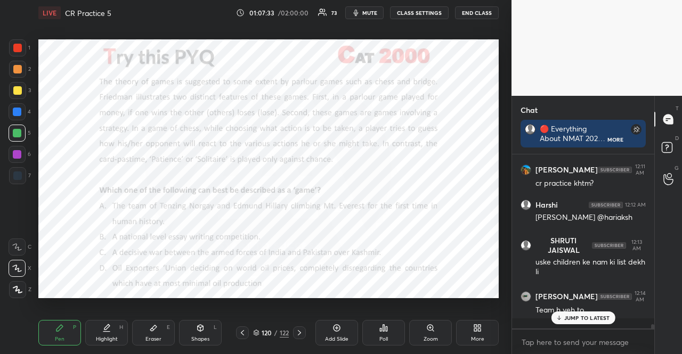
scroll to position [6593, 0]
click at [17, 40] on div at bounding box center [17, 47] width 17 height 17
click at [14, 43] on div at bounding box center [17, 47] width 17 height 17
click at [15, 48] on div at bounding box center [17, 48] width 9 height 9
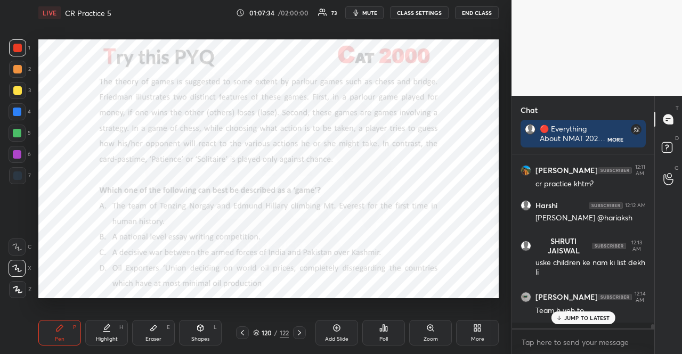
drag, startPoint x: 18, startPoint y: 47, endPoint x: 31, endPoint y: 47, distance: 13.3
click at [18, 47] on div at bounding box center [17, 48] width 9 height 9
click at [22, 128] on div at bounding box center [17, 133] width 17 height 17
click at [201, 329] on icon at bounding box center [201, 328] width 6 height 6
click at [15, 44] on div at bounding box center [17, 48] width 9 height 9
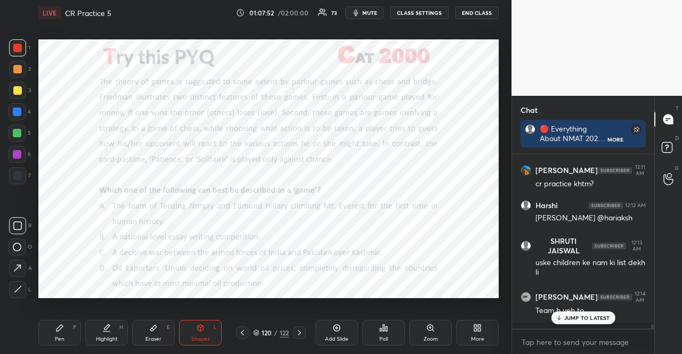
click at [72, 330] on div "Pen P" at bounding box center [59, 333] width 43 height 26
click at [14, 126] on div at bounding box center [17, 133] width 17 height 17
drag, startPoint x: 19, startPoint y: 45, endPoint x: 22, endPoint y: 39, distance: 6.4
click at [20, 45] on div at bounding box center [17, 48] width 9 height 9
click at [18, 153] on div at bounding box center [17, 154] width 9 height 9
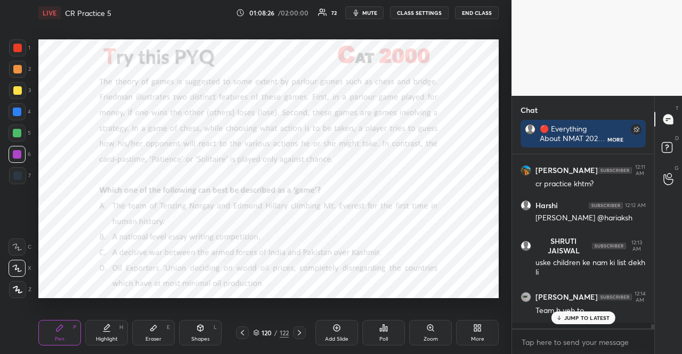
click at [186, 322] on div "Shapes L" at bounding box center [200, 333] width 43 height 26
click at [54, 331] on div "Pen P" at bounding box center [59, 333] width 43 height 26
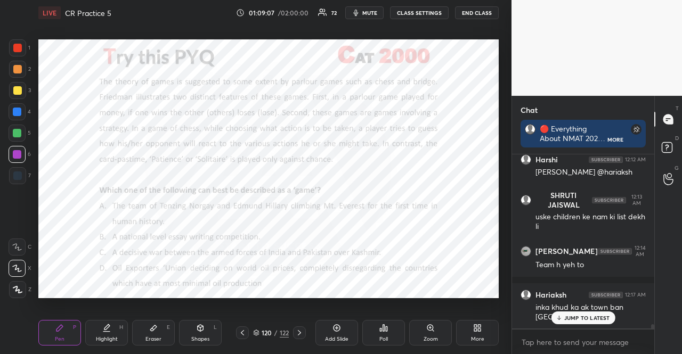
click at [12, 115] on div at bounding box center [17, 111] width 17 height 17
click at [21, 275] on div at bounding box center [17, 268] width 17 height 17
click at [573, 318] on p "JUMP TO LATEST" at bounding box center [587, 318] width 46 height 6
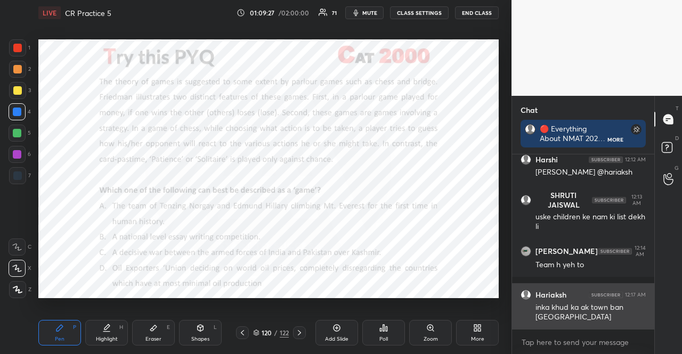
scroll to position [6649, 0]
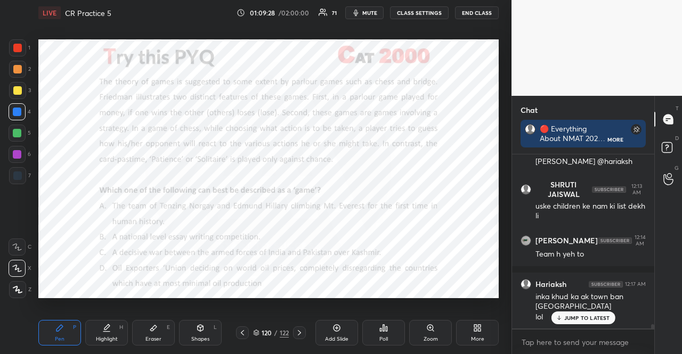
click at [477, 323] on div "More" at bounding box center [477, 333] width 43 height 26
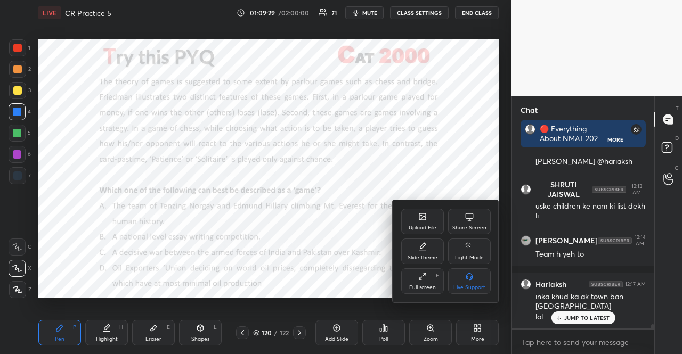
click at [412, 218] on div "Upload File" at bounding box center [422, 222] width 43 height 26
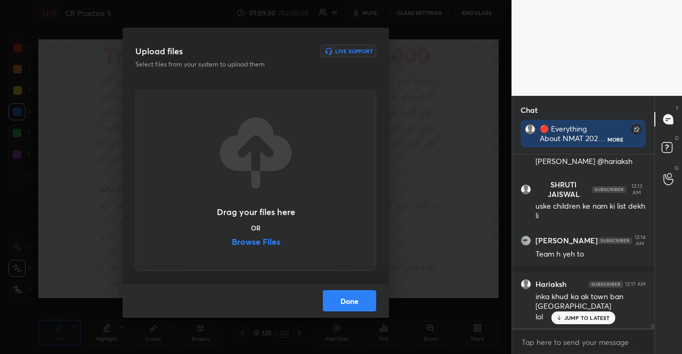
click at [270, 239] on label "Browse Files" at bounding box center [256, 242] width 48 height 11
click at [232, 239] on input "Browse Files" at bounding box center [232, 242] width 0 height 11
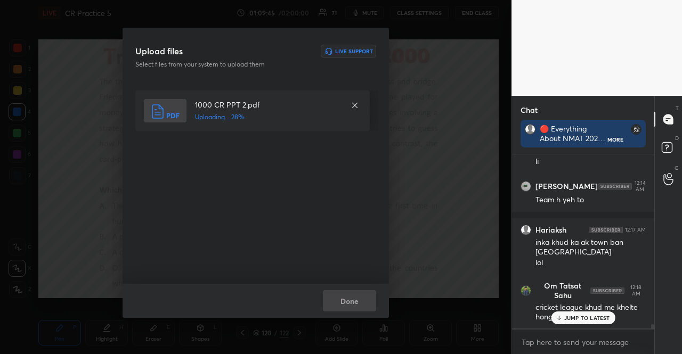
click at [558, 315] on icon at bounding box center [558, 318] width 7 height 6
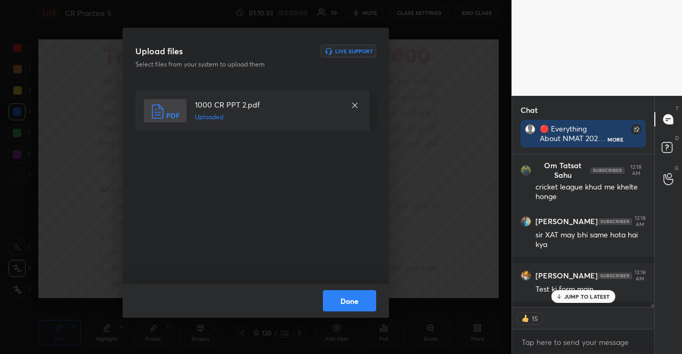
scroll to position [6868, 0]
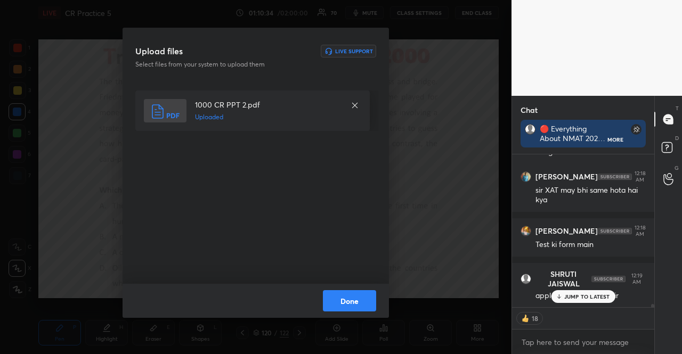
click at [570, 296] on p "JUMP TO LATEST" at bounding box center [587, 296] width 46 height 6
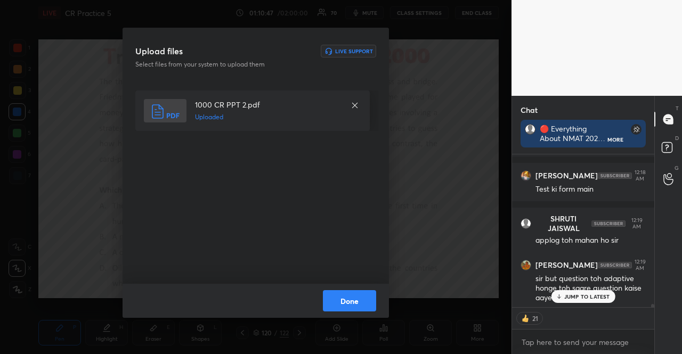
scroll to position [7005, 0]
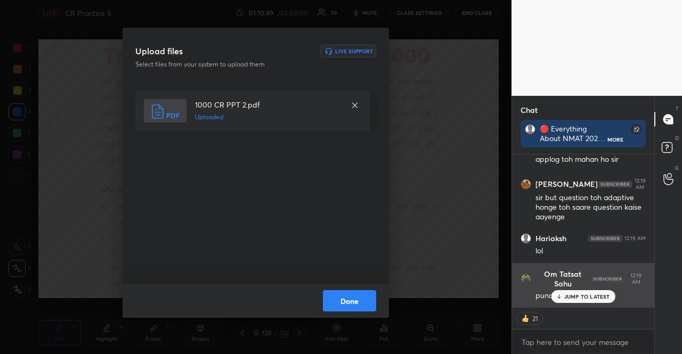
drag, startPoint x: 598, startPoint y: 296, endPoint x: 584, endPoint y: 286, distance: 18.0
click at [598, 296] on p "JUMP TO LATEST" at bounding box center [587, 296] width 46 height 6
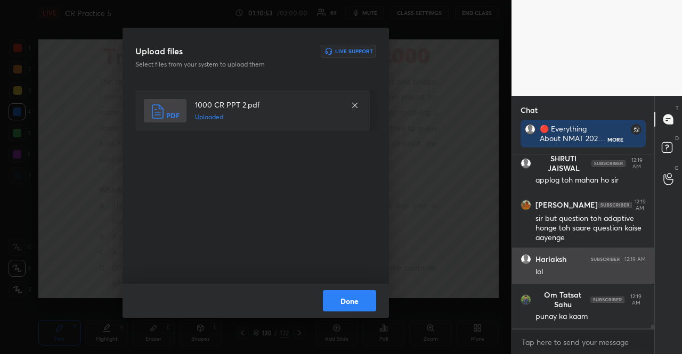
scroll to position [6983, 0]
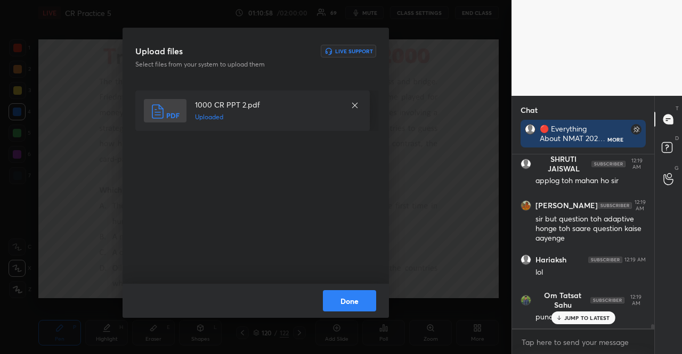
click at [595, 323] on div "JUMP TO LATEST" at bounding box center [583, 317] width 64 height 13
click at [355, 294] on button "Done" at bounding box center [349, 300] width 53 height 21
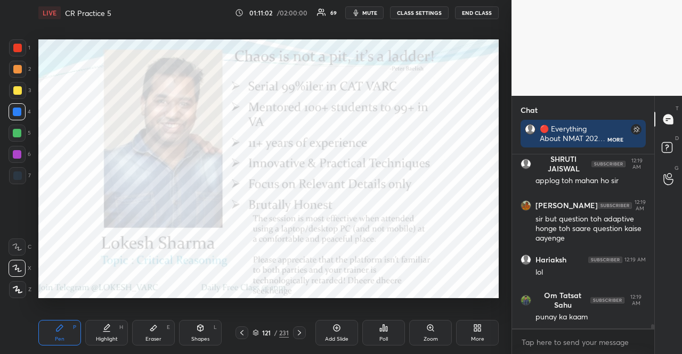
click at [254, 333] on icon at bounding box center [255, 334] width 5 height 2
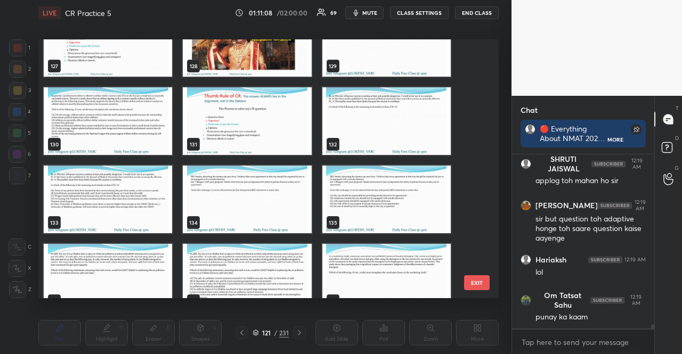
scroll to position [3536, 0]
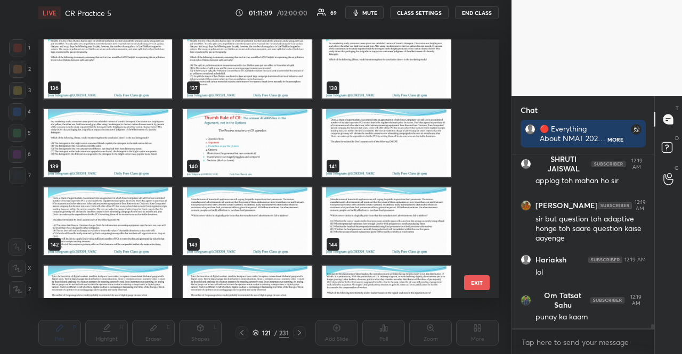
click at [283, 215] on img "grid" at bounding box center [247, 221] width 128 height 68
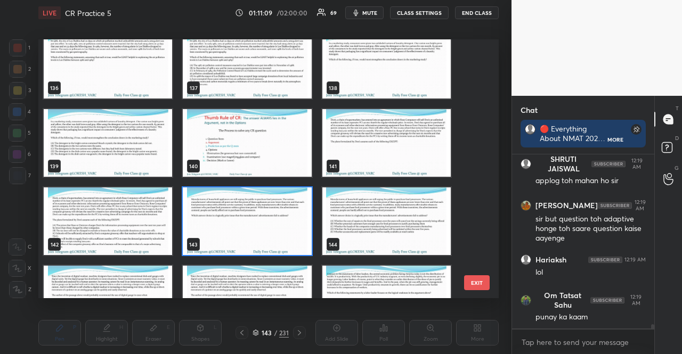
click at [283, 215] on img "grid" at bounding box center [247, 221] width 128 height 68
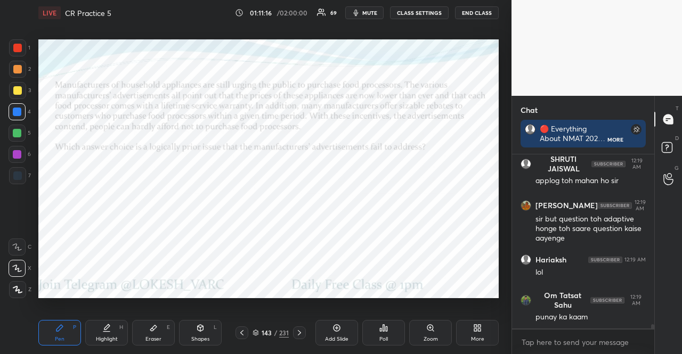
click at [256, 332] on icon at bounding box center [255, 333] width 6 height 6
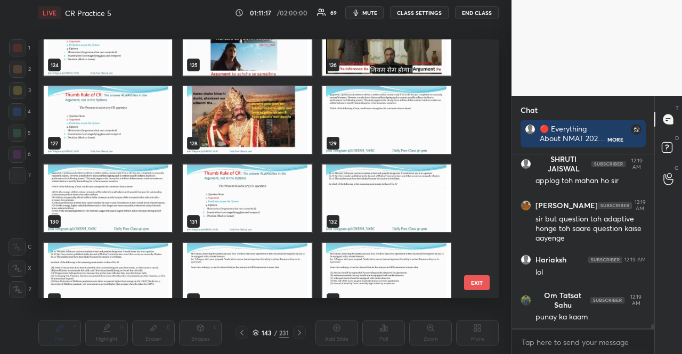
scroll to position [3232, 0]
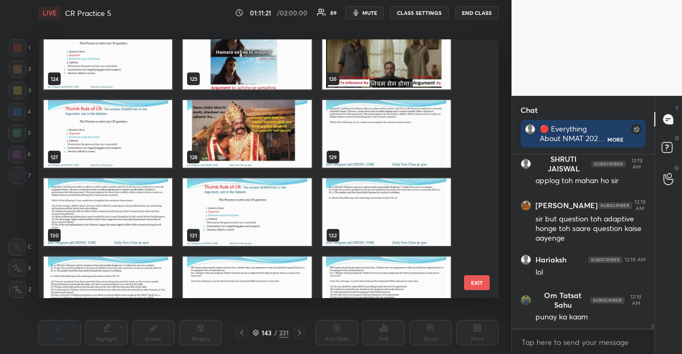
click at [371, 137] on img "grid" at bounding box center [386, 134] width 128 height 68
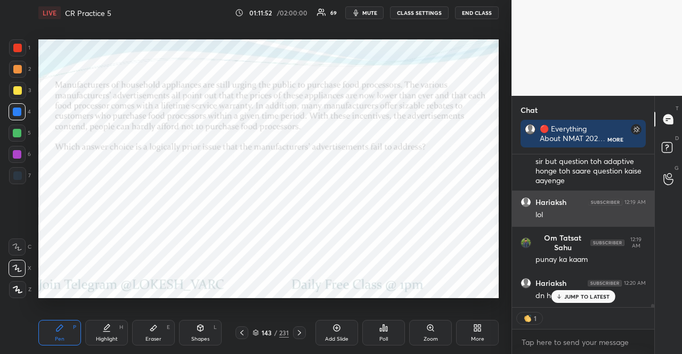
scroll to position [3, 3]
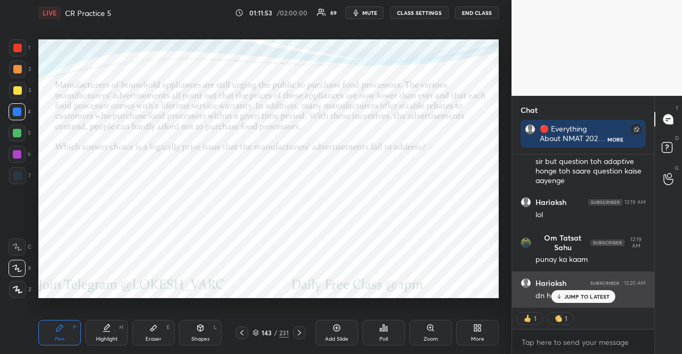
click at [573, 296] on p "JUMP TO LATEST" at bounding box center [587, 296] width 46 height 6
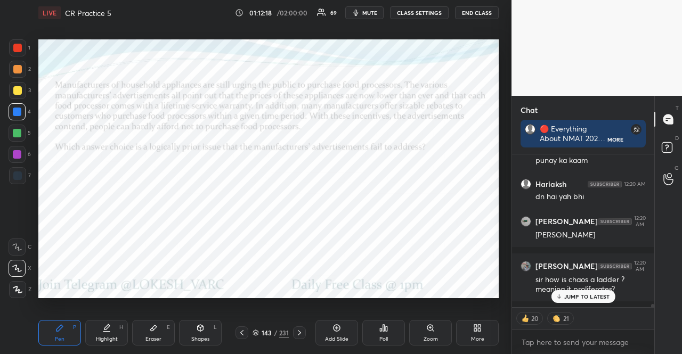
type textarea "x"
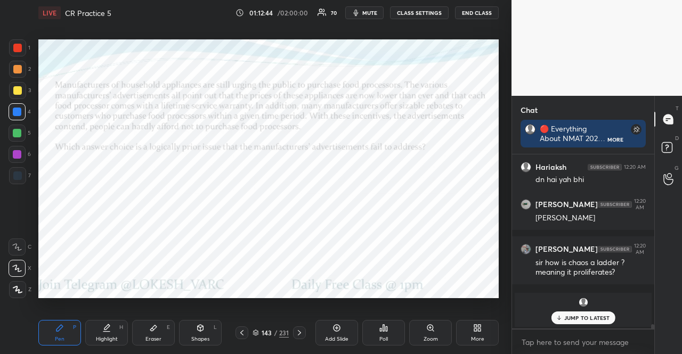
scroll to position [171, 139]
click at [581, 318] on p "JUMP TO LATEST" at bounding box center [587, 318] width 46 height 6
click at [399, 332] on div "Poll" at bounding box center [383, 333] width 43 height 26
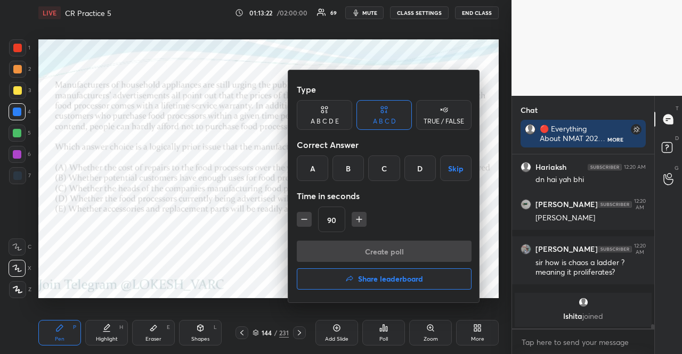
click at [356, 161] on div "B" at bounding box center [347, 168] width 31 height 26
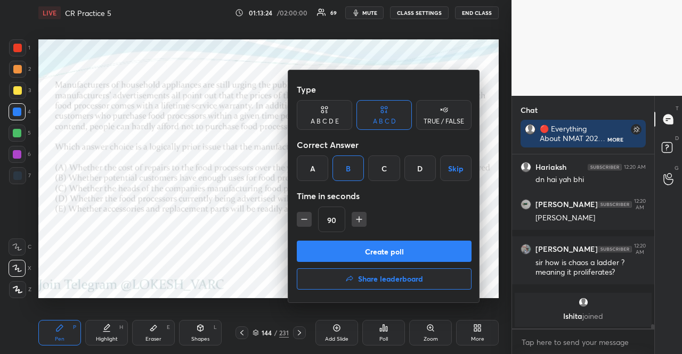
click at [313, 219] on div "90" at bounding box center [384, 220] width 175 height 26
click at [311, 219] on div "90" at bounding box center [384, 220] width 175 height 26
click at [309, 220] on button "button" at bounding box center [304, 219] width 15 height 15
type input "75"
click at [332, 251] on button "Create poll" at bounding box center [384, 251] width 175 height 21
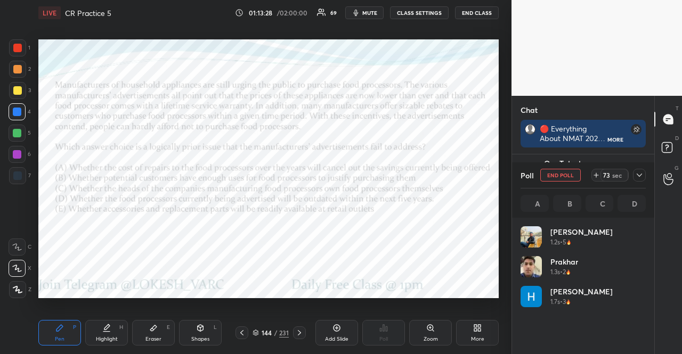
scroll to position [125, 122]
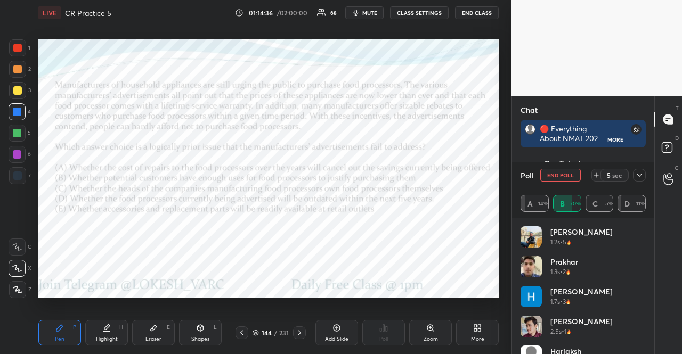
click at [17, 153] on div at bounding box center [17, 154] width 9 height 9
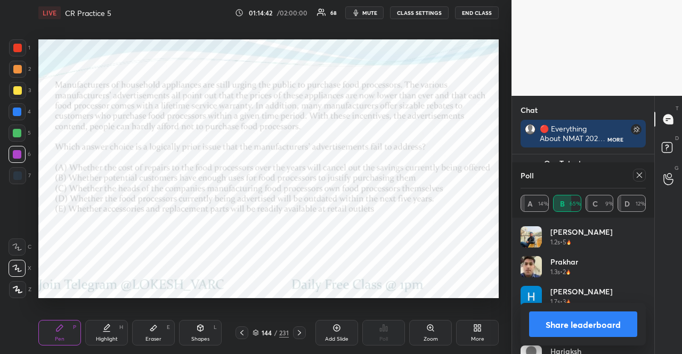
click at [11, 147] on div at bounding box center [17, 154] width 17 height 17
click at [642, 170] on div at bounding box center [639, 175] width 13 height 13
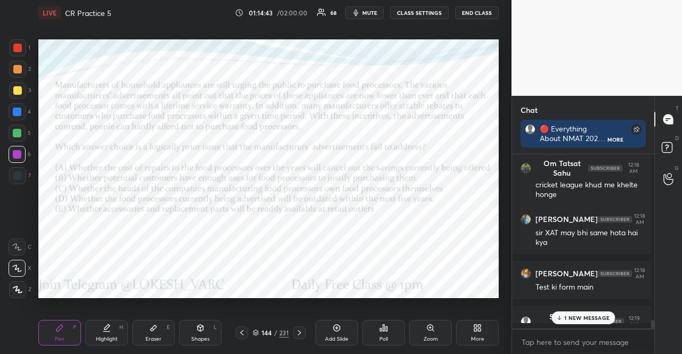
scroll to position [171, 139]
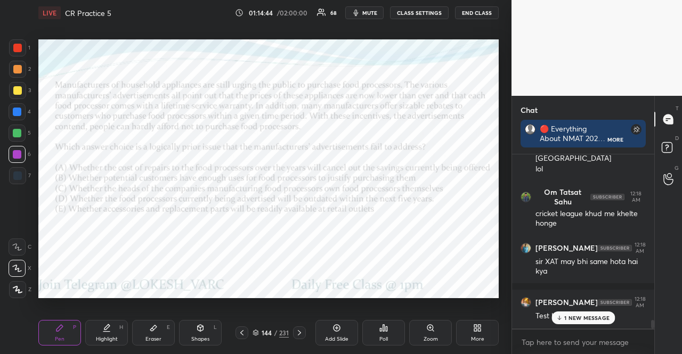
click at [219, 346] on div "Pen P Highlight H Eraser E Shapes L 144 / 231 Add Slide Poll Zoom More" at bounding box center [268, 332] width 460 height 43
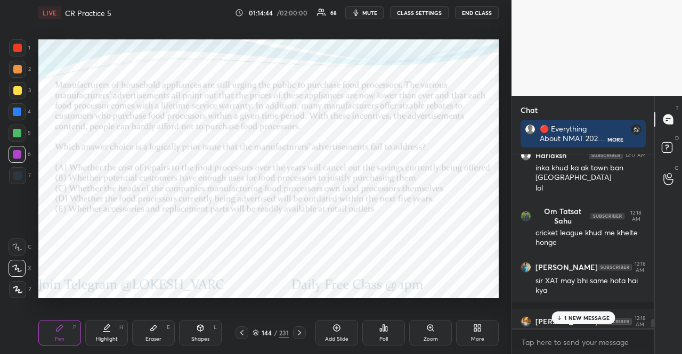
click at [208, 339] on div "Shapes" at bounding box center [200, 338] width 18 height 5
click at [601, 315] on p "1 NEW MESSAGE" at bounding box center [586, 318] width 45 height 6
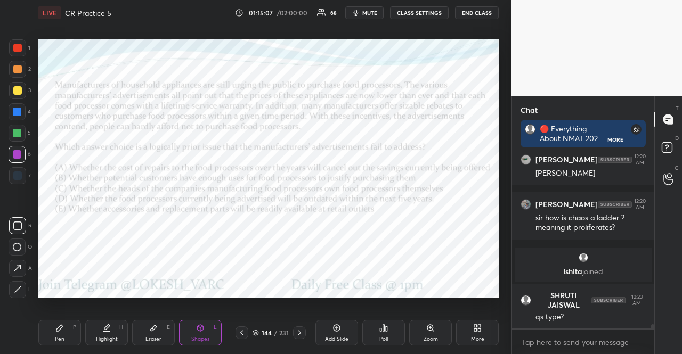
click at [6, 113] on div "1 2 3 4 5 6 7 R O A L C X Z Erase all C X Z" at bounding box center [17, 168] width 34 height 259
drag, startPoint x: 17, startPoint y: 104, endPoint x: 19, endPoint y: 93, distance: 11.4
click at [17, 104] on div at bounding box center [17, 111] width 17 height 17
click at [75, 325] on div "P" at bounding box center [74, 327] width 3 height 5
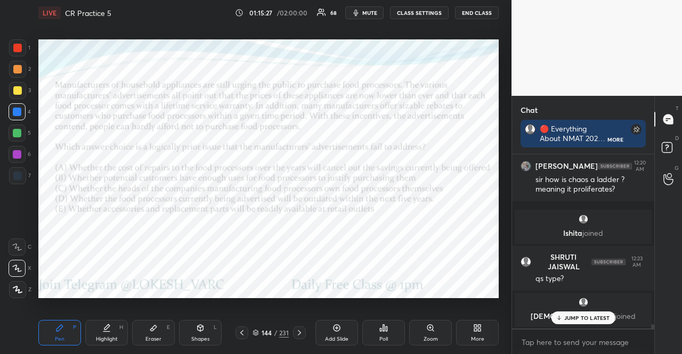
click at [16, 151] on div at bounding box center [17, 154] width 17 height 17
click at [18, 152] on div at bounding box center [17, 154] width 9 height 9
drag, startPoint x: 13, startPoint y: 152, endPoint x: 27, endPoint y: 149, distance: 14.1
click at [13, 152] on div at bounding box center [17, 154] width 9 height 9
click at [15, 178] on div at bounding box center [17, 175] width 9 height 9
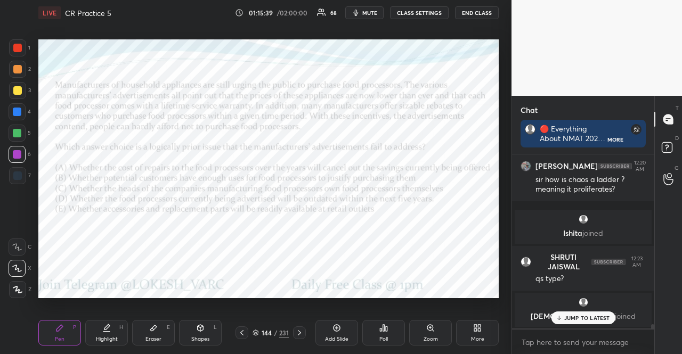
click at [23, 176] on div at bounding box center [17, 175] width 17 height 17
click at [21, 68] on div at bounding box center [17, 69] width 9 height 9
click at [201, 333] on div "Shapes L" at bounding box center [200, 333] width 43 height 26
click at [14, 48] on div at bounding box center [17, 48] width 9 height 9
click at [21, 129] on div at bounding box center [17, 133] width 17 height 17
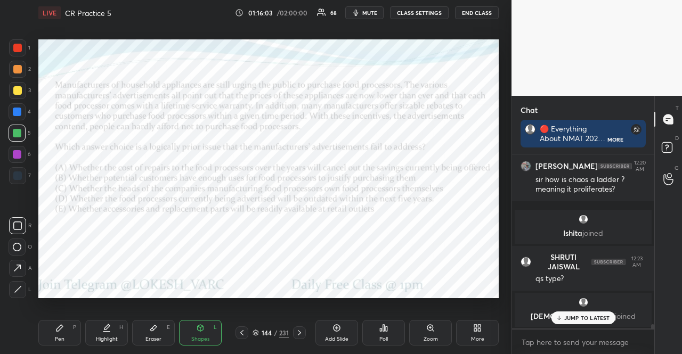
click at [18, 104] on div at bounding box center [17, 111] width 17 height 17
click at [19, 152] on div at bounding box center [17, 154] width 9 height 9
click at [15, 153] on div at bounding box center [17, 154] width 9 height 9
drag, startPoint x: 55, startPoint y: 330, endPoint x: 52, endPoint y: 323, distance: 7.4
click at [54, 329] on div "Pen P" at bounding box center [59, 333] width 43 height 26
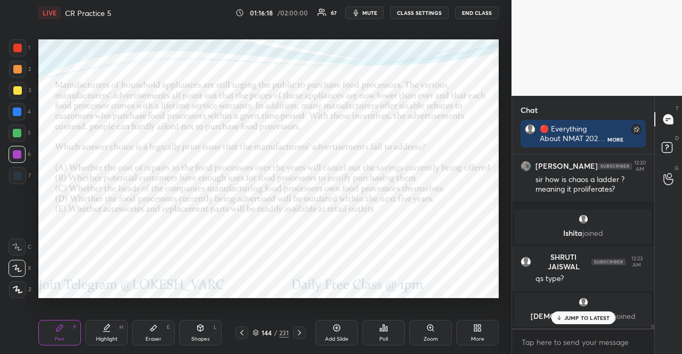
click at [27, 262] on div "X" at bounding box center [20, 268] width 23 height 17
click at [11, 113] on div at bounding box center [17, 111] width 17 height 17
click at [214, 325] on div "L" at bounding box center [215, 327] width 3 height 5
click at [55, 323] on div "Pen P" at bounding box center [59, 333] width 43 height 26
click at [14, 149] on div at bounding box center [17, 154] width 17 height 17
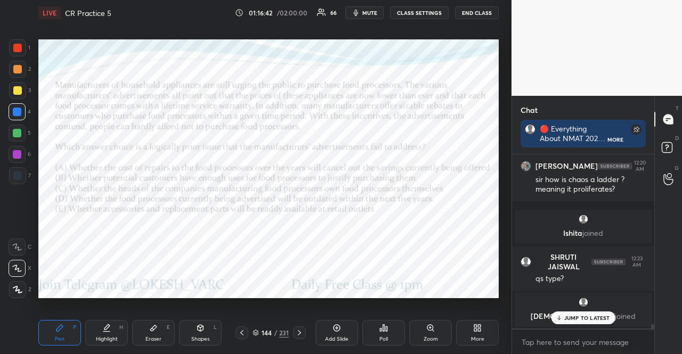
click at [18, 153] on div at bounding box center [17, 154] width 9 height 9
click at [13, 57] on div "1 2 3 4 5 6 7" at bounding box center [20, 113] width 22 height 149
drag, startPoint x: 17, startPoint y: 45, endPoint x: 11, endPoint y: 46, distance: 5.4
click at [17, 46] on div at bounding box center [17, 48] width 9 height 9
drag, startPoint x: 11, startPoint y: 42, endPoint x: 15, endPoint y: 73, distance: 31.1
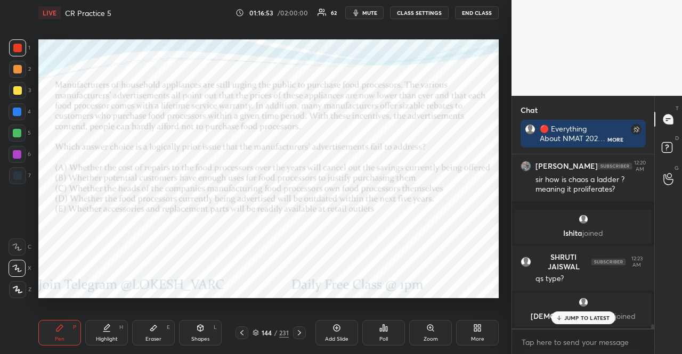
click at [11, 42] on div at bounding box center [17, 47] width 17 height 17
click at [19, 174] on div at bounding box center [17, 175] width 9 height 9
click at [17, 174] on div at bounding box center [17, 175] width 9 height 9
click at [15, 106] on div at bounding box center [17, 111] width 17 height 17
click at [196, 338] on div "Shapes" at bounding box center [200, 338] width 18 height 5
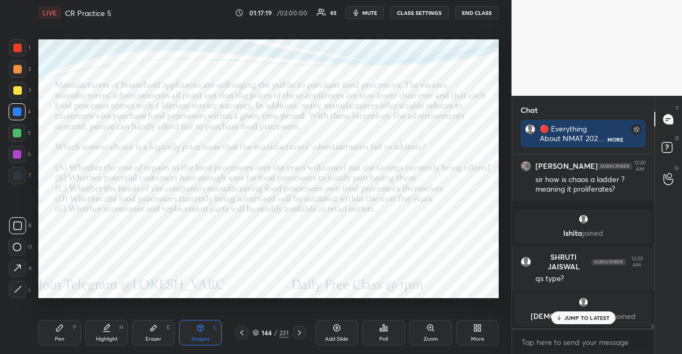
click at [23, 151] on div at bounding box center [17, 154] width 17 height 17
click at [19, 132] on div at bounding box center [17, 133] width 9 height 9
drag, startPoint x: 14, startPoint y: 158, endPoint x: 13, endPoint y: 166, distance: 7.5
click at [14, 159] on div at bounding box center [17, 154] width 17 height 17
click at [13, 176] on div at bounding box center [17, 175] width 9 height 9
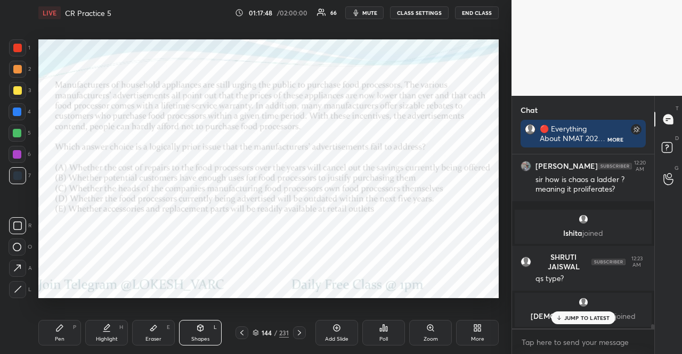
click at [58, 326] on icon at bounding box center [59, 328] width 9 height 9
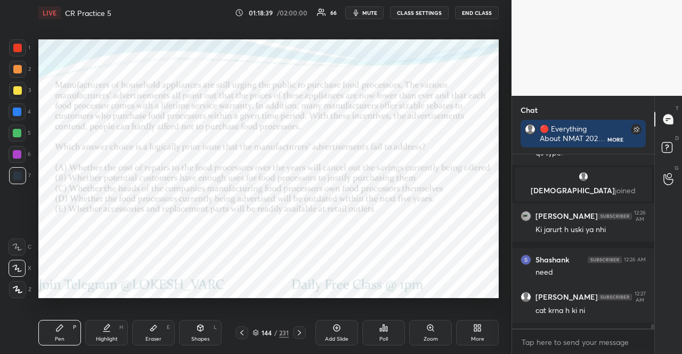
scroll to position [7024, 0]
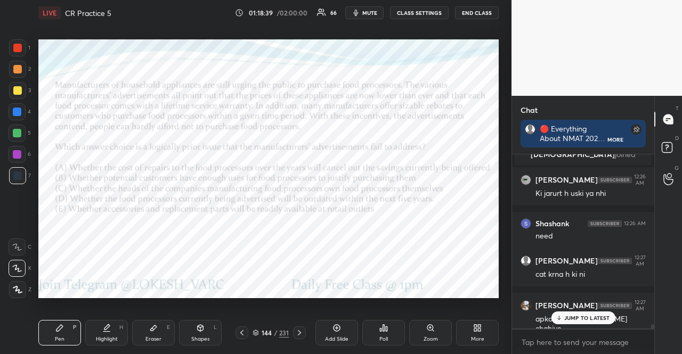
click at [13, 52] on div at bounding box center [17, 47] width 17 height 17
click at [14, 52] on div at bounding box center [17, 47] width 17 height 17
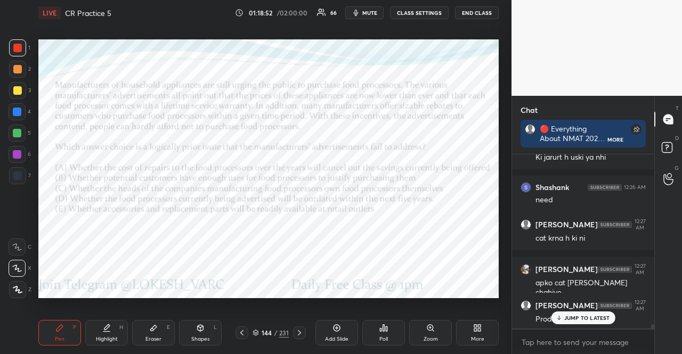
scroll to position [7105, 0]
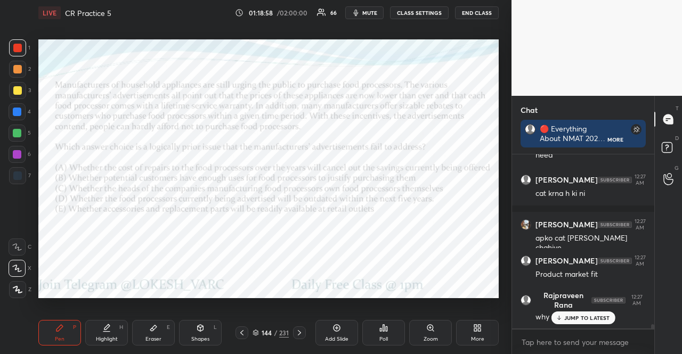
click at [572, 322] on div "JUMP TO LATEST" at bounding box center [583, 317] width 64 height 13
click at [14, 154] on div at bounding box center [17, 154] width 9 height 9
click at [208, 337] on div "Shapes" at bounding box center [200, 338] width 18 height 5
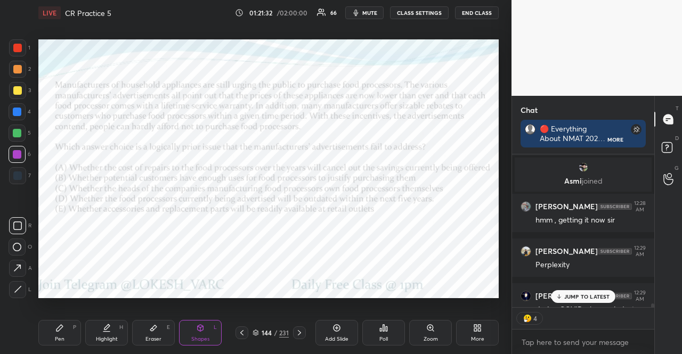
scroll to position [7389, 0]
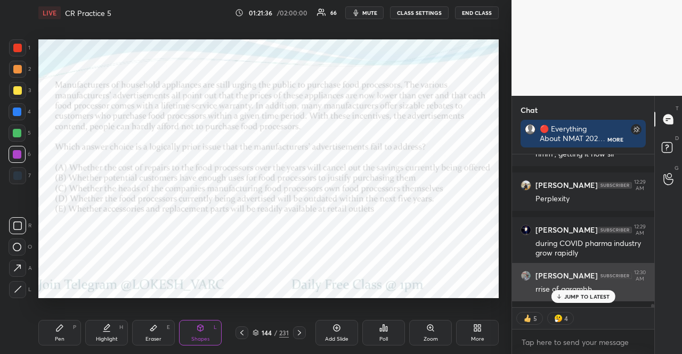
drag, startPoint x: 587, startPoint y: 293, endPoint x: 568, endPoint y: 287, distance: 20.2
click at [586, 293] on p "JUMP TO LATEST" at bounding box center [587, 296] width 46 height 6
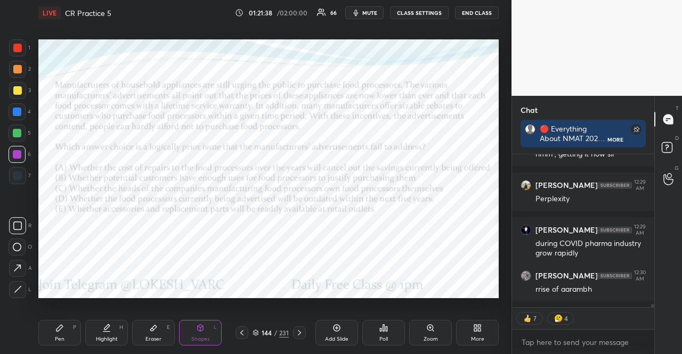
click at [301, 327] on div at bounding box center [299, 332] width 13 height 13
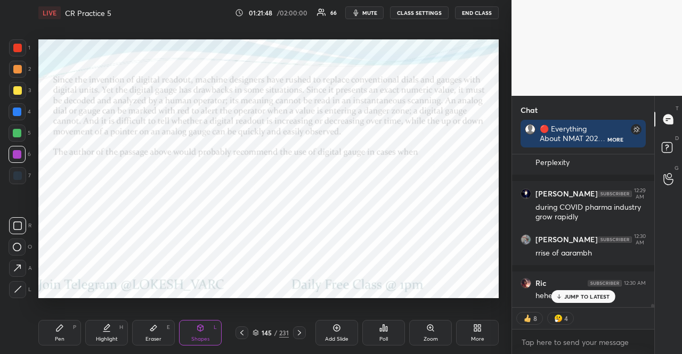
scroll to position [7462, 0]
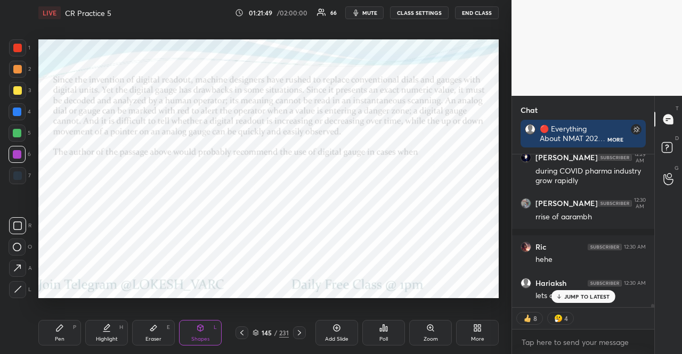
click at [566, 298] on p "JUMP TO LATEST" at bounding box center [587, 296] width 46 height 6
type textarea "x"
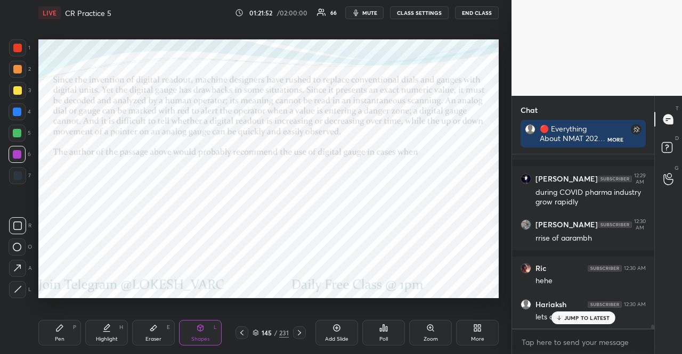
click at [359, 9] on icon "button" at bounding box center [355, 13] width 9 height 9
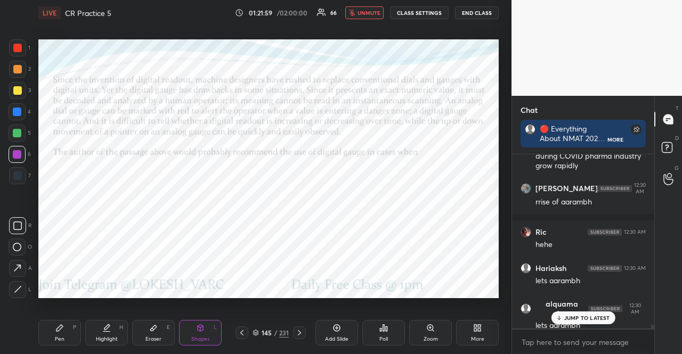
scroll to position [7531, 0]
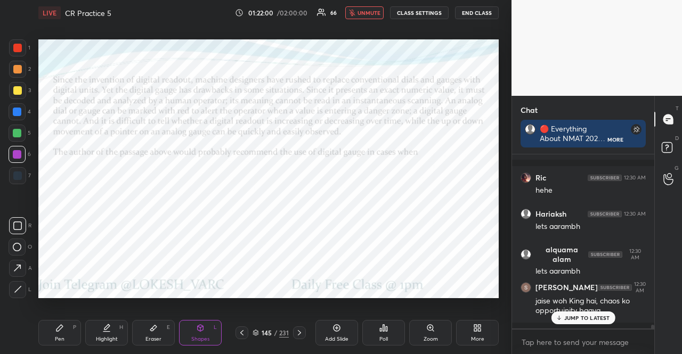
click at [583, 316] on p "JUMP TO LATEST" at bounding box center [587, 318] width 46 height 6
click at [374, 11] on span "unmute" at bounding box center [368, 12] width 23 height 7
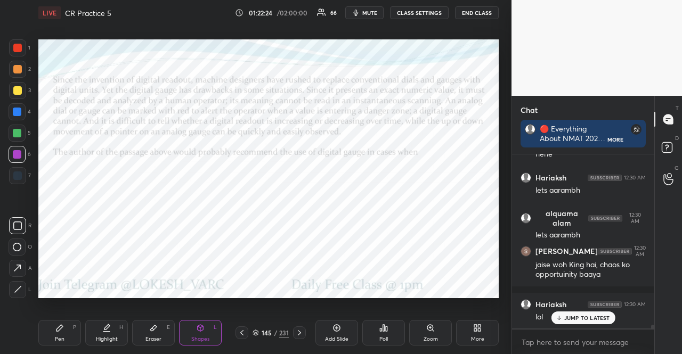
click at [383, 12] on button "mute" at bounding box center [364, 12] width 38 height 13
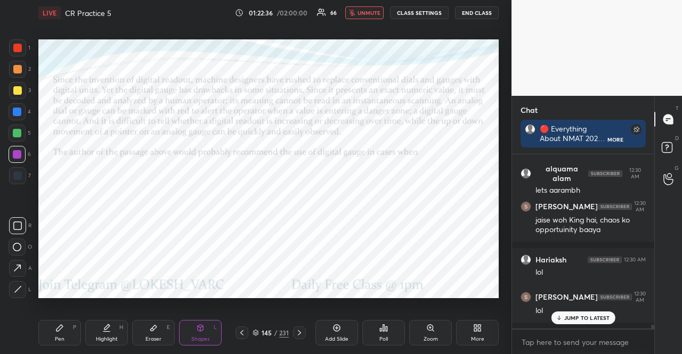
click at [299, 329] on icon at bounding box center [299, 333] width 9 height 9
click at [387, 336] on div "Poll" at bounding box center [383, 338] width 9 height 5
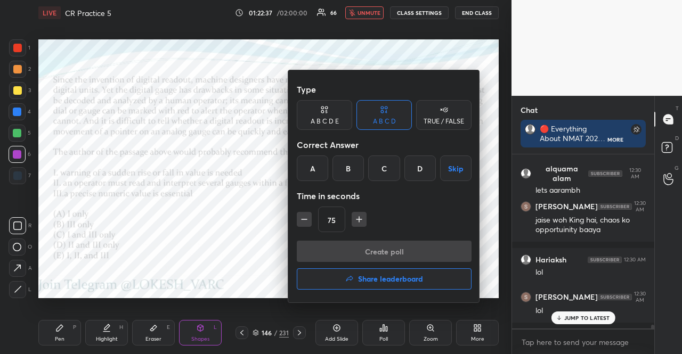
click at [348, 165] on div "B" at bounding box center [347, 168] width 31 height 26
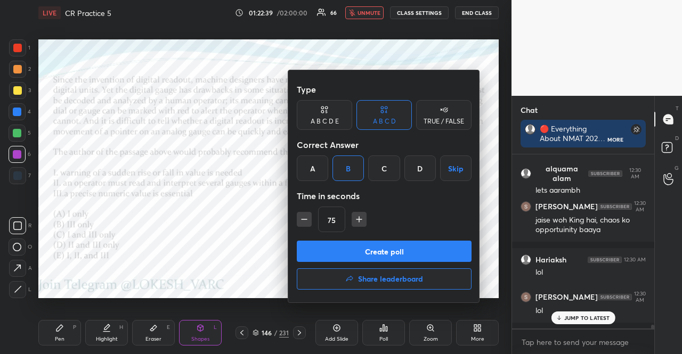
click at [313, 127] on div "A B C D E" at bounding box center [324, 115] width 55 height 30
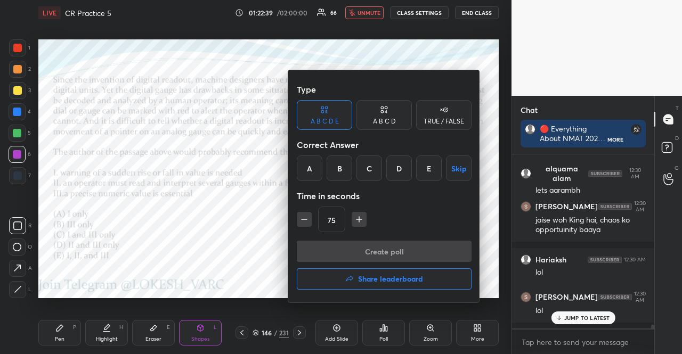
click at [343, 161] on div "B" at bounding box center [339, 168] width 26 height 26
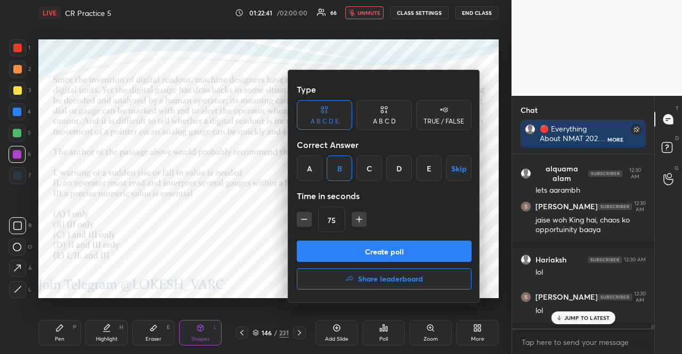
click at [365, 219] on button "button" at bounding box center [358, 219] width 15 height 15
click at [299, 217] on icon "button" at bounding box center [304, 219] width 11 height 11
type input "90"
click at [334, 244] on button "Create poll" at bounding box center [384, 251] width 175 height 21
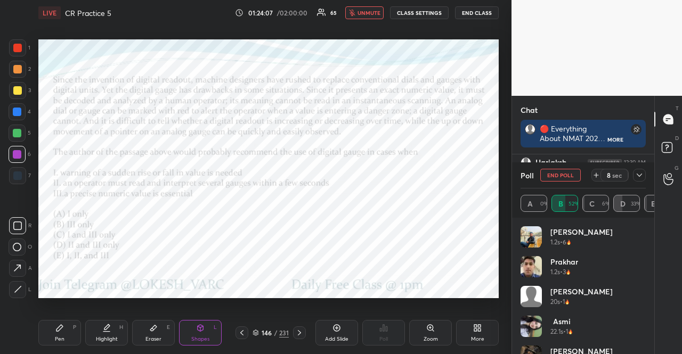
scroll to position [7369, 0]
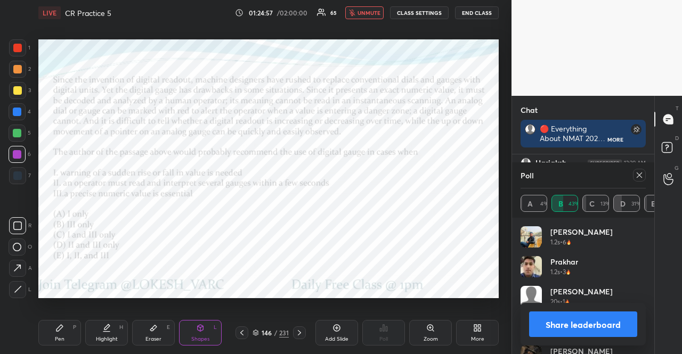
click at [381, 7] on button "unmute" at bounding box center [364, 12] width 38 height 13
click at [19, 146] on div at bounding box center [17, 154] width 17 height 17
click at [18, 150] on div at bounding box center [17, 154] width 17 height 17
click at [208, 335] on div "Shapes L" at bounding box center [200, 333] width 43 height 26
click at [637, 173] on icon at bounding box center [638, 175] width 5 height 5
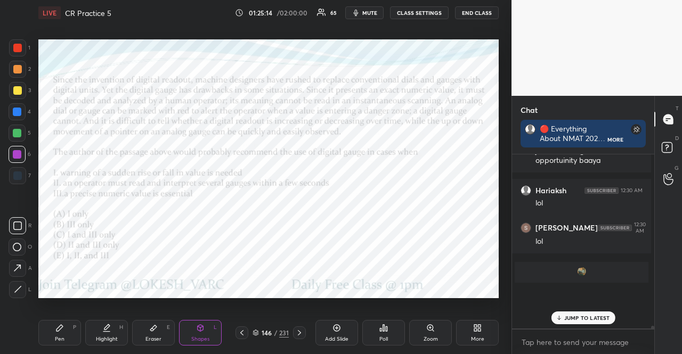
scroll to position [4, 3]
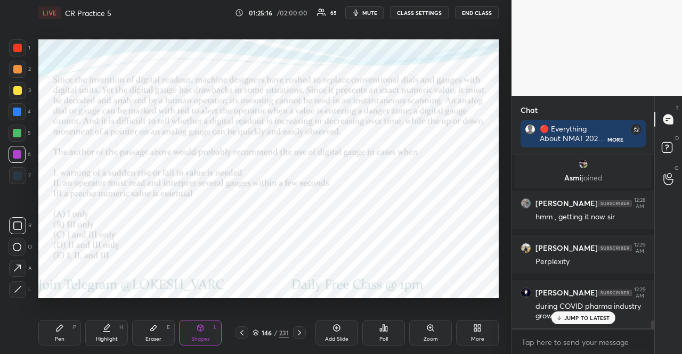
click at [601, 316] on p "JUMP TO LATEST" at bounding box center [587, 318] width 46 height 6
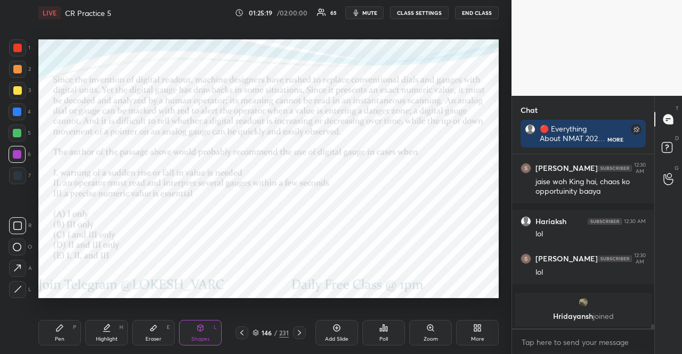
click at [15, 137] on div at bounding box center [17, 133] width 17 height 17
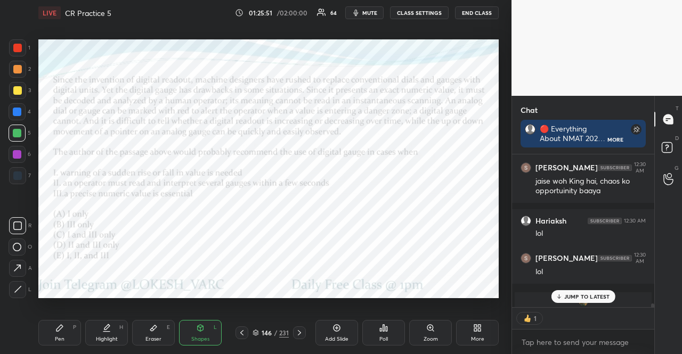
click at [16, 67] on div at bounding box center [17, 69] width 9 height 9
click at [16, 47] on div at bounding box center [17, 48] width 9 height 9
type textarea "x"
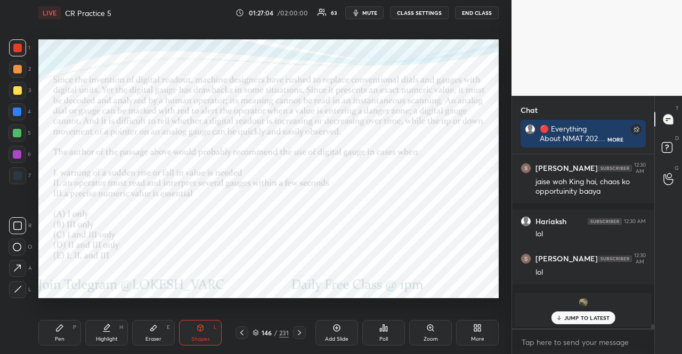
click at [14, 113] on div at bounding box center [17, 112] width 9 height 9
click at [11, 90] on div at bounding box center [17, 90] width 17 height 17
click at [13, 110] on div at bounding box center [17, 112] width 9 height 9
click at [191, 337] on div "Shapes" at bounding box center [200, 338] width 18 height 5
click at [16, 152] on div at bounding box center [17, 154] width 9 height 9
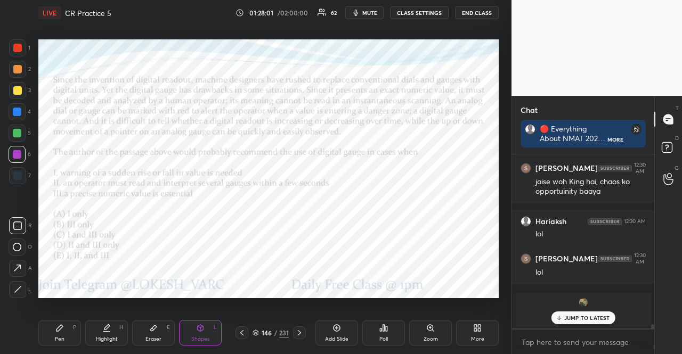
click at [19, 135] on div at bounding box center [17, 133] width 9 height 9
click at [15, 135] on div at bounding box center [17, 133] width 9 height 9
click at [51, 327] on div "Pen P" at bounding box center [59, 333] width 43 height 26
click at [48, 325] on div "Pen P" at bounding box center [59, 333] width 43 height 26
click at [19, 270] on icon at bounding box center [17, 268] width 10 height 7
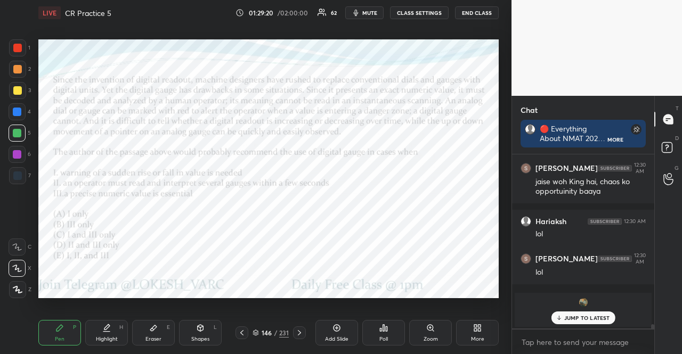
click at [18, 109] on div at bounding box center [17, 112] width 9 height 9
click at [16, 110] on div at bounding box center [17, 112] width 9 height 9
click at [20, 47] on div at bounding box center [17, 48] width 9 height 9
click at [13, 48] on div at bounding box center [17, 48] width 9 height 9
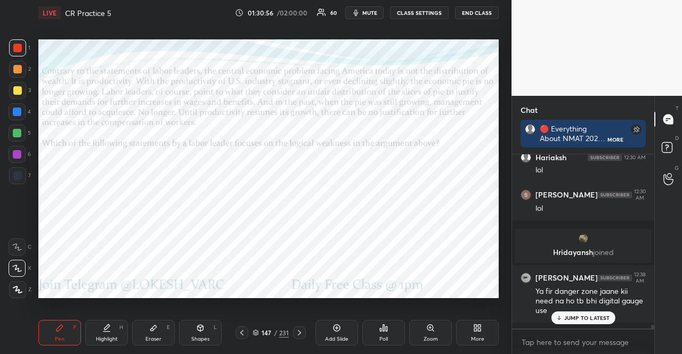
click at [380, 333] on div "Poll" at bounding box center [383, 333] width 43 height 26
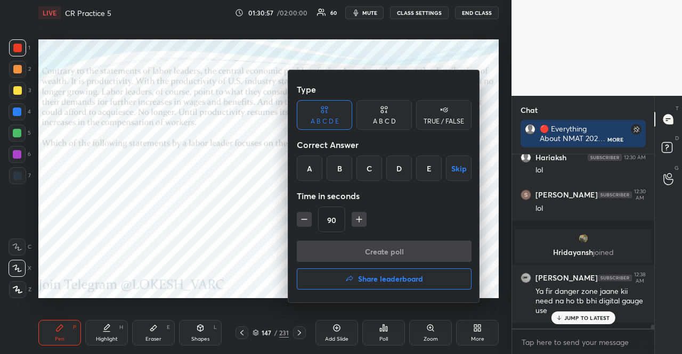
click at [309, 171] on div "A" at bounding box center [310, 168] width 26 height 26
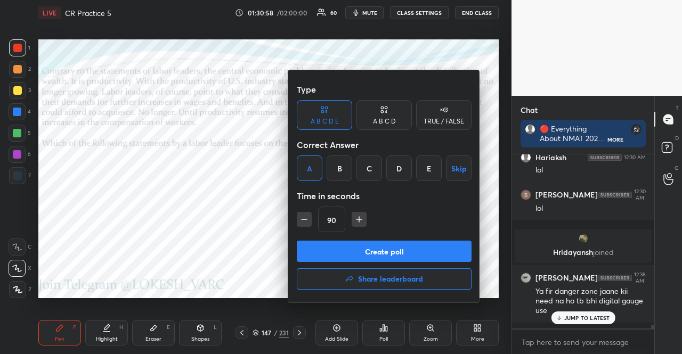
click at [357, 217] on icon "button" at bounding box center [359, 219] width 11 height 11
click at [358, 218] on icon "button" at bounding box center [363, 219] width 11 height 11
type input "150"
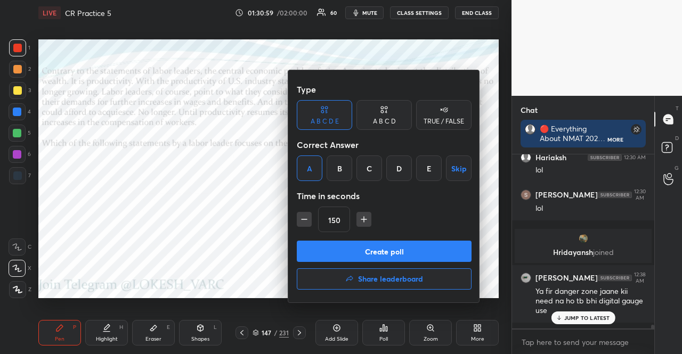
click at [377, 249] on button "Create poll" at bounding box center [384, 251] width 175 height 21
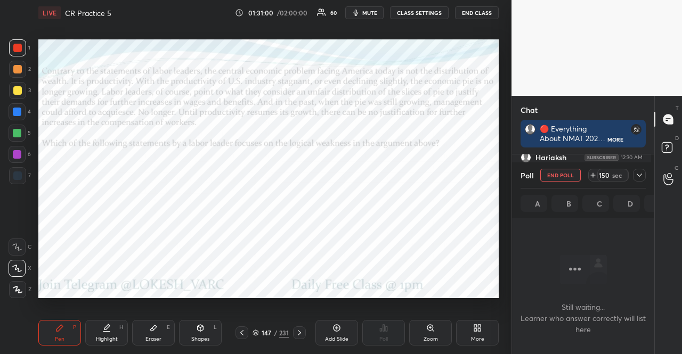
scroll to position [112, 139]
click at [303, 334] on div at bounding box center [299, 332] width 13 height 13
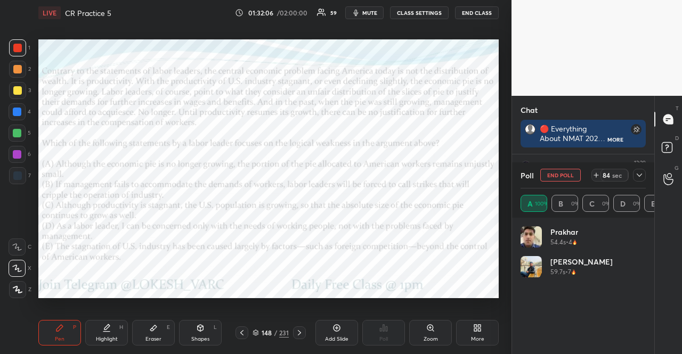
scroll to position [4, 3]
click at [364, 13] on button "mute" at bounding box center [364, 12] width 38 height 13
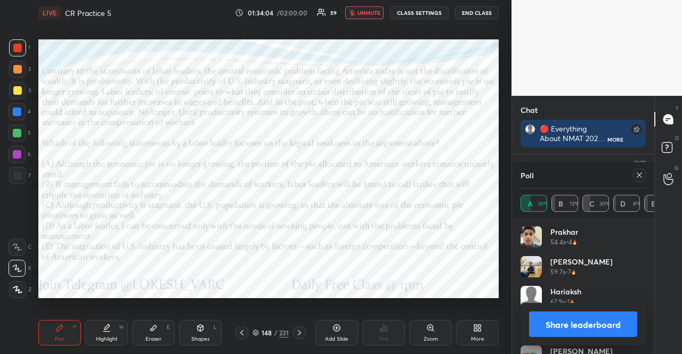
click at [375, 12] on span "unmute" at bounding box center [368, 12] width 23 height 7
click at [634, 171] on div at bounding box center [639, 175] width 13 height 13
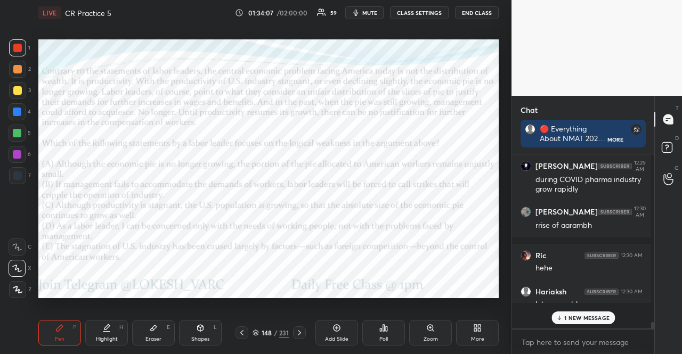
scroll to position [171, 139]
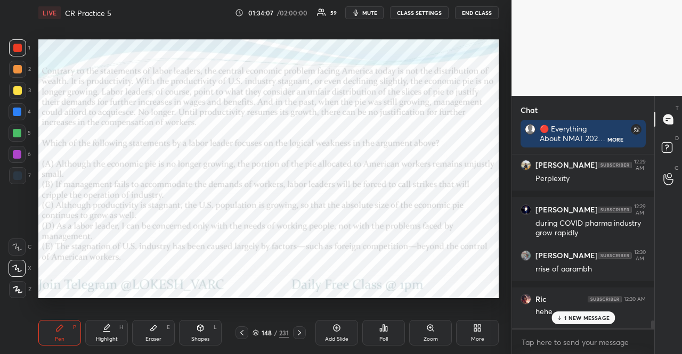
click at [10, 123] on div "1 2 3 4 5 6 7" at bounding box center [20, 113] width 22 height 149
click at [209, 330] on div "Shapes L" at bounding box center [200, 333] width 43 height 26
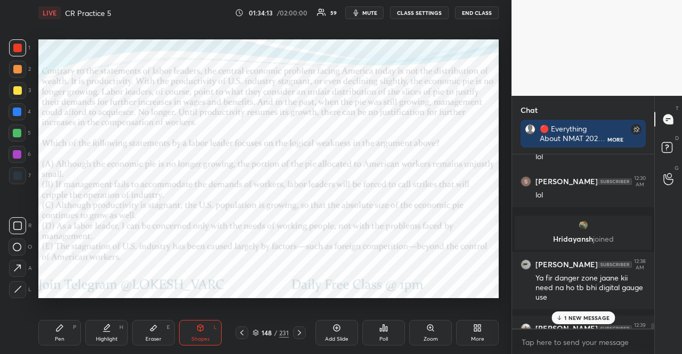
scroll to position [7496, 0]
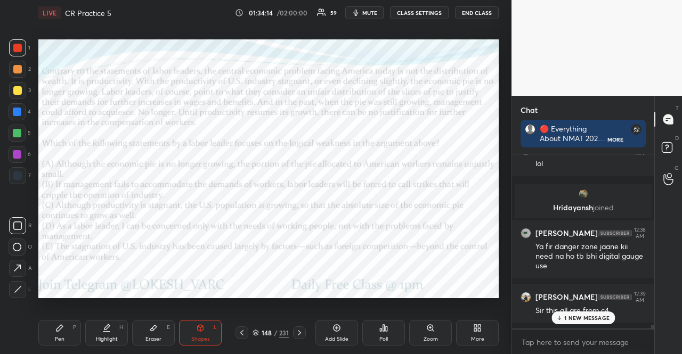
click at [568, 322] on div "1 NEW MESSAGE" at bounding box center [582, 317] width 63 height 13
click at [12, 117] on div at bounding box center [17, 111] width 17 height 17
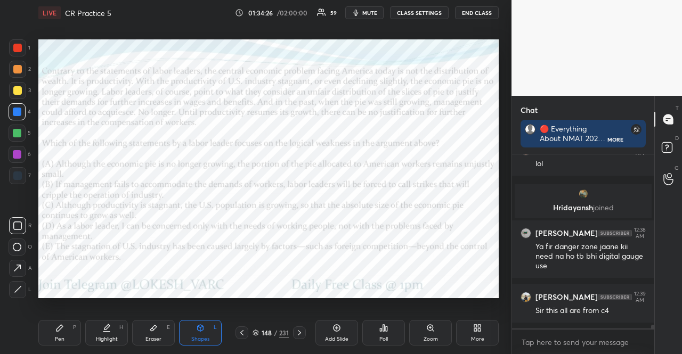
click at [24, 135] on div at bounding box center [17, 133] width 17 height 17
click at [20, 48] on div at bounding box center [17, 48] width 9 height 9
click at [14, 113] on div at bounding box center [17, 112] width 9 height 9
click at [10, 43] on div at bounding box center [17, 47] width 17 height 17
click at [209, 334] on div "Shapes L" at bounding box center [200, 333] width 43 height 26
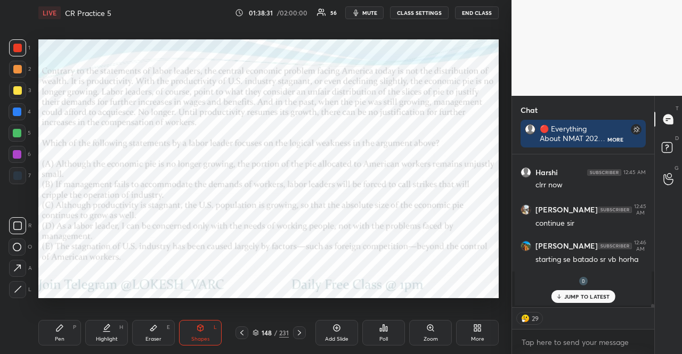
scroll to position [7737, 0]
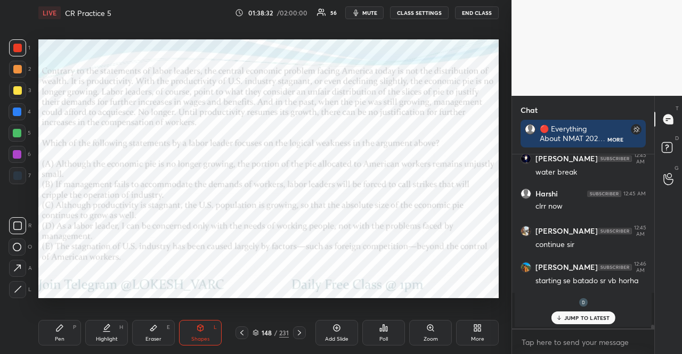
click at [593, 316] on p "JUMP TO LATEST" at bounding box center [587, 318] width 46 height 6
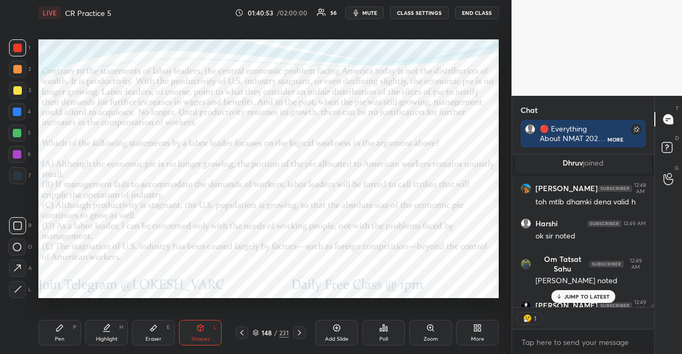
scroll to position [7958, 0]
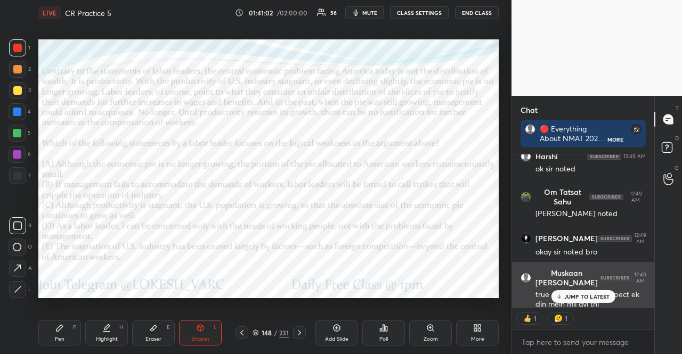
click at [585, 294] on p "JUMP TO LATEST" at bounding box center [587, 296] width 46 height 6
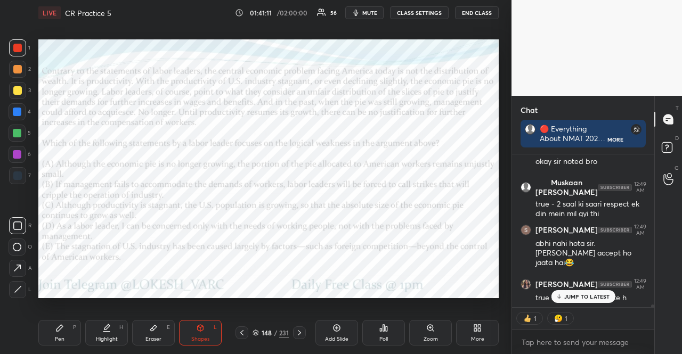
scroll to position [8027, 0]
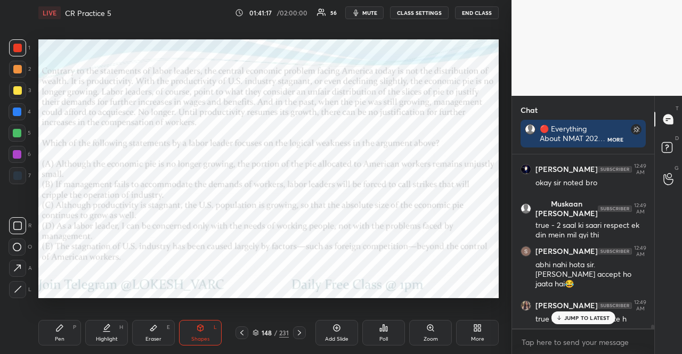
click at [587, 315] on p "JUMP TO LATEST" at bounding box center [587, 318] width 46 height 6
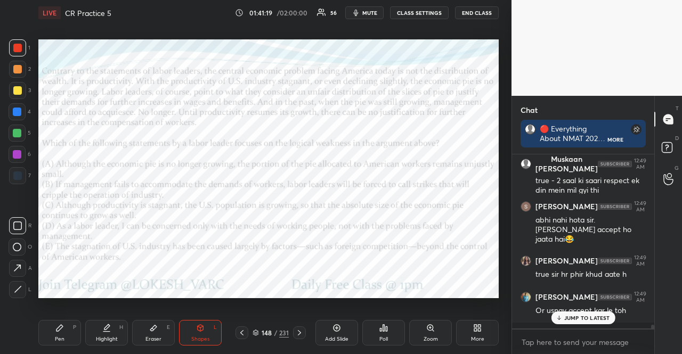
click at [15, 139] on div at bounding box center [17, 133] width 17 height 17
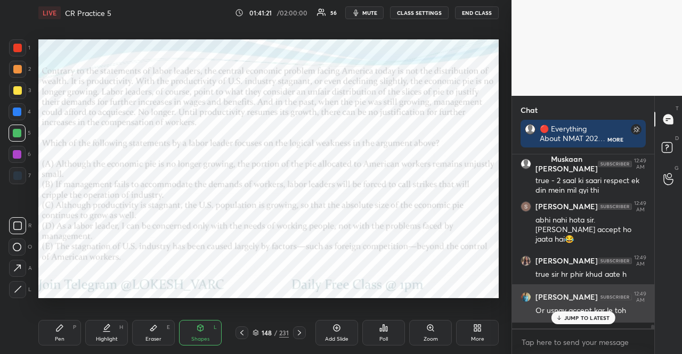
click at [582, 314] on div "JUMP TO LATEST" at bounding box center [583, 317] width 64 height 13
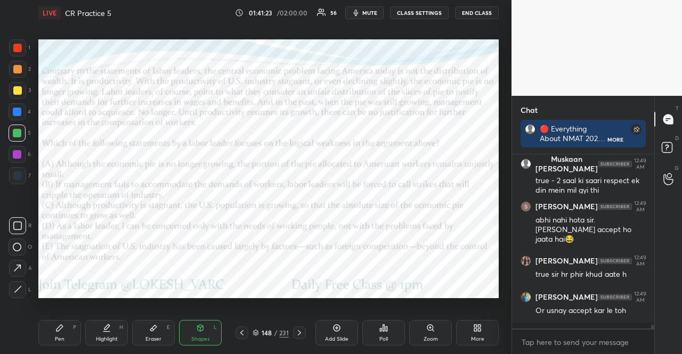
click at [18, 153] on div at bounding box center [17, 154] width 9 height 9
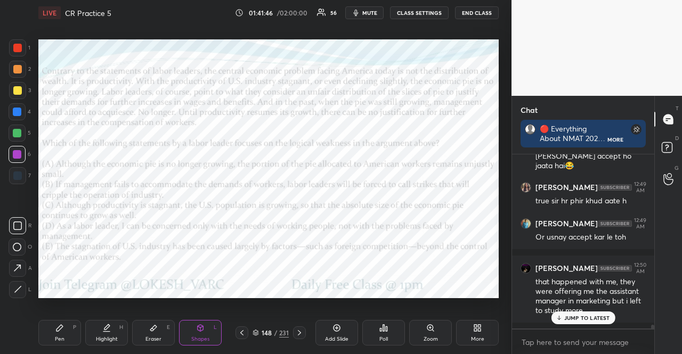
click at [13, 105] on div at bounding box center [17, 111] width 17 height 17
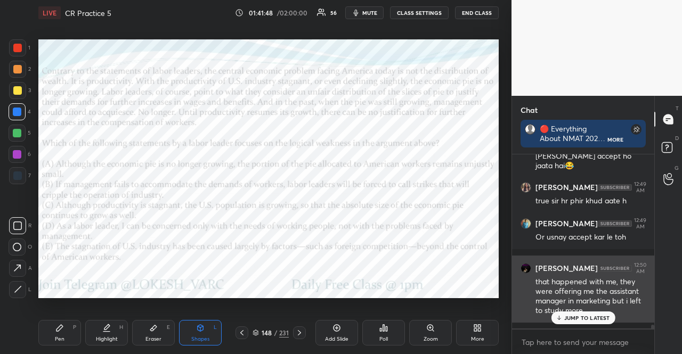
click at [578, 323] on div "[PERSON_NAME] 12:50 AM that happened with me, they were offering me the assista…" at bounding box center [583, 289] width 142 height 67
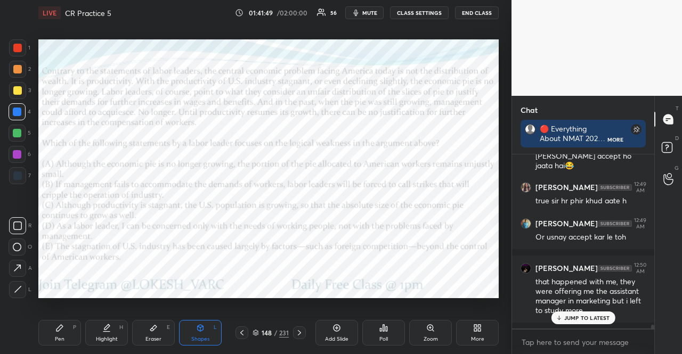
click at [592, 311] on div "JUMP TO LATEST" at bounding box center [583, 317] width 64 height 13
click at [14, 105] on div at bounding box center [17, 111] width 17 height 17
click at [194, 317] on div "Pen P Highlight H Eraser E Shapes L 148 / 231 Add Slide Poll Zoom More" at bounding box center [268, 332] width 460 height 43
click at [15, 135] on div at bounding box center [17, 133] width 9 height 9
click at [213, 329] on div "Shapes L" at bounding box center [200, 333] width 43 height 26
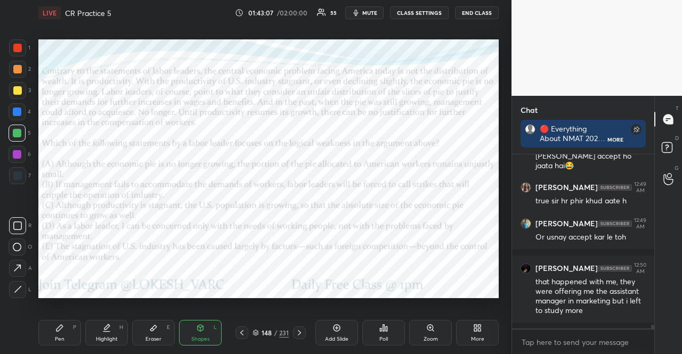
click at [11, 113] on div at bounding box center [17, 111] width 17 height 17
click at [206, 329] on div "Shapes L" at bounding box center [200, 333] width 43 height 26
click at [12, 249] on div at bounding box center [17, 247] width 17 height 17
click at [278, 299] on div "Setting up your live class Poll for secs No correct answer Start poll" at bounding box center [268, 169] width 469 height 286
click at [18, 151] on div at bounding box center [17, 154] width 9 height 9
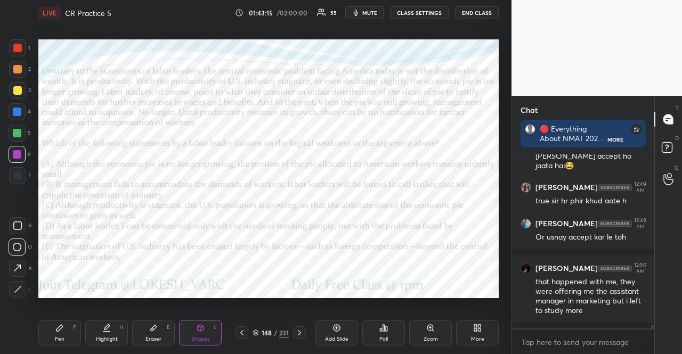
click at [24, 281] on div "L" at bounding box center [20, 289] width 22 height 17
click at [21, 285] on div at bounding box center [17, 289] width 17 height 17
click at [18, 268] on icon at bounding box center [17, 267] width 11 height 11
click at [18, 285] on icon at bounding box center [18, 289] width 8 height 8
click at [58, 328] on icon at bounding box center [59, 328] width 6 height 6
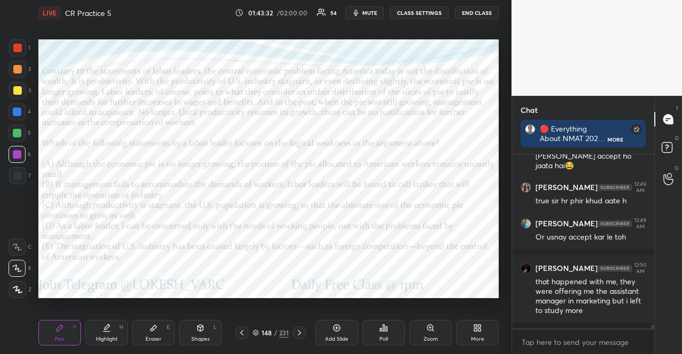
click at [24, 271] on div at bounding box center [17, 268] width 17 height 17
click at [394, 334] on div "Poll" at bounding box center [383, 333] width 43 height 26
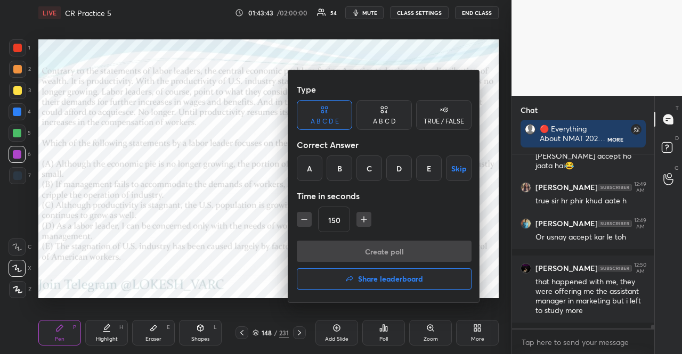
click at [432, 277] on button "Share leaderboard" at bounding box center [384, 278] width 175 height 21
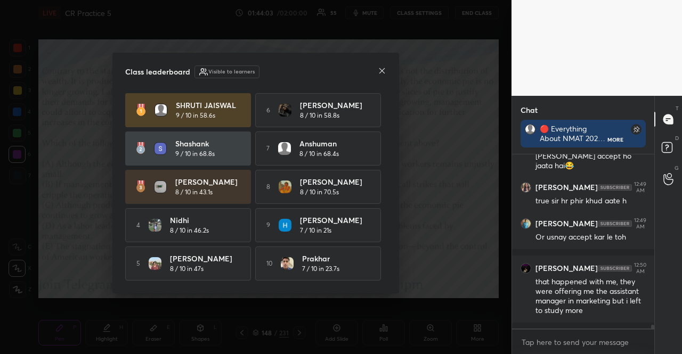
click at [380, 73] on div at bounding box center [381, 71] width 9 height 11
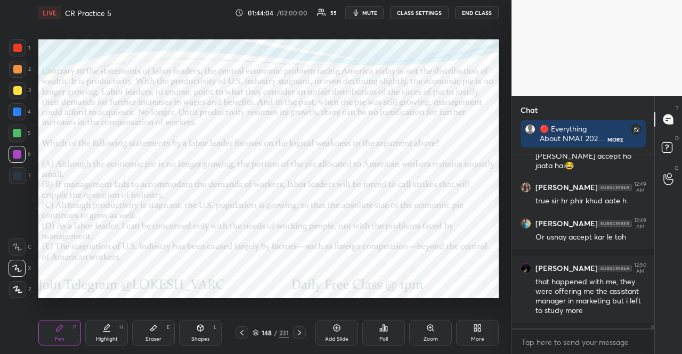
click at [254, 329] on div "148 / 231" at bounding box center [270, 333] width 36 height 10
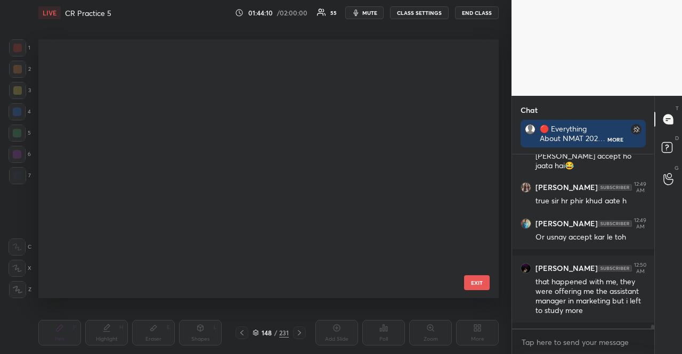
scroll to position [5768, 0]
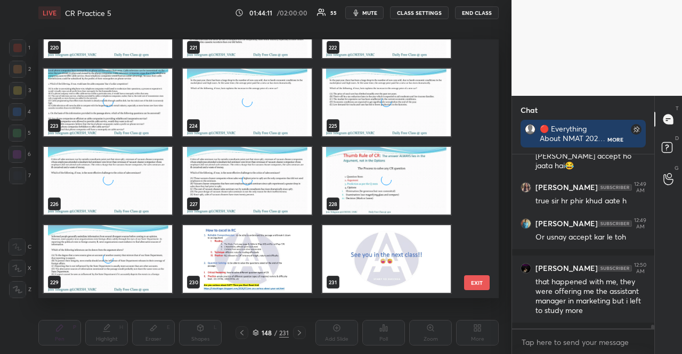
click at [424, 268] on img "grid" at bounding box center [386, 259] width 128 height 68
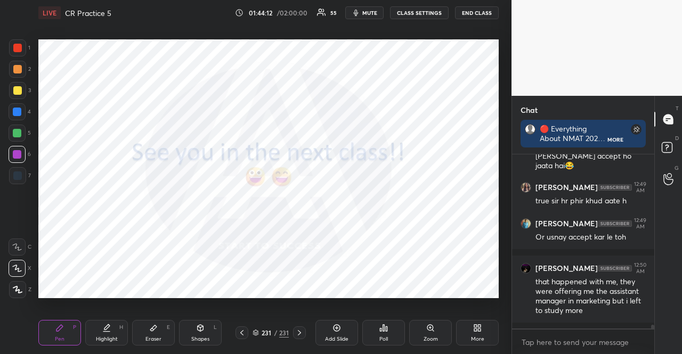
click at [484, 337] on div "More" at bounding box center [477, 333] width 43 height 26
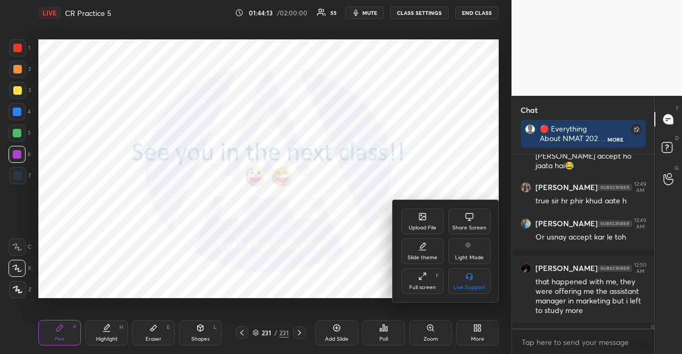
click at [425, 227] on div "Upload File" at bounding box center [422, 227] width 28 height 5
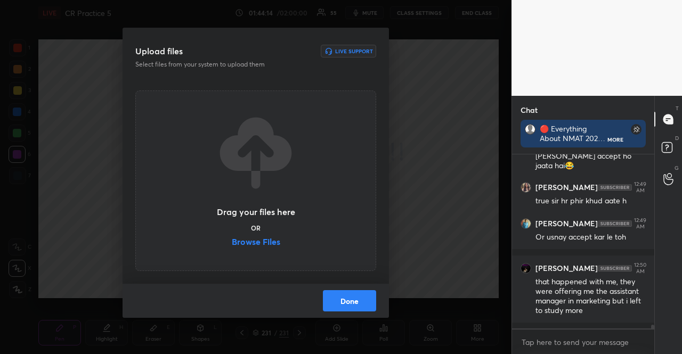
click at [264, 243] on label "Browse Files" at bounding box center [256, 242] width 48 height 11
click at [232, 243] on input "Browse Files" at bounding box center [232, 242] width 0 height 11
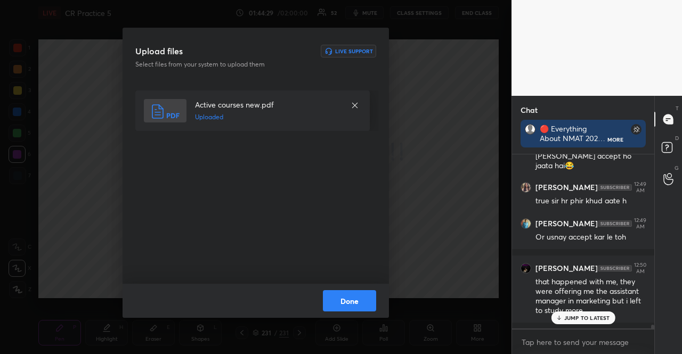
click at [353, 298] on button "Done" at bounding box center [349, 300] width 53 height 21
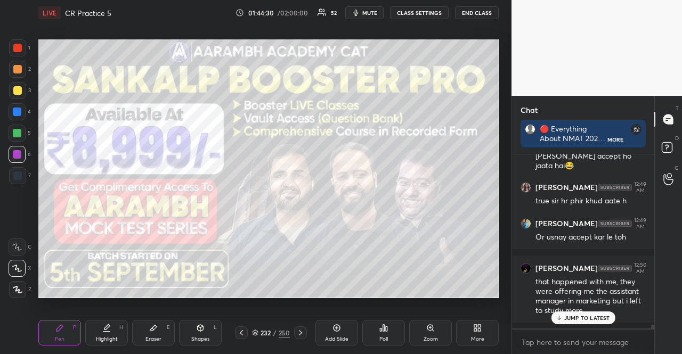
click at [259, 332] on div "232 / 250" at bounding box center [271, 333] width 38 height 10
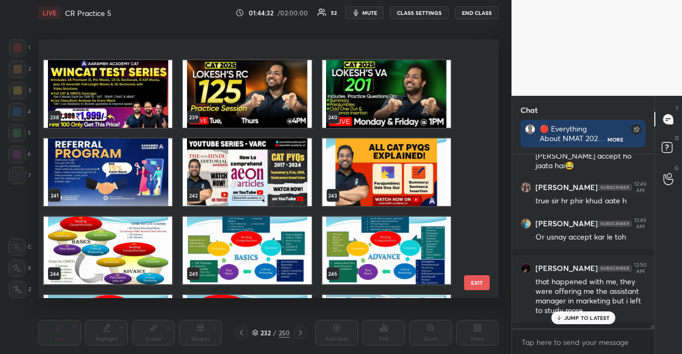
scroll to position [6219, 0]
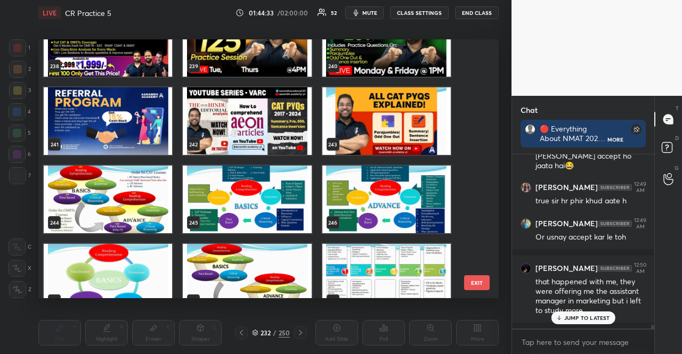
click at [151, 191] on img "grid" at bounding box center [108, 200] width 128 height 68
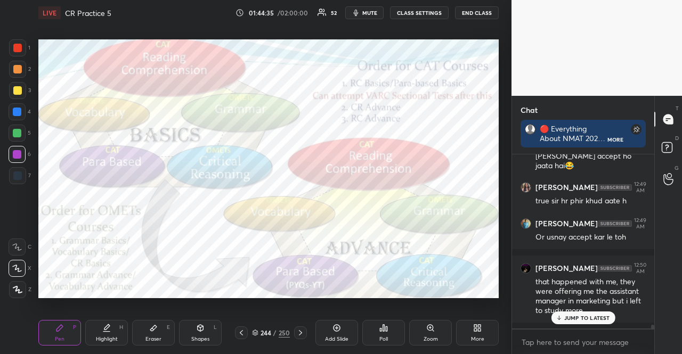
click at [19, 90] on div at bounding box center [17, 90] width 9 height 9
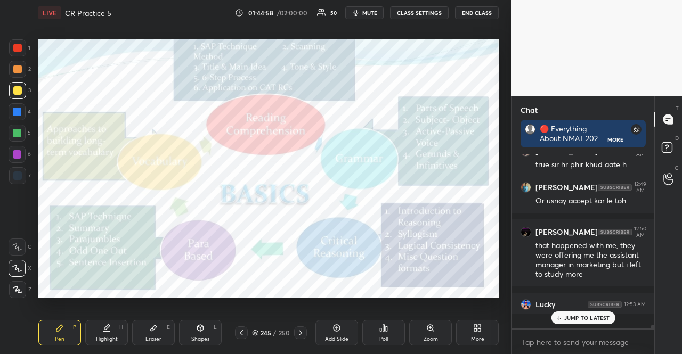
scroll to position [8181, 0]
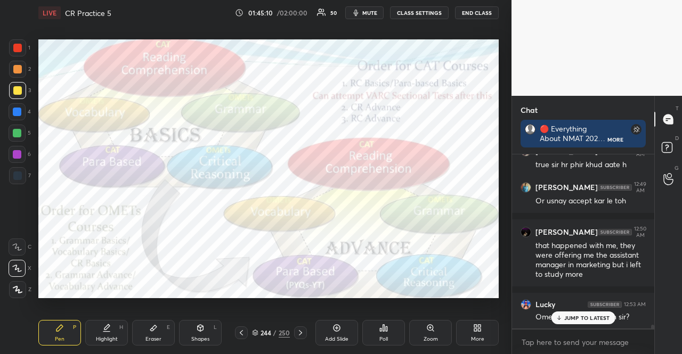
click at [21, 170] on div at bounding box center [17, 175] width 17 height 17
click at [22, 170] on div at bounding box center [17, 175] width 17 height 17
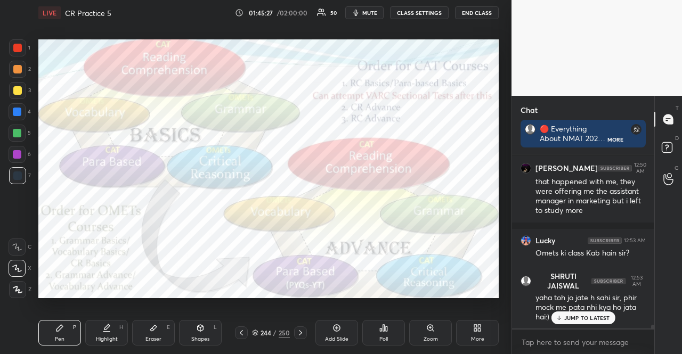
scroll to position [8281, 0]
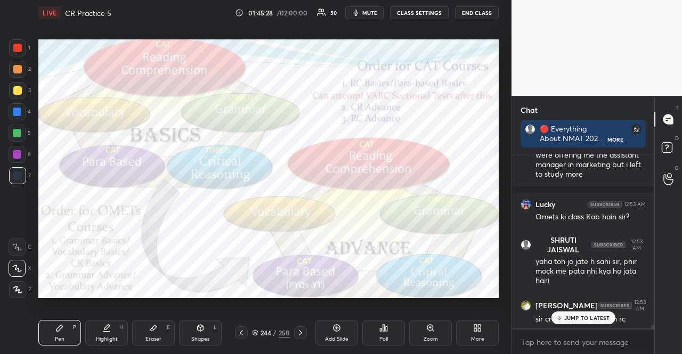
click at [15, 49] on div at bounding box center [17, 48] width 9 height 9
click at [21, 46] on div at bounding box center [17, 47] width 17 height 17
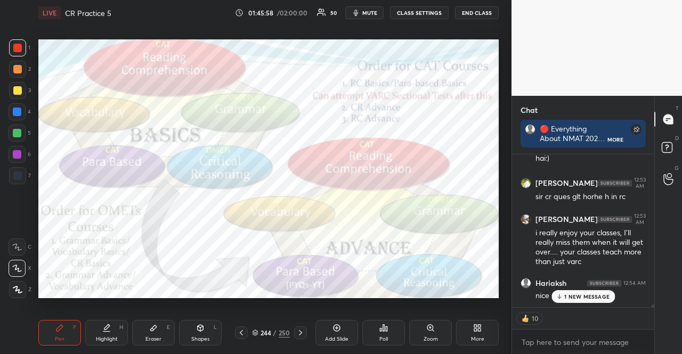
scroll to position [8449, 0]
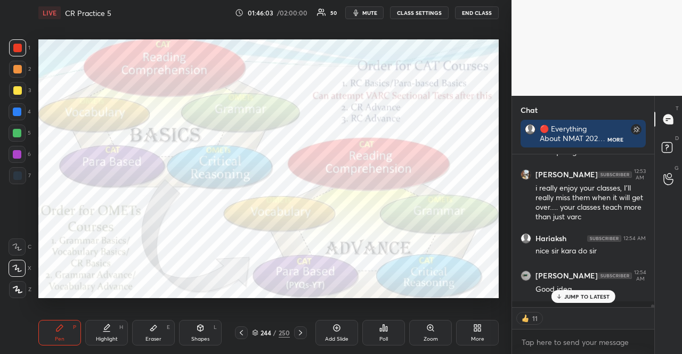
click at [22, 111] on div at bounding box center [17, 111] width 17 height 17
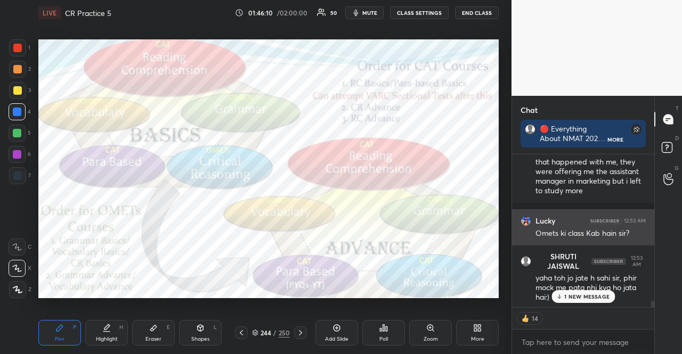
scroll to position [8289, 0]
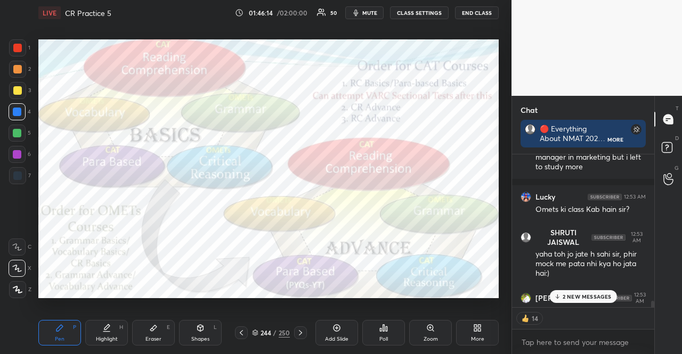
click at [17, 155] on div at bounding box center [17, 154] width 9 height 9
click at [17, 154] on div at bounding box center [17, 154] width 9 height 9
click at [14, 51] on div at bounding box center [17, 47] width 17 height 17
click at [20, 154] on div at bounding box center [17, 154] width 9 height 9
click at [21, 155] on div at bounding box center [17, 154] width 17 height 17
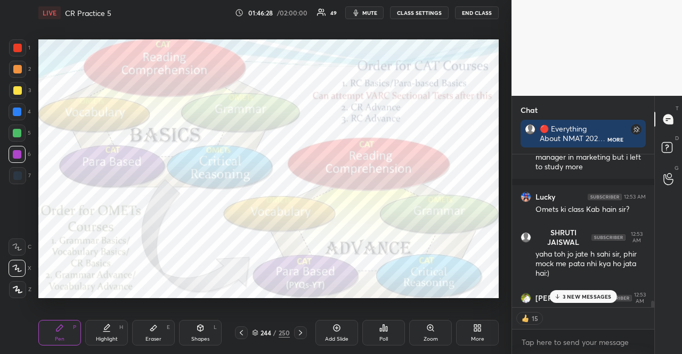
scroll to position [171, 139]
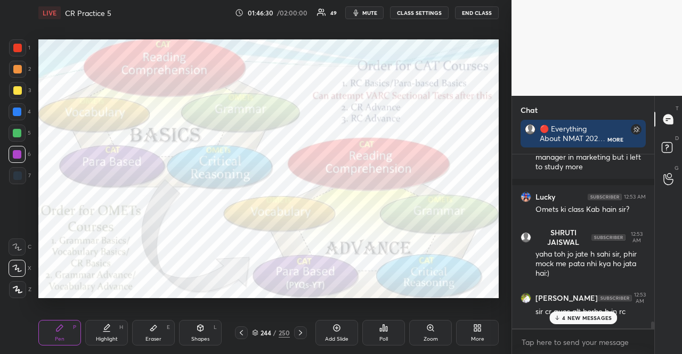
click at [12, 178] on div at bounding box center [17, 175] width 17 height 17
click at [261, 334] on div "244" at bounding box center [265, 333] width 11 height 6
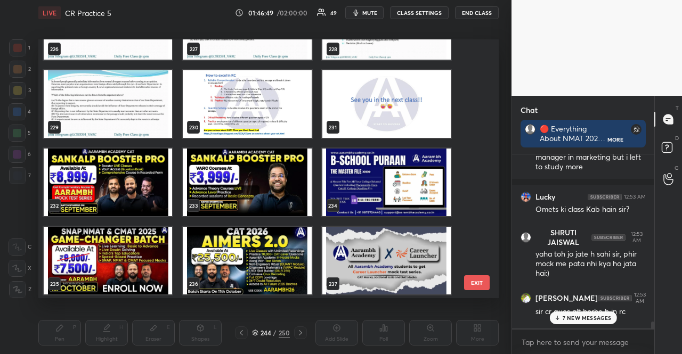
scroll to position [5946, 0]
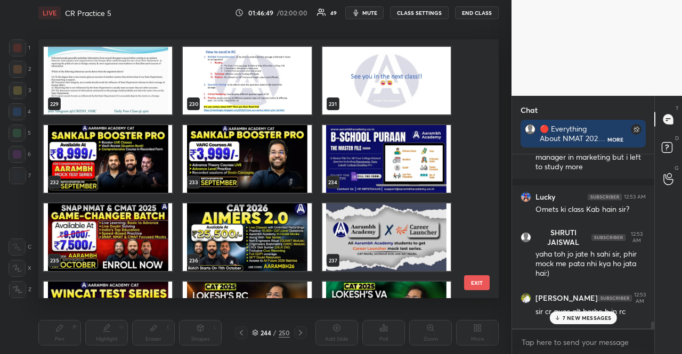
click at [141, 162] on img "grid" at bounding box center [108, 159] width 128 height 68
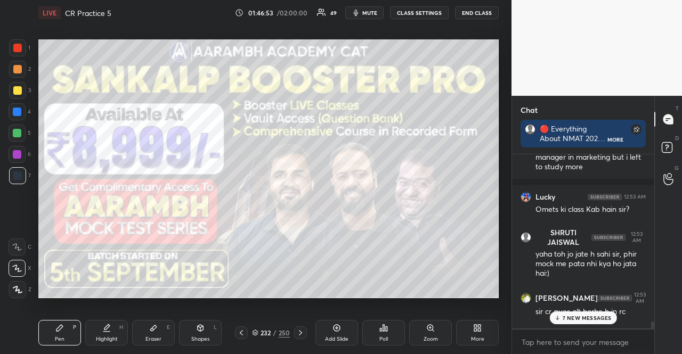
click at [21, 168] on div at bounding box center [17, 175] width 17 height 17
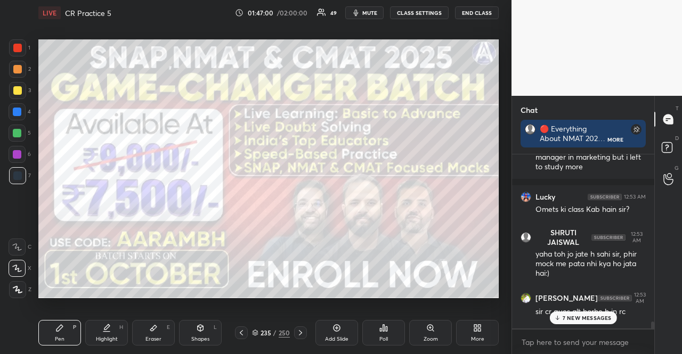
click at [20, 161] on div at bounding box center [17, 154] width 17 height 17
click at [23, 165] on div "1 2 3 4 5 6 7" at bounding box center [20, 113] width 22 height 149
click at [16, 88] on div at bounding box center [17, 90] width 9 height 9
click at [17, 87] on div at bounding box center [17, 90] width 9 height 9
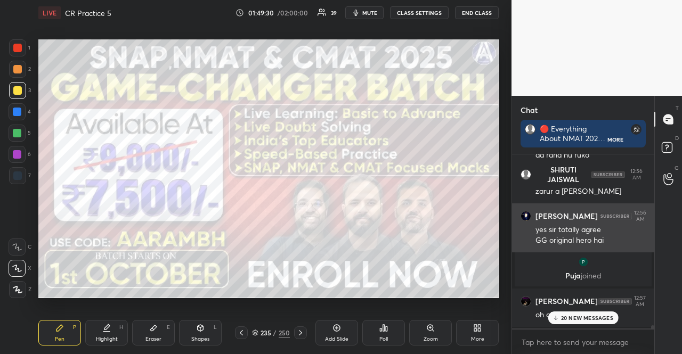
scroll to position [9191, 0]
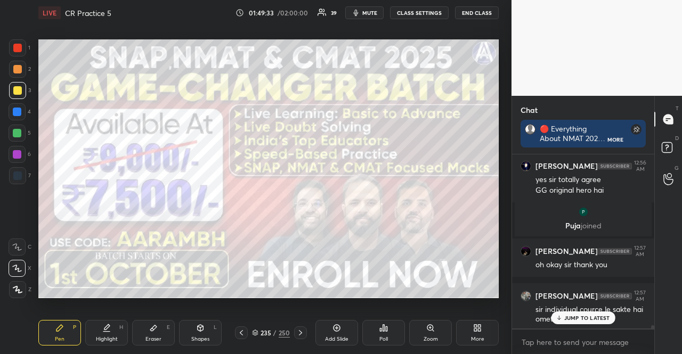
click at [591, 319] on p "JUMP TO LATEST" at bounding box center [587, 318] width 46 height 6
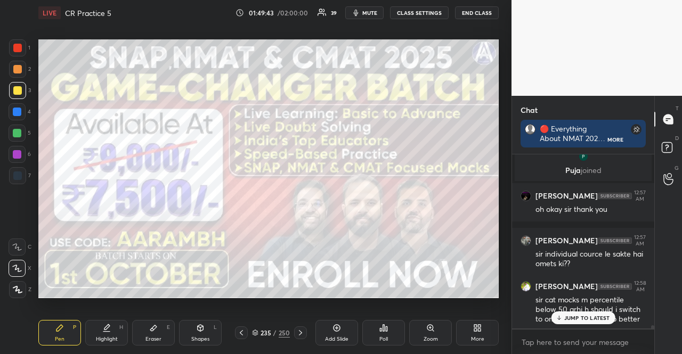
click at [580, 323] on div "JUMP TO LATEST" at bounding box center [583, 317] width 64 height 13
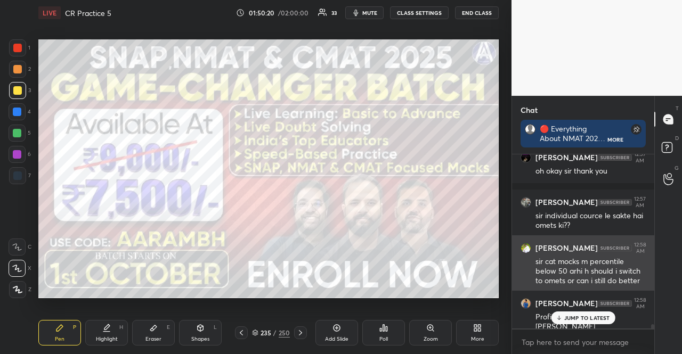
scroll to position [9338, 0]
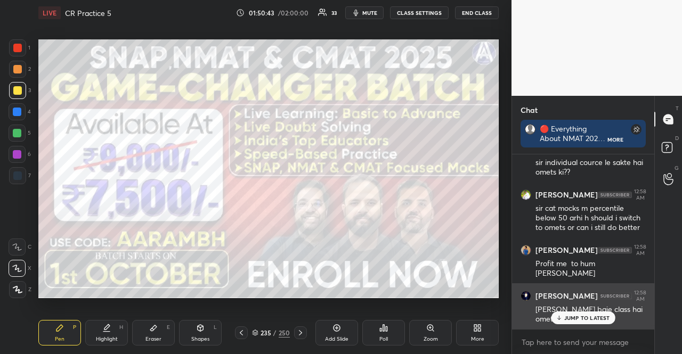
click at [596, 317] on p "JUMP TO LATEST" at bounding box center [587, 318] width 46 height 6
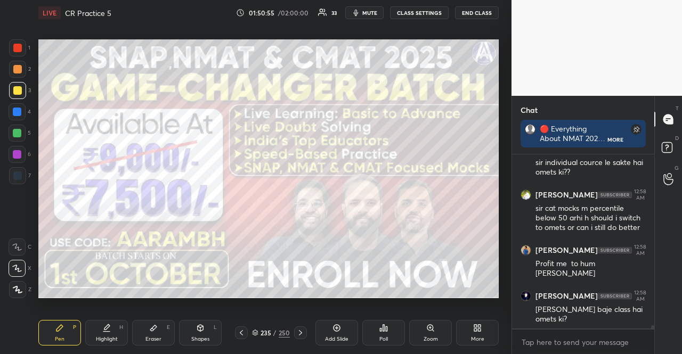
click at [15, 133] on div at bounding box center [17, 133] width 9 height 9
click at [69, 334] on div "Pen P" at bounding box center [59, 333] width 43 height 26
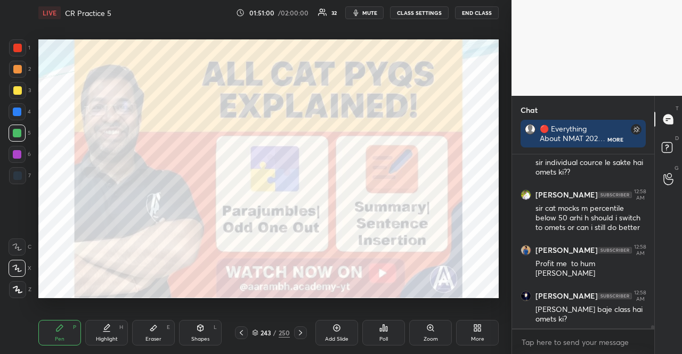
scroll to position [9393, 0]
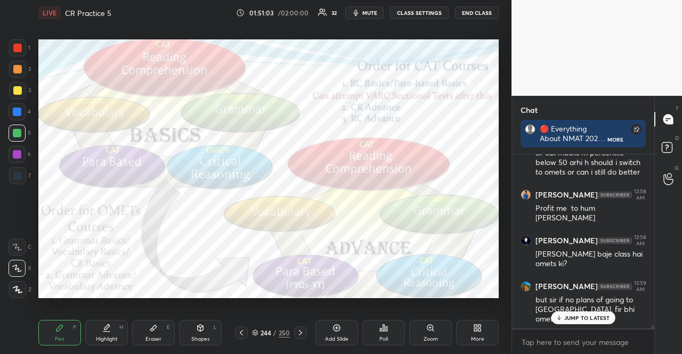
click at [19, 109] on div at bounding box center [17, 112] width 9 height 9
click at [15, 110] on div at bounding box center [17, 112] width 9 height 9
click at [26, 87] on div "3" at bounding box center [20, 90] width 22 height 17
click at [23, 88] on div at bounding box center [17, 90] width 17 height 17
click at [21, 88] on div at bounding box center [17, 90] width 17 height 17
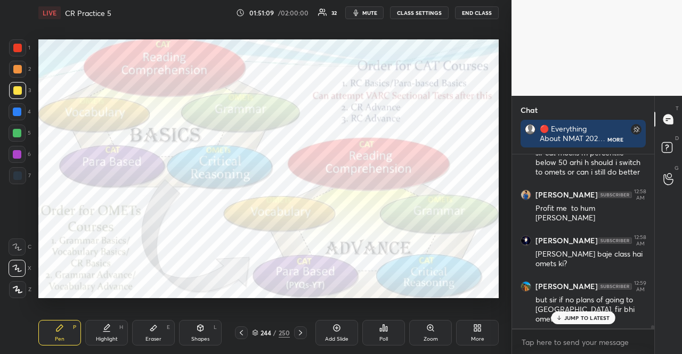
click at [19, 88] on div at bounding box center [17, 90] width 9 height 9
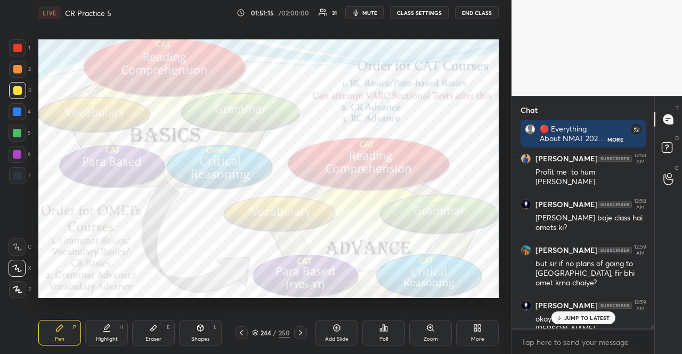
scroll to position [9475, 0]
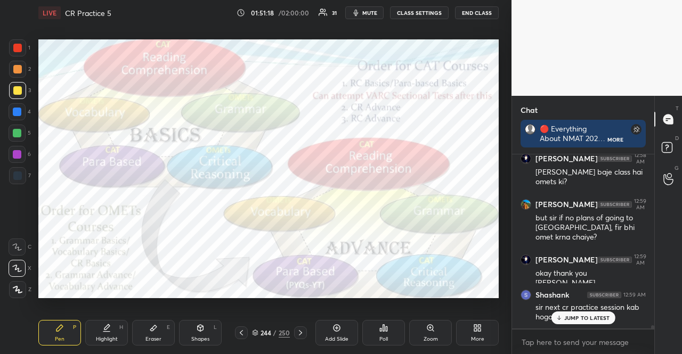
click at [19, 177] on div at bounding box center [17, 175] width 9 height 9
click at [21, 171] on div at bounding box center [17, 175] width 17 height 17
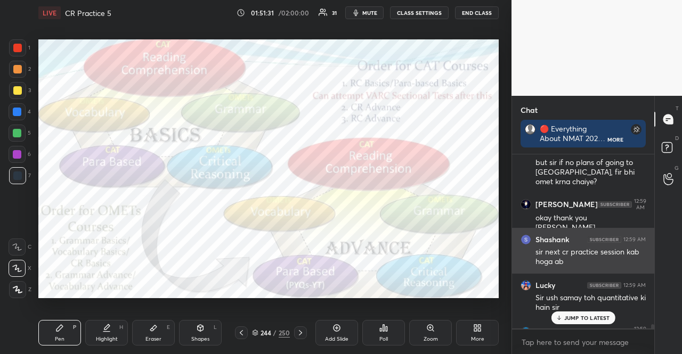
scroll to position [9514, 0]
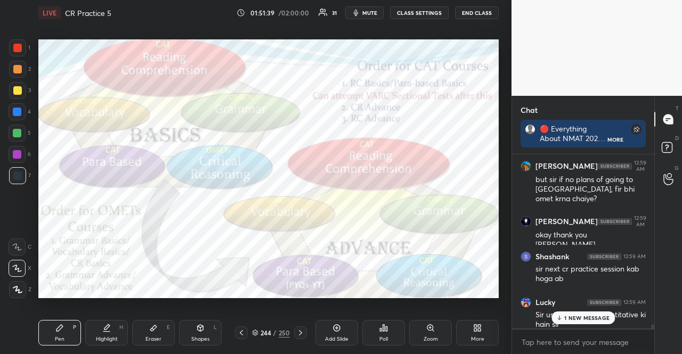
click at [20, 47] on div at bounding box center [17, 48] width 9 height 9
click at [18, 134] on div at bounding box center [17, 133] width 9 height 9
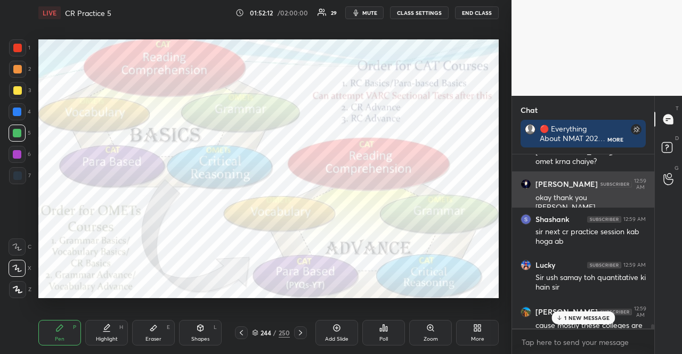
scroll to position [9567, 0]
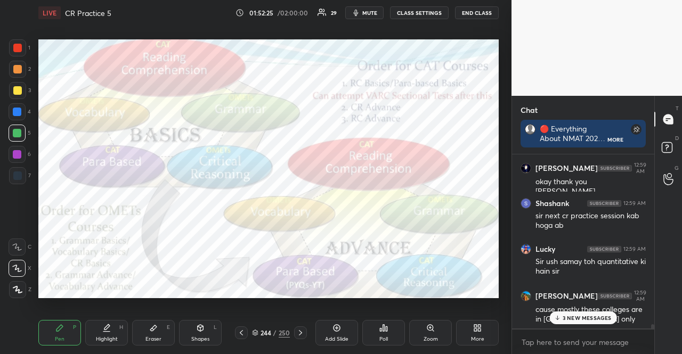
drag, startPoint x: 593, startPoint y: 314, endPoint x: 581, endPoint y: 311, distance: 11.5
click at [592, 314] on div "3 NEW MESSAGES" at bounding box center [582, 317] width 67 height 13
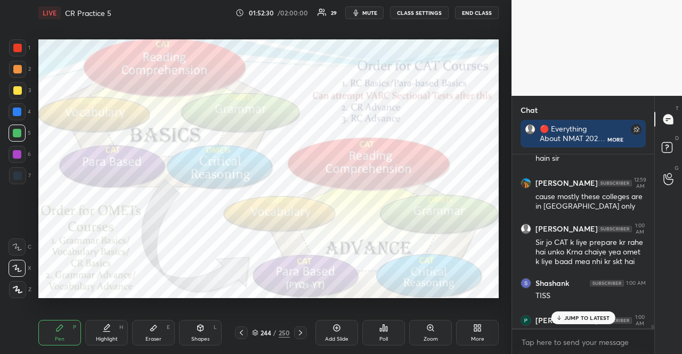
scroll to position [9733, 0]
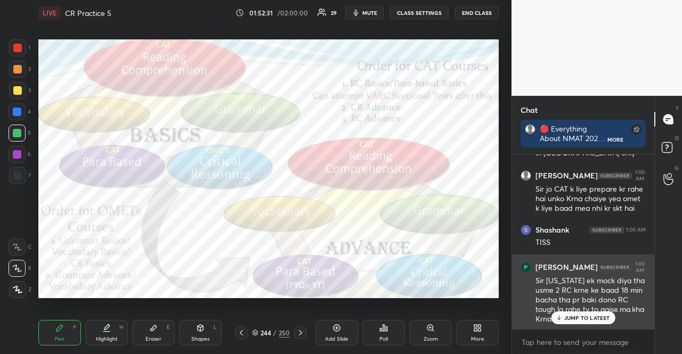
click at [582, 318] on p "JUMP TO LATEST" at bounding box center [587, 318] width 46 height 6
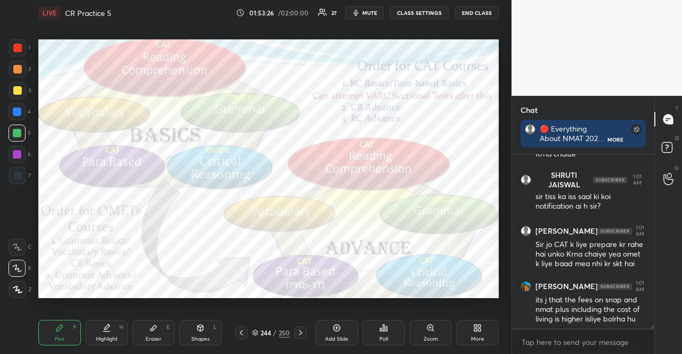
scroll to position [9944, 0]
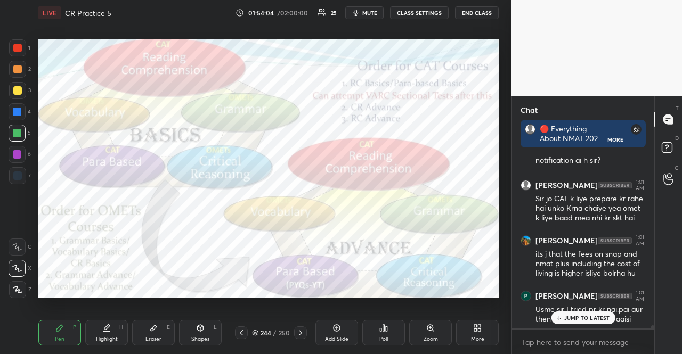
click at [577, 319] on p "JUMP TO LATEST" at bounding box center [587, 318] width 46 height 6
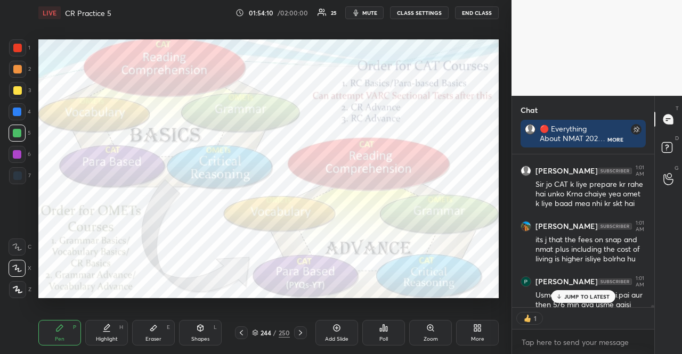
scroll to position [9965, 0]
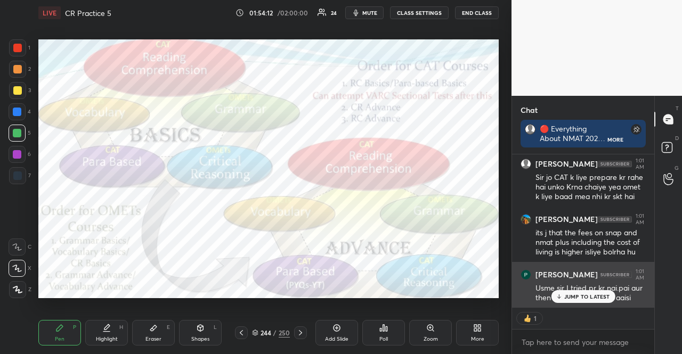
drag, startPoint x: 573, startPoint y: 288, endPoint x: 570, endPoint y: 284, distance: 5.7
click at [573, 288] on div "Usme sir I tried pr kr nai.pai aur then 5/6 min gya usme aaisi" at bounding box center [590, 293] width 110 height 20
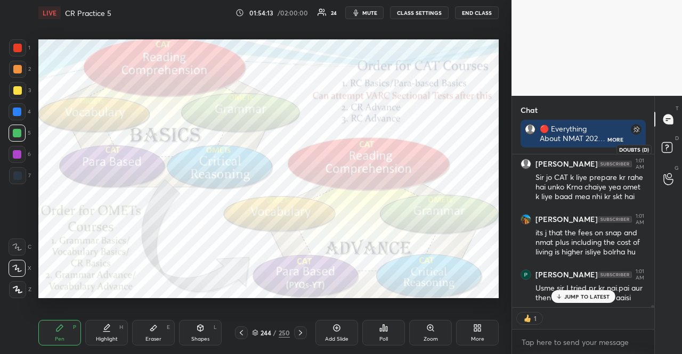
click at [676, 142] on icon at bounding box center [668, 148] width 19 height 19
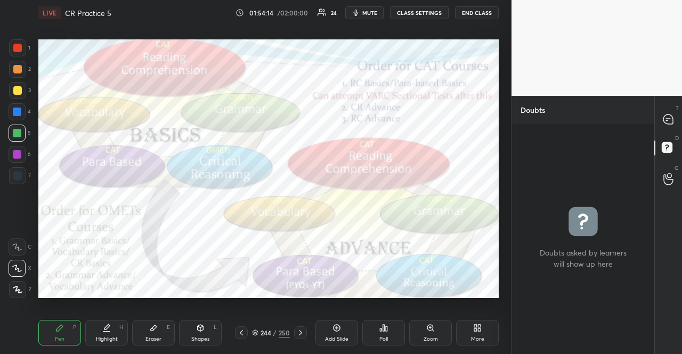
scroll to position [3, 3]
click at [673, 116] on icon at bounding box center [667, 119] width 11 height 11
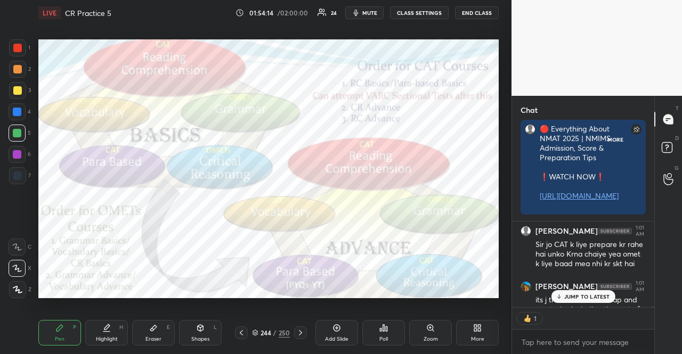
scroll to position [83, 139]
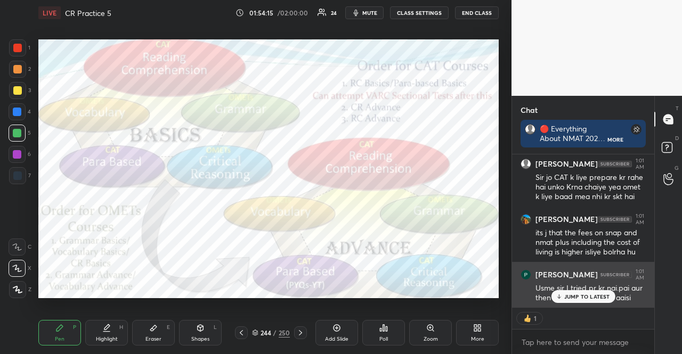
click at [604, 294] on p "JUMP TO LATEST" at bounding box center [587, 296] width 46 height 6
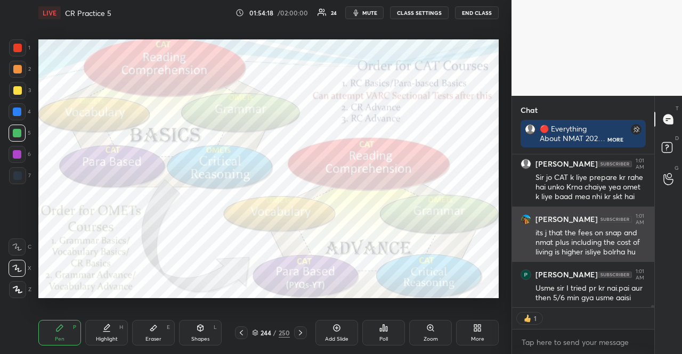
type textarea "x"
